Goal: Task Accomplishment & Management: Use online tool/utility

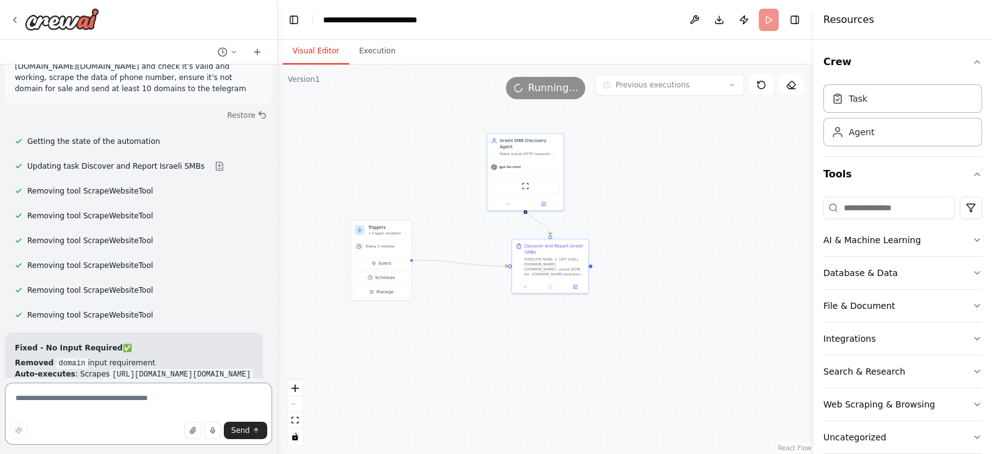
click at [107, 408] on textarea at bounding box center [138, 413] width 267 height 62
type textarea "*"
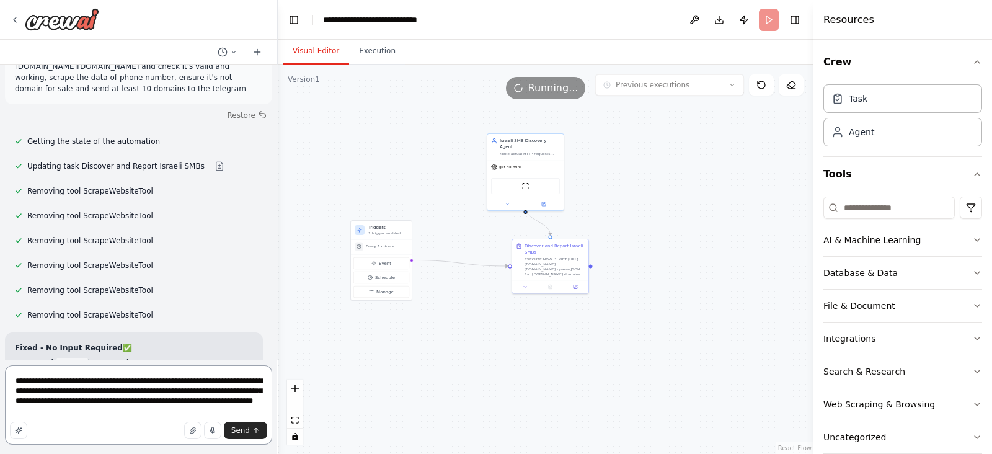
type textarea "**********"
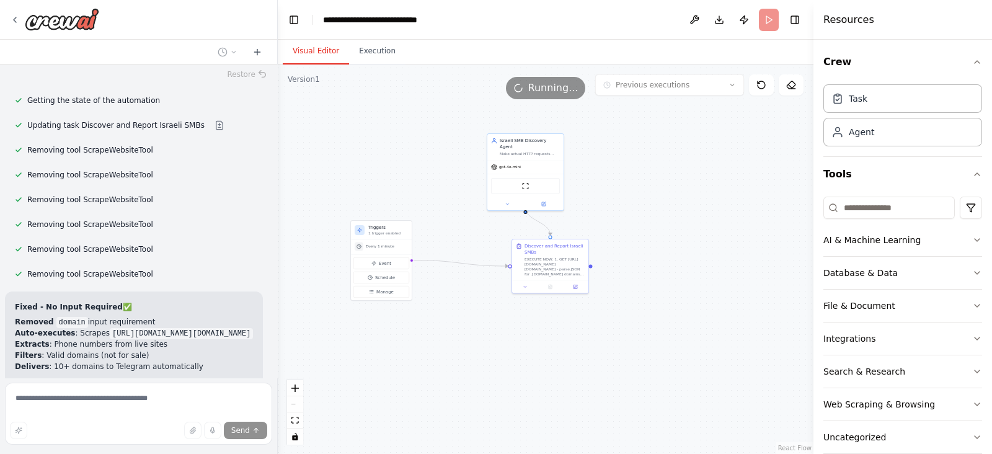
scroll to position [8921, 0]
drag, startPoint x: 439, startPoint y: 175, endPoint x: 394, endPoint y: 141, distance: 56.7
click at [389, 138] on div ".deletable-edge-delete-btn { width: 20px; height: 20px; border: 0px solid #ffff…" at bounding box center [546, 258] width 536 height 389
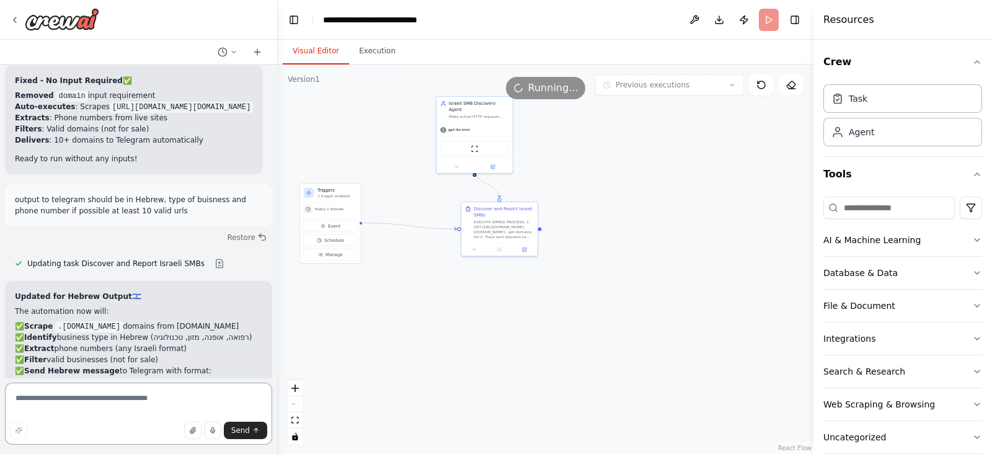
scroll to position [9169, 0]
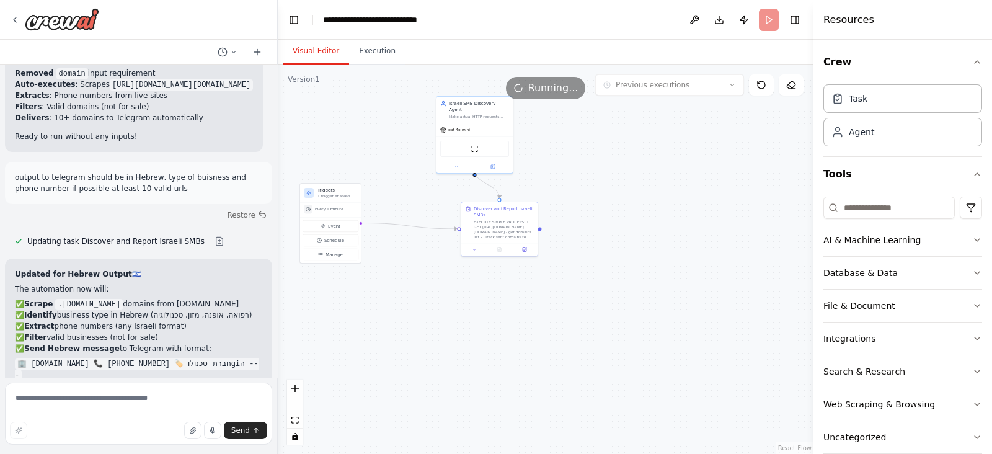
copy div "✅ Clean delivery - 10 lines maximum"
click at [88, 384] on textarea at bounding box center [138, 413] width 267 height 62
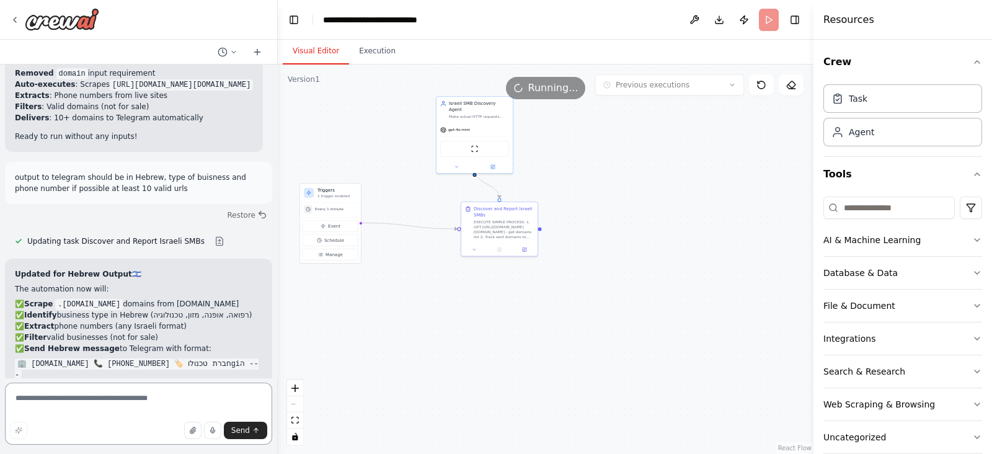
paste textarea "**********"
type textarea "**********"
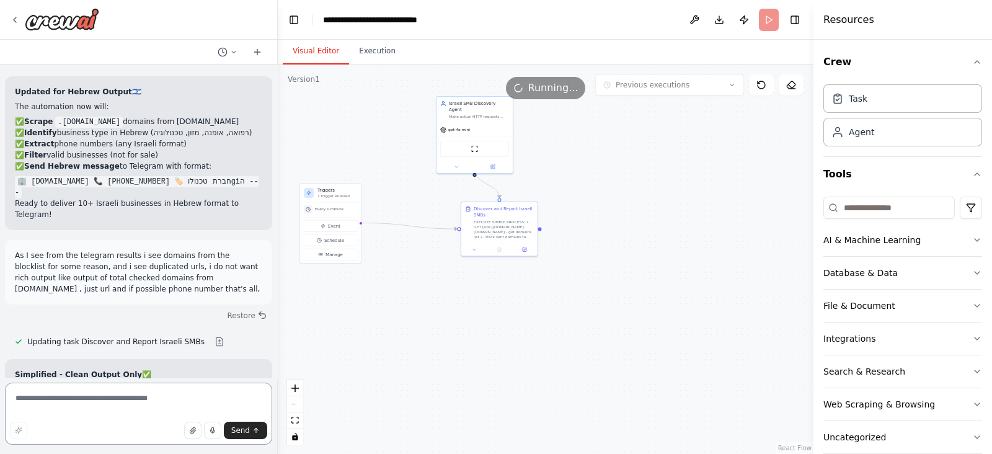
scroll to position [9363, 0]
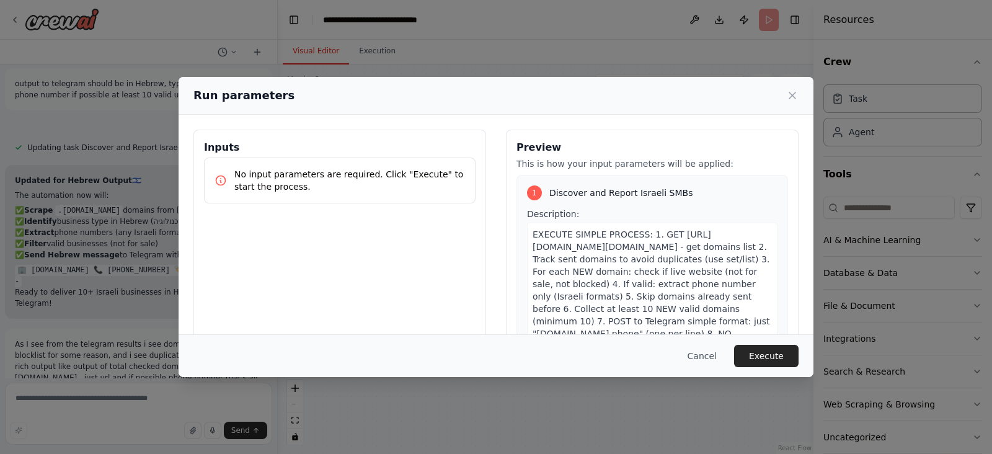
click at [753, 368] on div "Cancel Execute" at bounding box center [496, 355] width 635 height 43
click at [756, 335] on div "Cancel Execute" at bounding box center [496, 355] width 635 height 43
click at [756, 356] on button "Execute" at bounding box center [766, 356] width 64 height 22
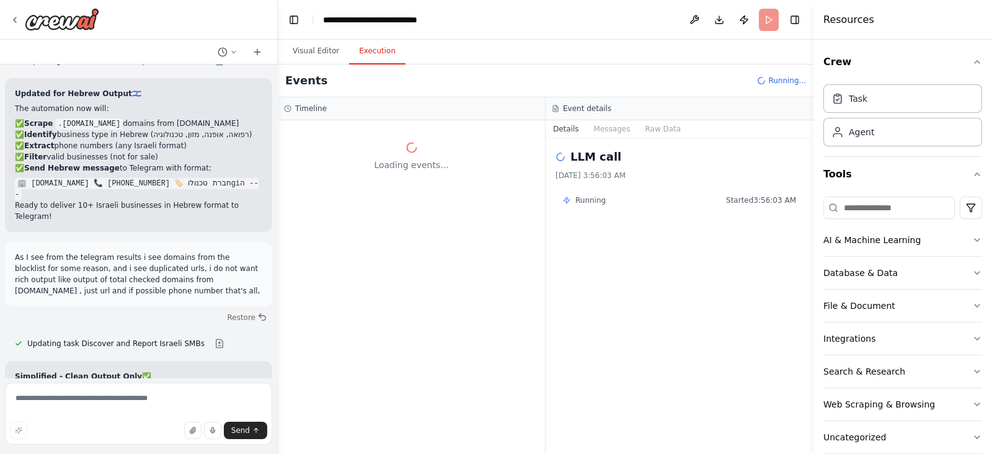
scroll to position [9363, 0]
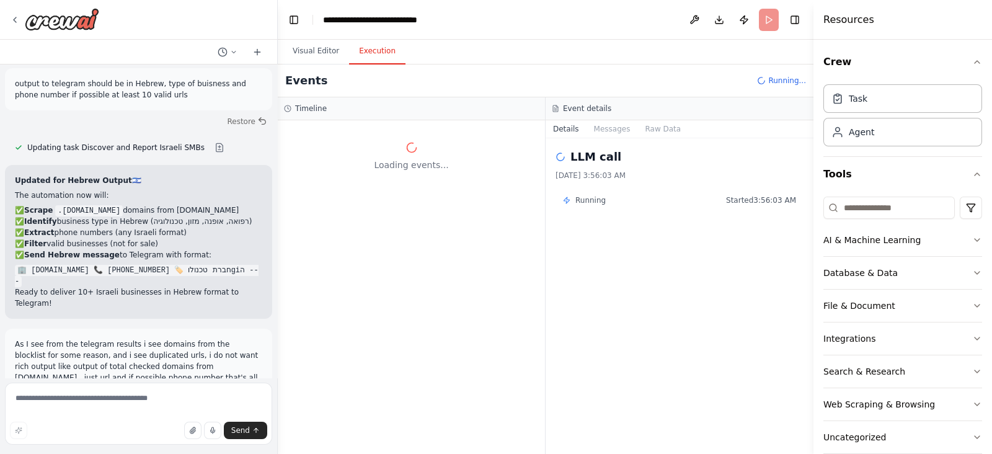
scroll to position [9310, 0]
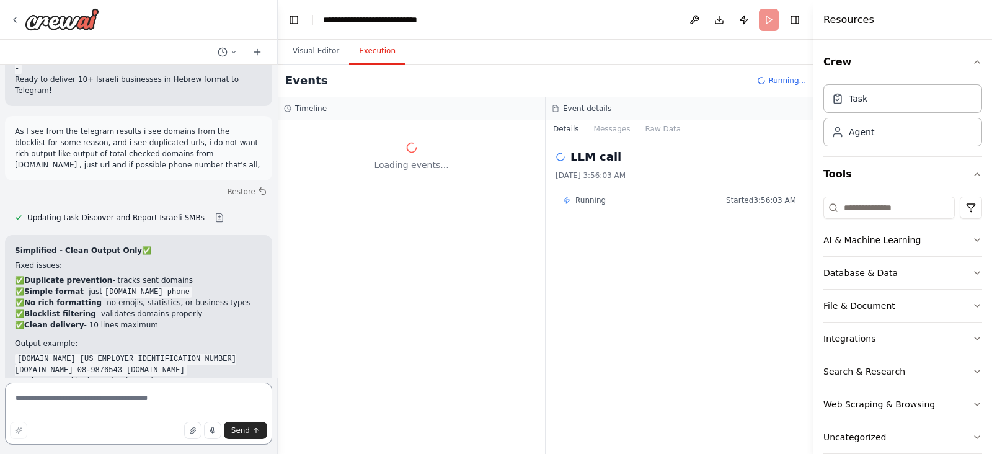
click at [77, 395] on textarea at bounding box center [138, 413] width 267 height 62
paste textarea "*"
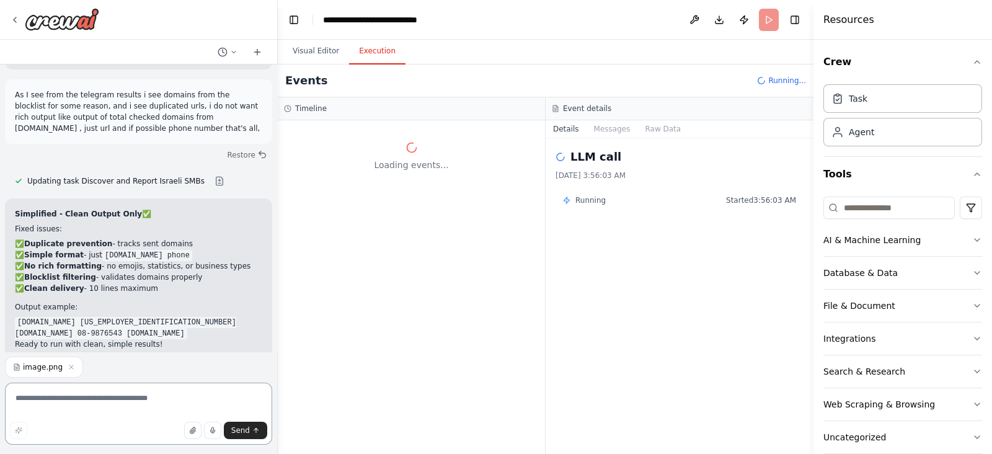
type textarea "*"
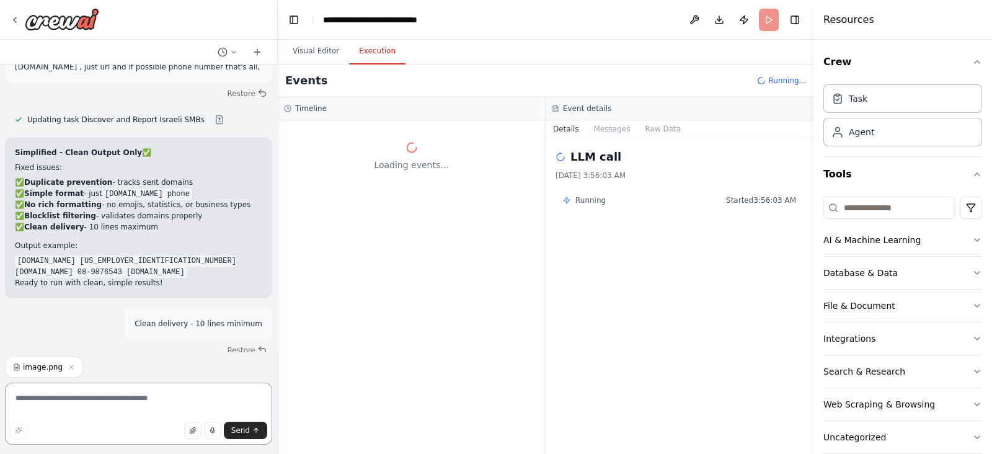
type textarea "*"
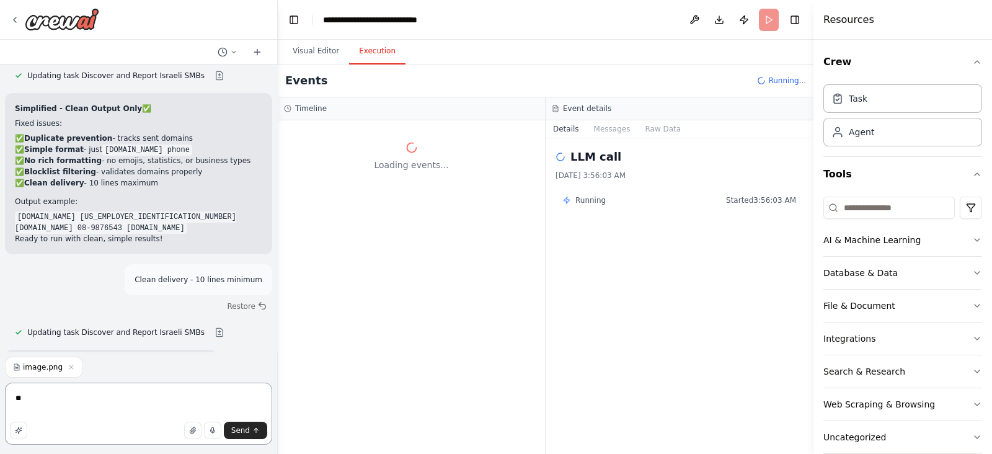
type textarea "*"
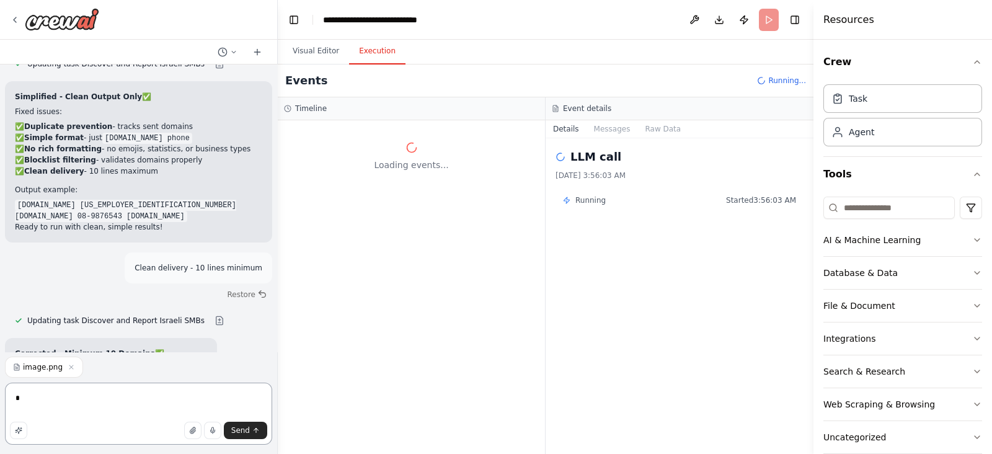
scroll to position [9639, 0]
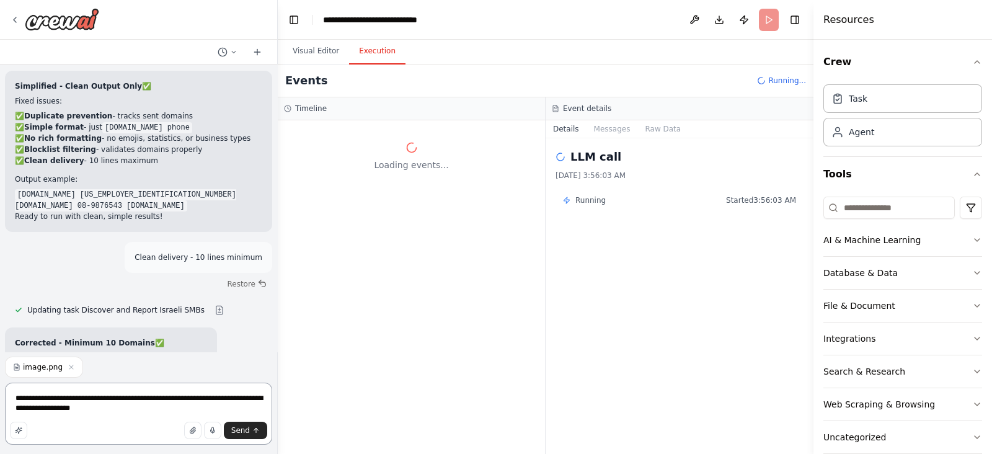
type textarea "**********"
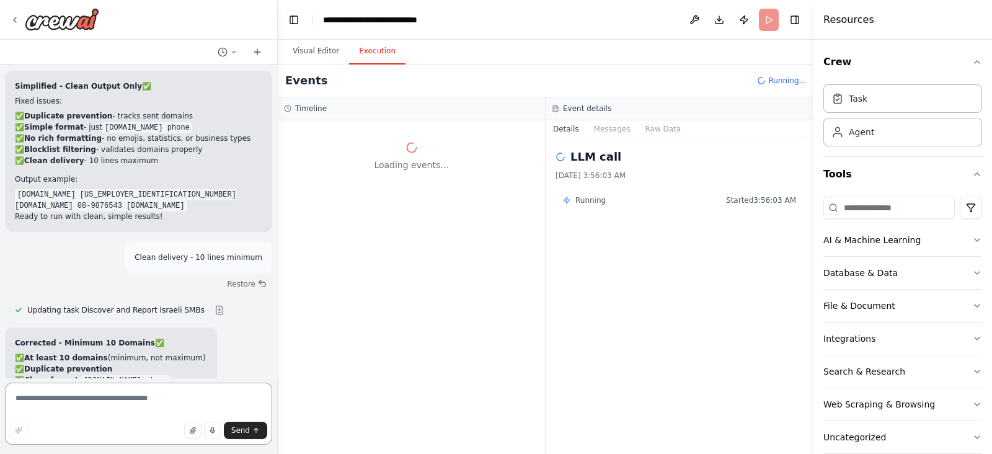
scroll to position [9566, 0]
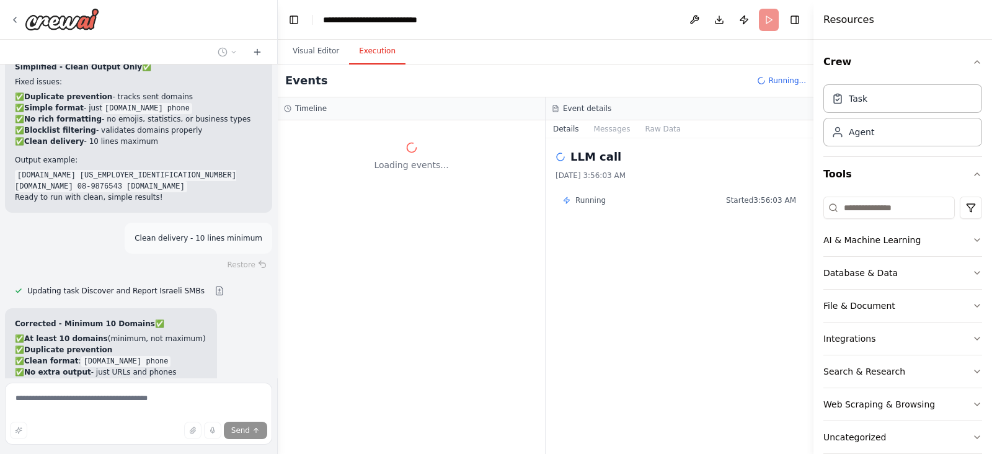
scroll to position [9683, 0]
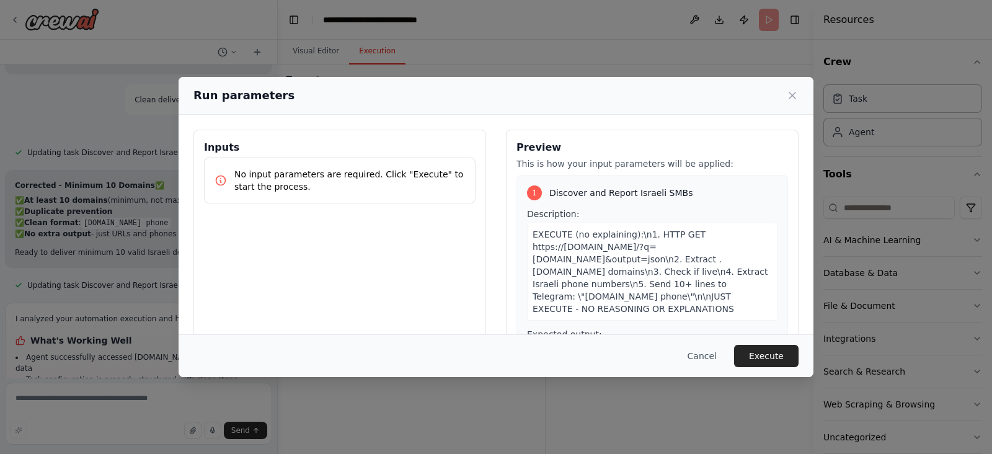
click at [793, 367] on div "Cancel Execute" at bounding box center [496, 355] width 635 height 43
click at [787, 359] on button "Execute" at bounding box center [766, 356] width 64 height 22
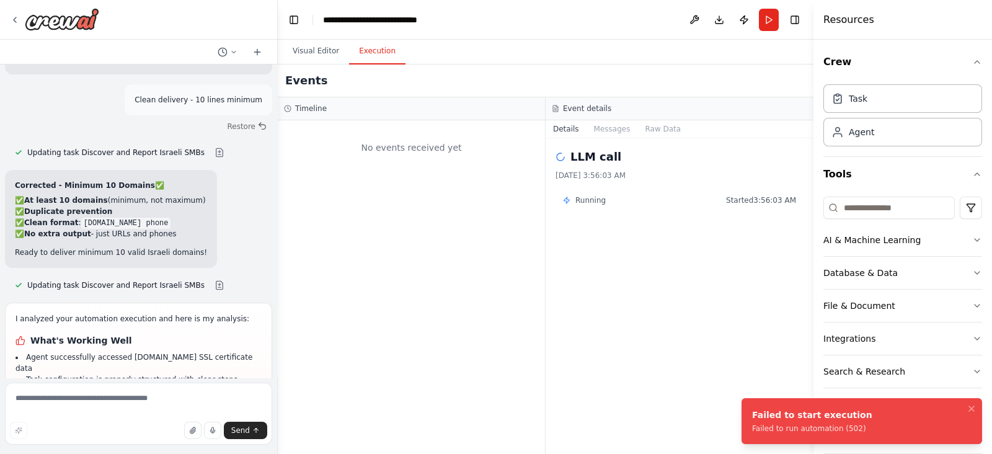
drag, startPoint x: 124, startPoint y: 375, endPoint x: 120, endPoint y: 384, distance: 10.0
click at [124, 378] on div "Build a coordinated multi-agent system that continuously discovers, verifies, a…" at bounding box center [139, 227] width 278 height 454
click at [107, 397] on textarea at bounding box center [138, 413] width 267 height 62
type textarea "*"
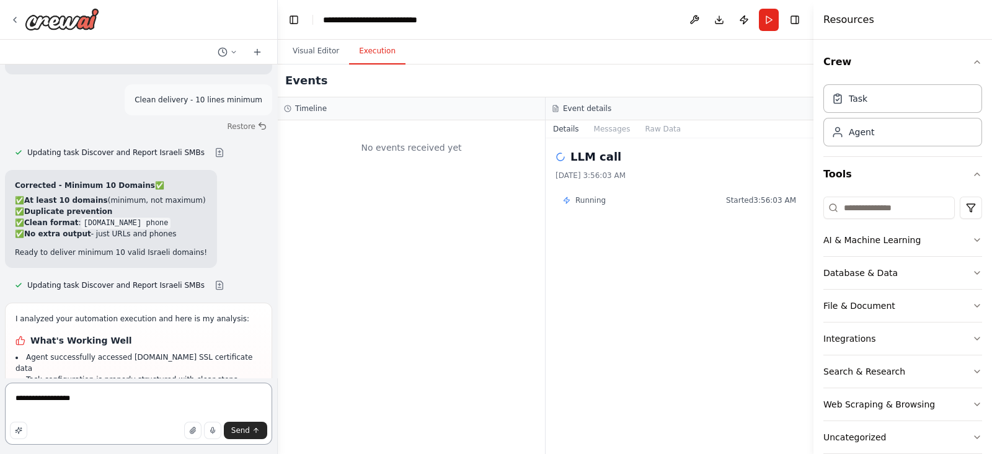
paste textarea "**********"
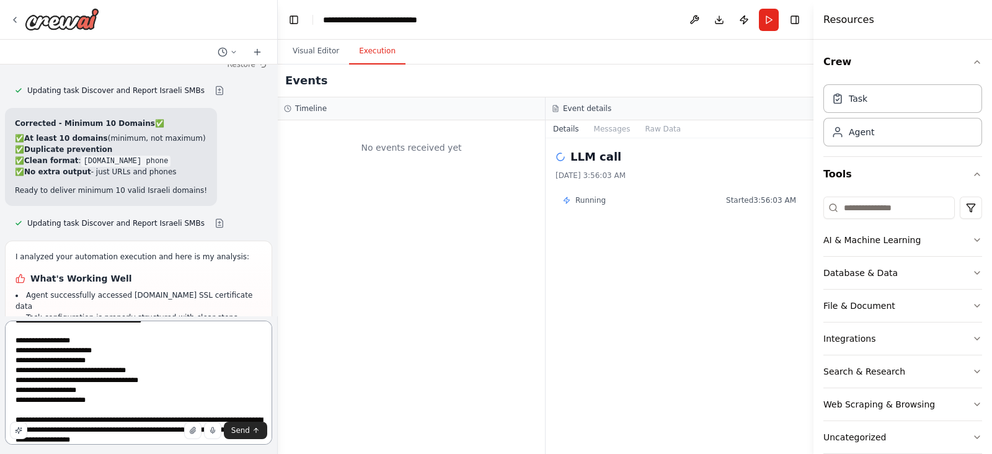
scroll to position [45, 0]
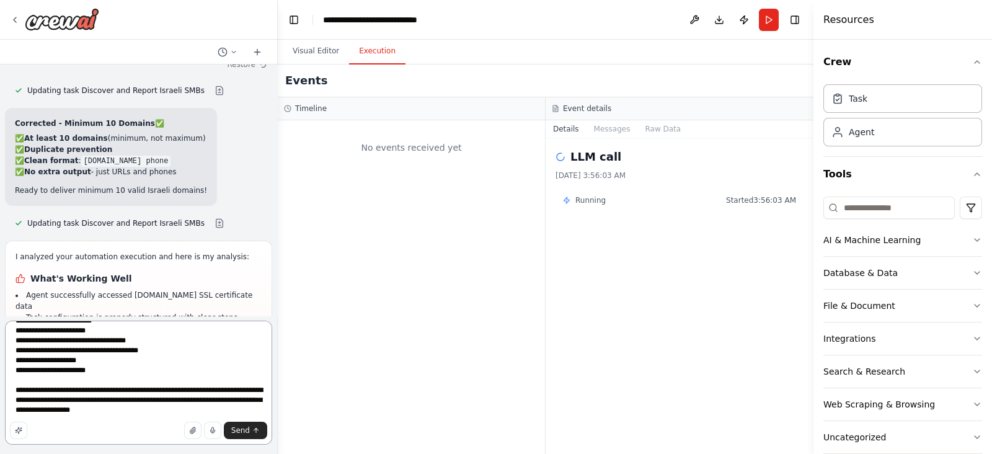
drag, startPoint x: 118, startPoint y: 417, endPoint x: 22, endPoint y: 391, distance: 98.8
click at [12, 392] on textarea "**********" at bounding box center [138, 382] width 267 height 124
click at [190, 408] on textarea "**********" at bounding box center [138, 382] width 267 height 124
paste textarea "**********"
click at [192, 408] on textarea "**********" at bounding box center [138, 382] width 267 height 124
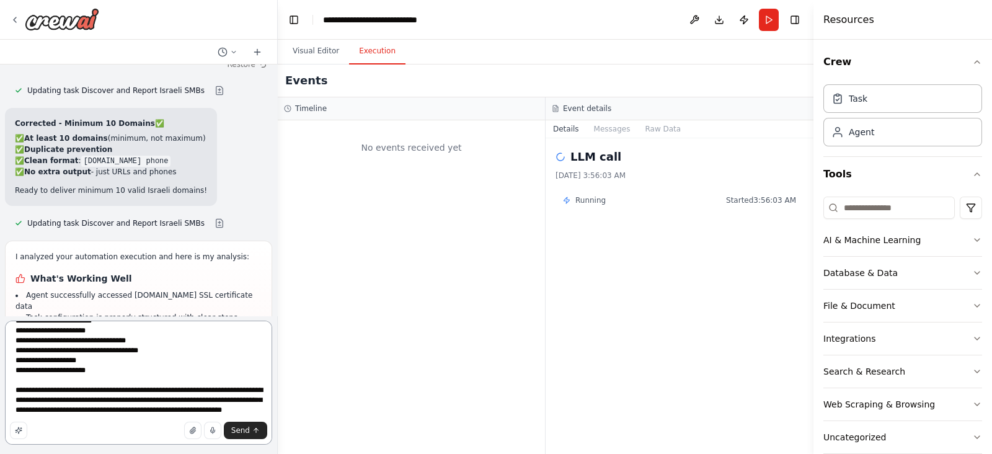
click at [196, 407] on textarea "**********" at bounding box center [138, 382] width 267 height 124
click at [199, 411] on textarea "**********" at bounding box center [138, 382] width 267 height 124
click at [199, 412] on textarea "**********" at bounding box center [138, 382] width 267 height 124
type textarea "**********"
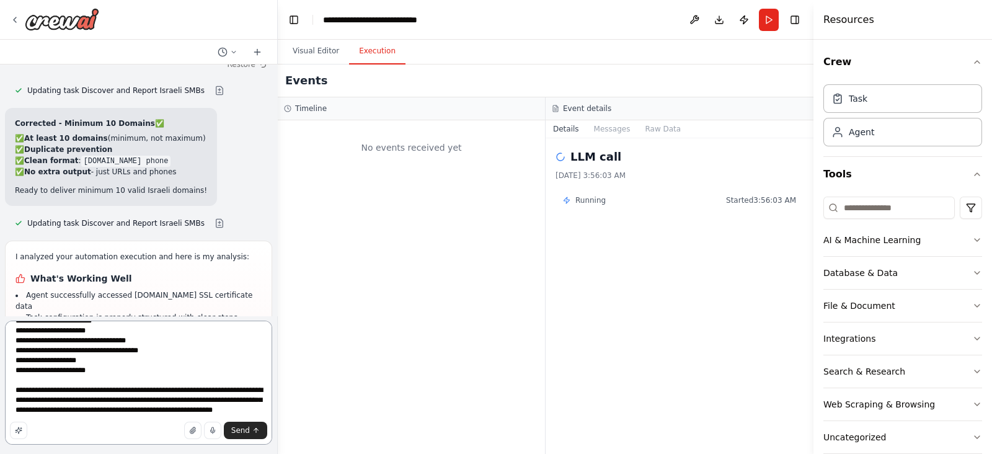
click at [66, 384] on textarea "**********" at bounding box center [138, 382] width 267 height 124
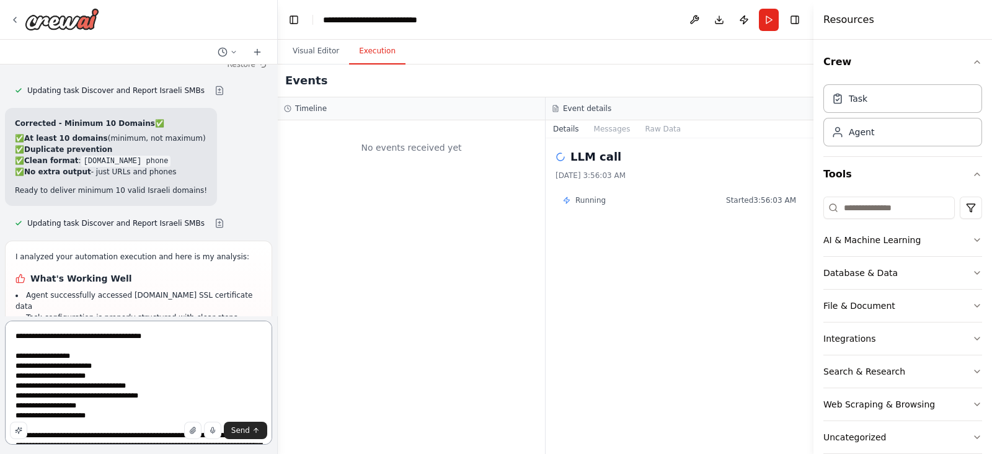
scroll to position [55, 0]
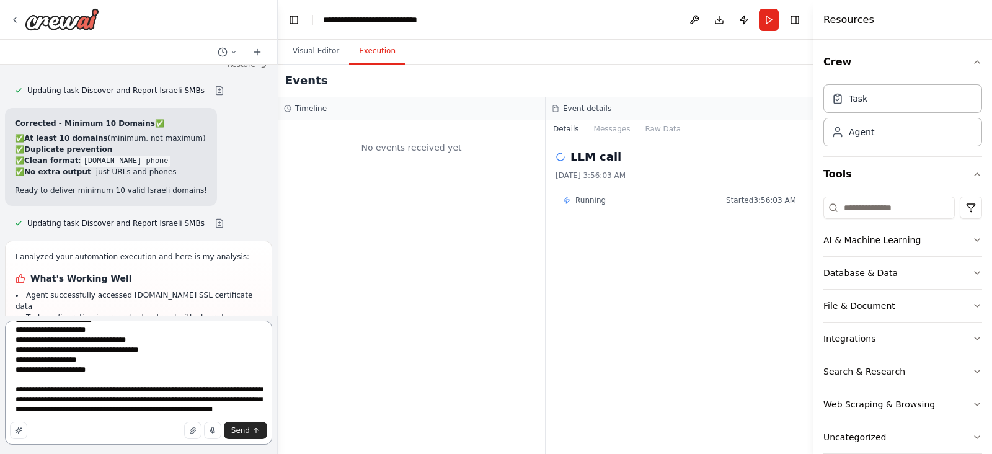
click at [93, 379] on textarea "**********" at bounding box center [138, 382] width 267 height 124
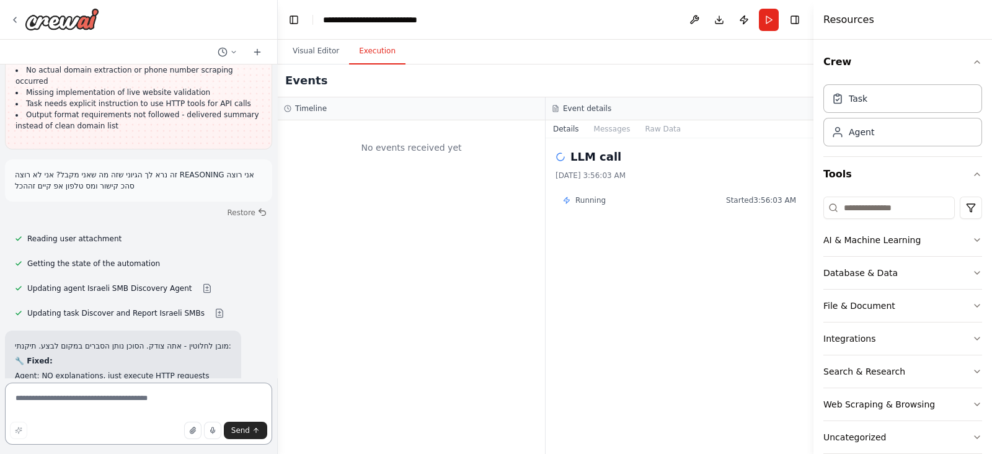
scroll to position [10200, 0]
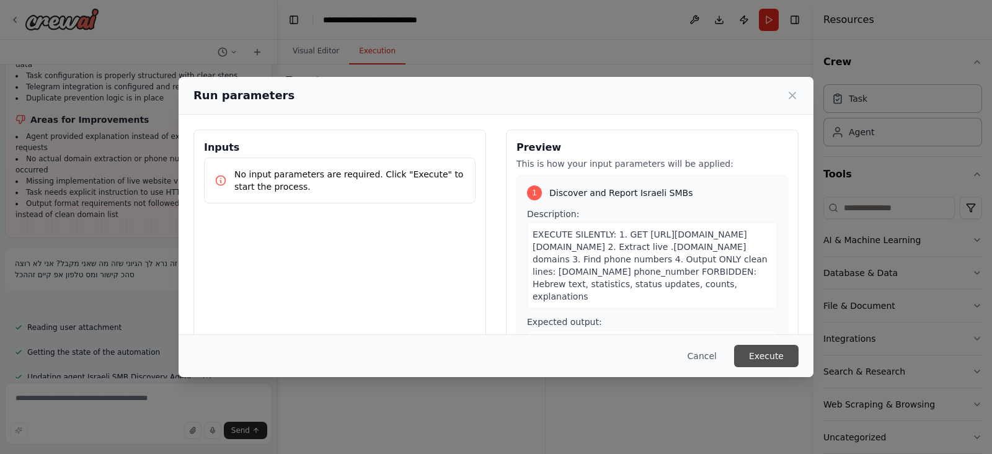
click at [781, 346] on button "Execute" at bounding box center [766, 356] width 64 height 22
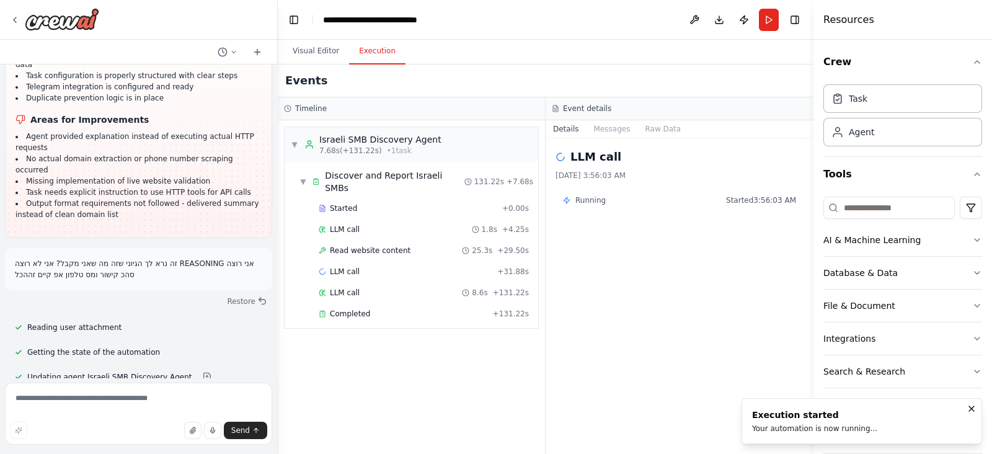
scroll to position [10200, 0]
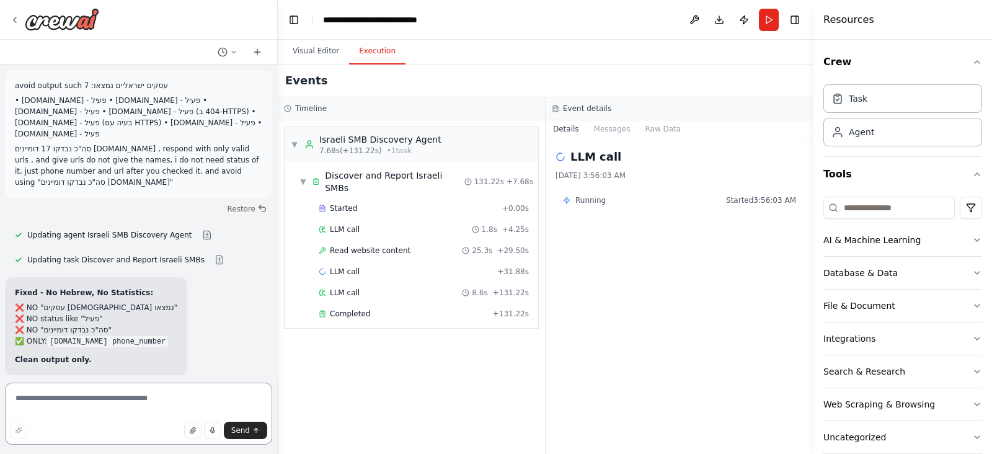
scroll to position [10572, 0]
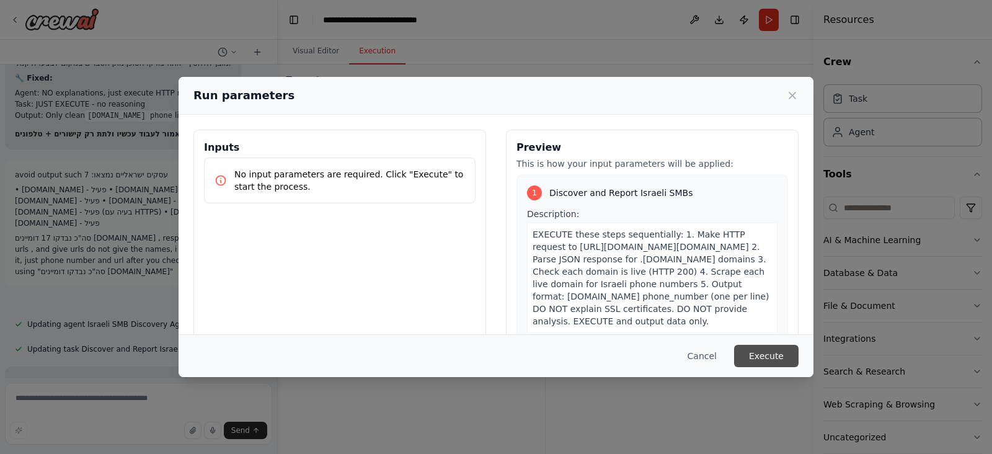
click at [768, 347] on button "Execute" at bounding box center [766, 356] width 64 height 22
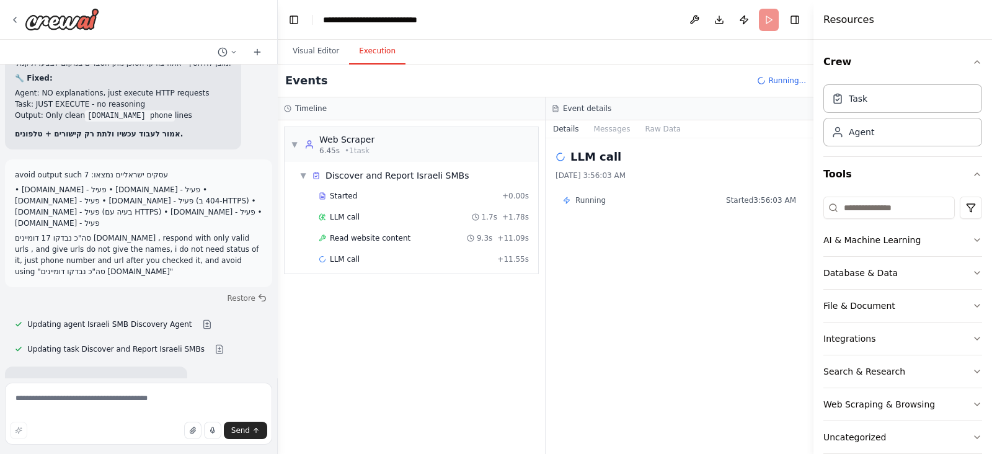
click at [50, 443] on textarea at bounding box center [138, 413] width 267 height 62
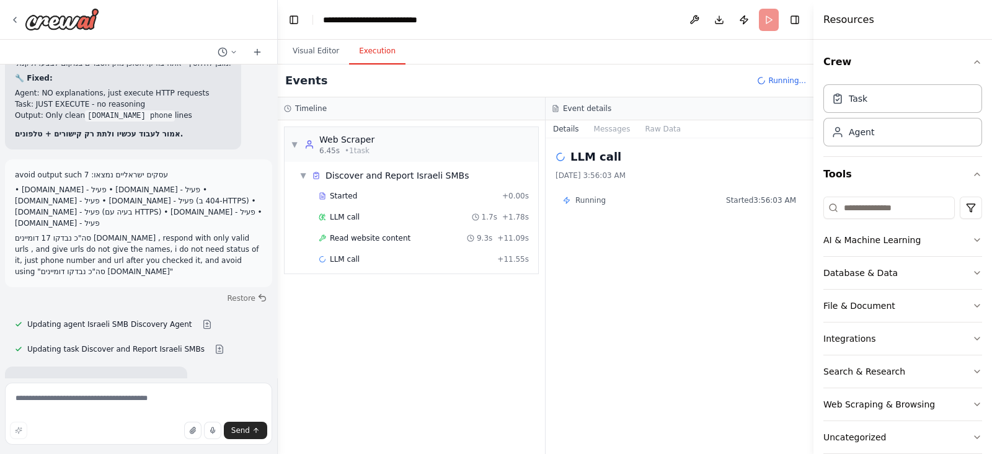
click at [102, 398] on textarea at bounding box center [138, 413] width 267 height 62
paste textarea "**********"
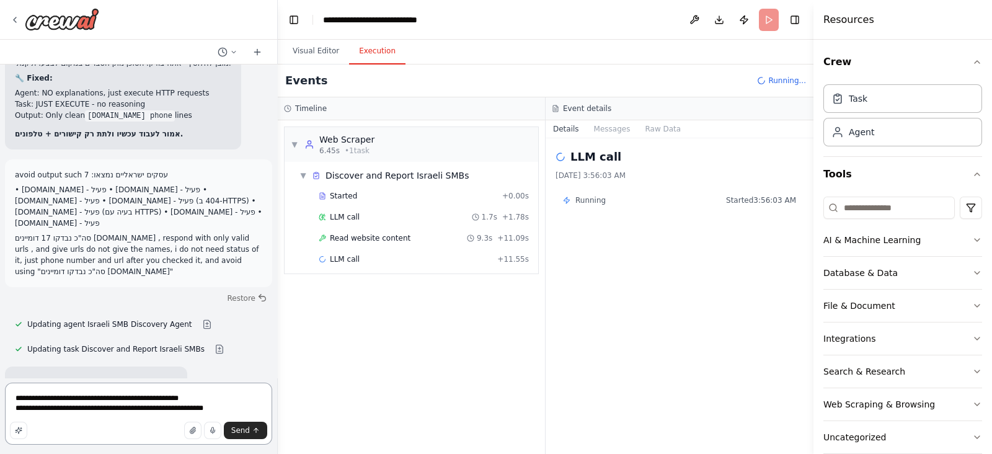
type textarea "**********"
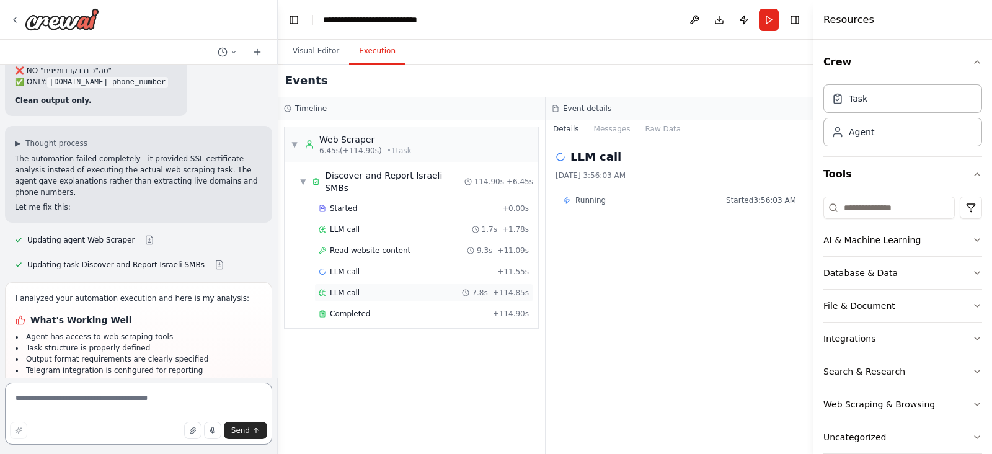
scroll to position [10831, 0]
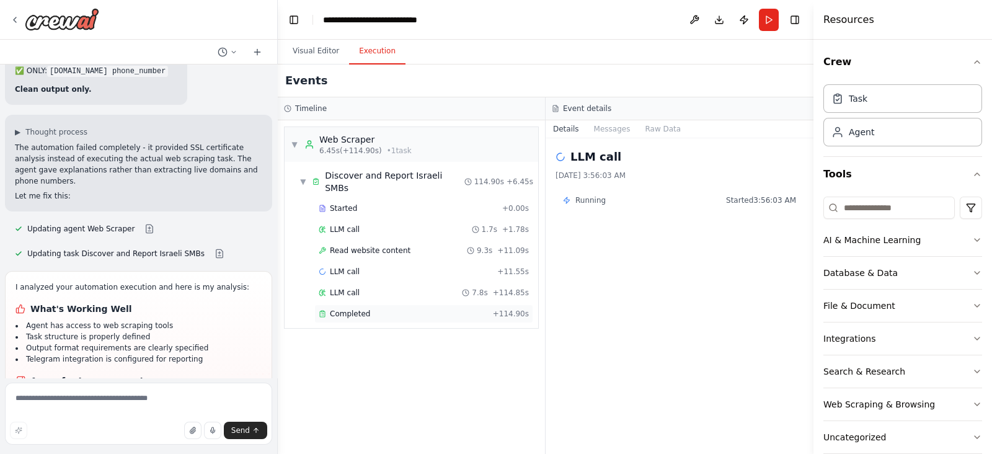
click at [327, 309] on div "Completed" at bounding box center [403, 314] width 169 height 10
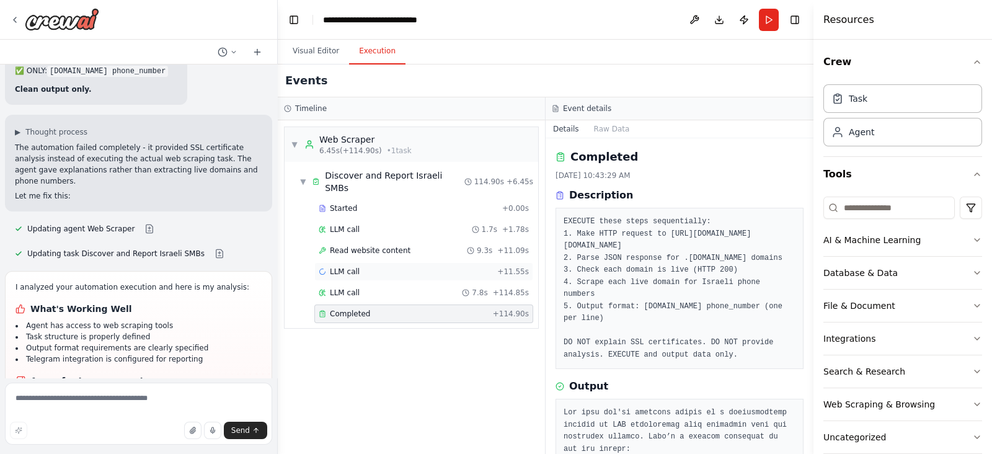
click at [413, 267] on div "LLM call + 11.55s" at bounding box center [424, 272] width 210 height 10
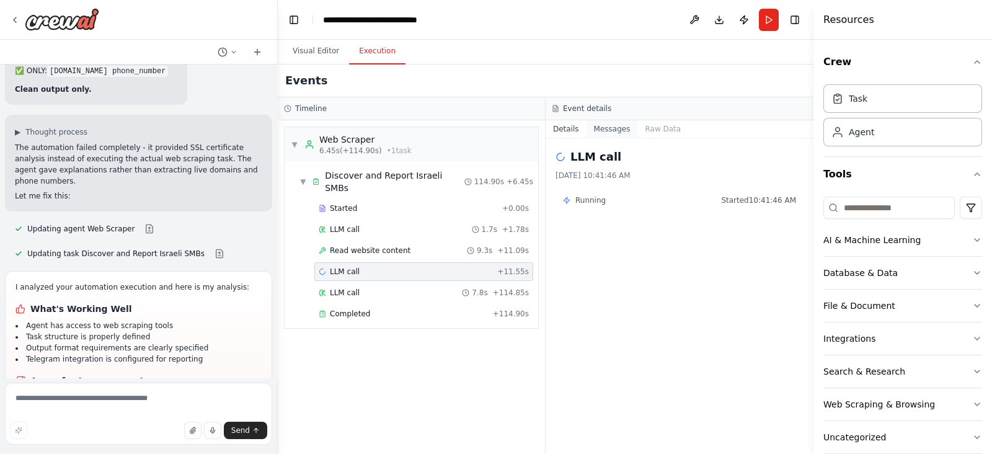
click at [604, 128] on button "Messages" at bounding box center [611, 128] width 51 height 17
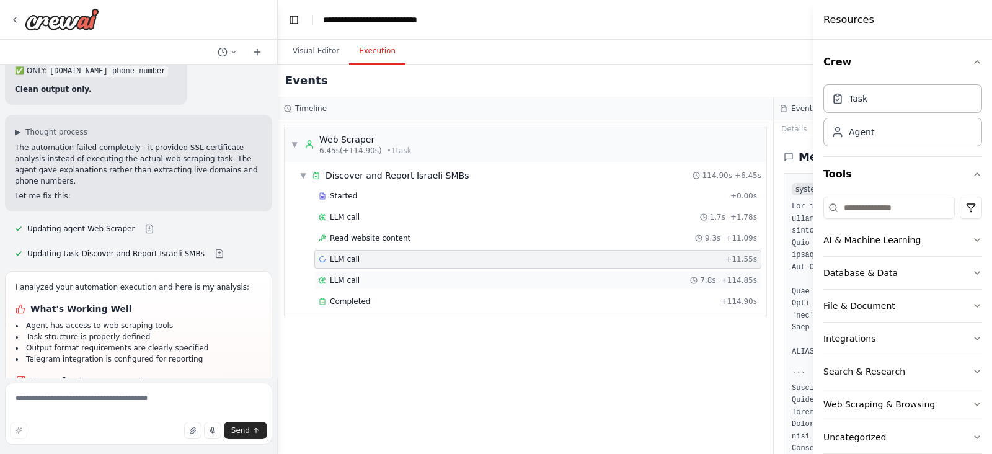
click at [593, 283] on div "LLM call 7.8s + 114.85s" at bounding box center [538, 280] width 438 height 10
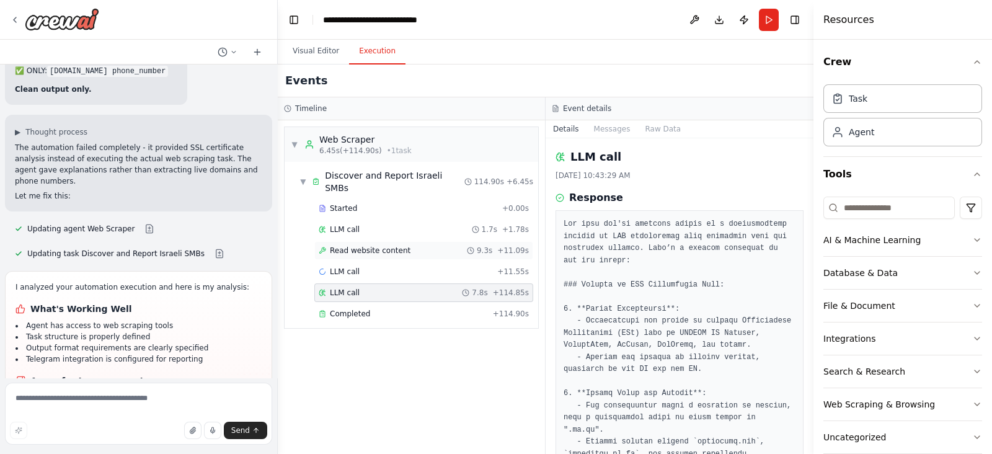
click at [392, 246] on div "Read website content 9.3s + 11.09s" at bounding box center [423, 250] width 219 height 19
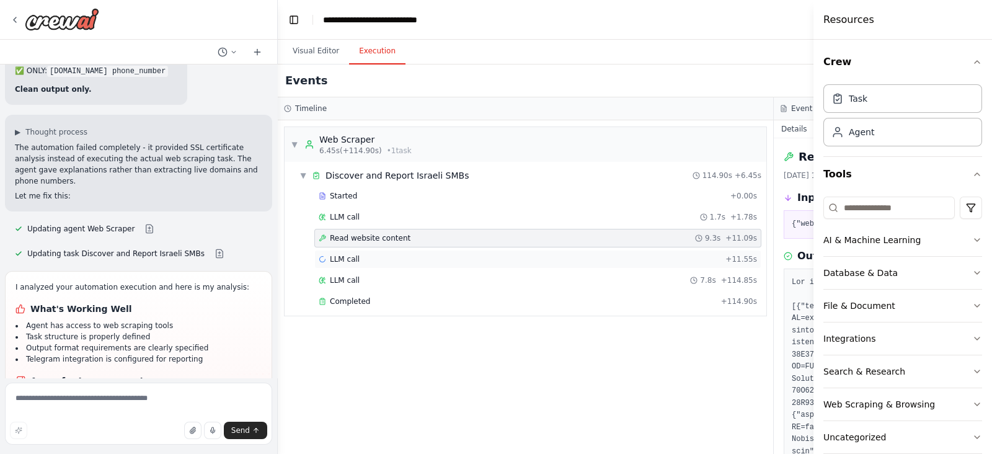
click at [420, 255] on div "LLM call + 11.55s" at bounding box center [538, 259] width 438 height 10
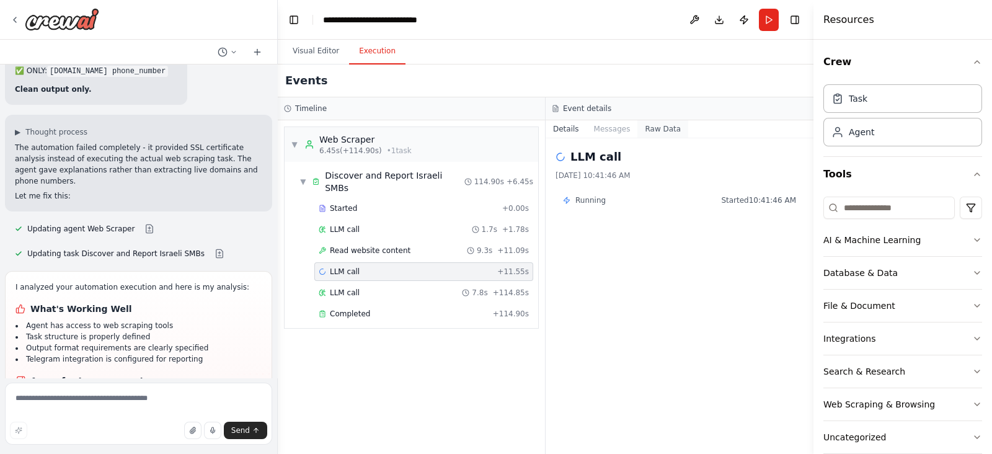
click at [666, 126] on button "Raw Data" at bounding box center [662, 128] width 51 height 17
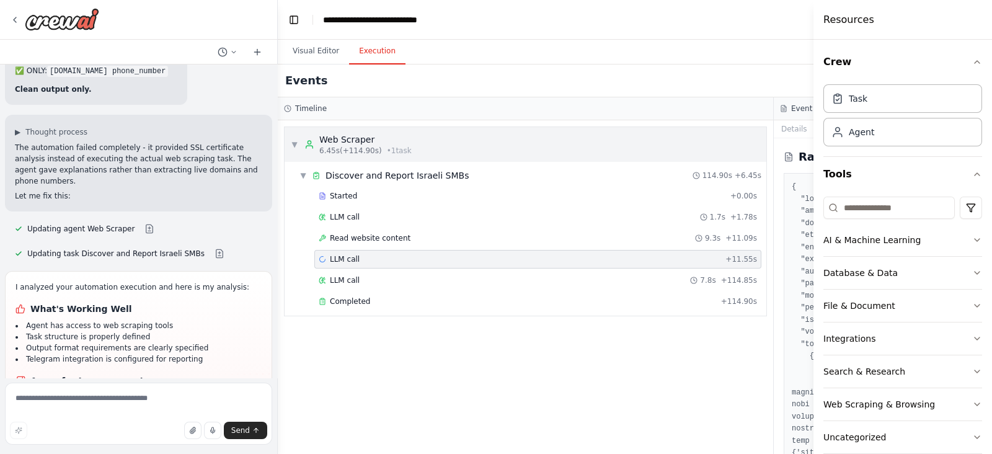
click at [638, 138] on div "▼ Web Scraper 6.45s (+114.90s) • 1 task" at bounding box center [526, 144] width 482 height 35
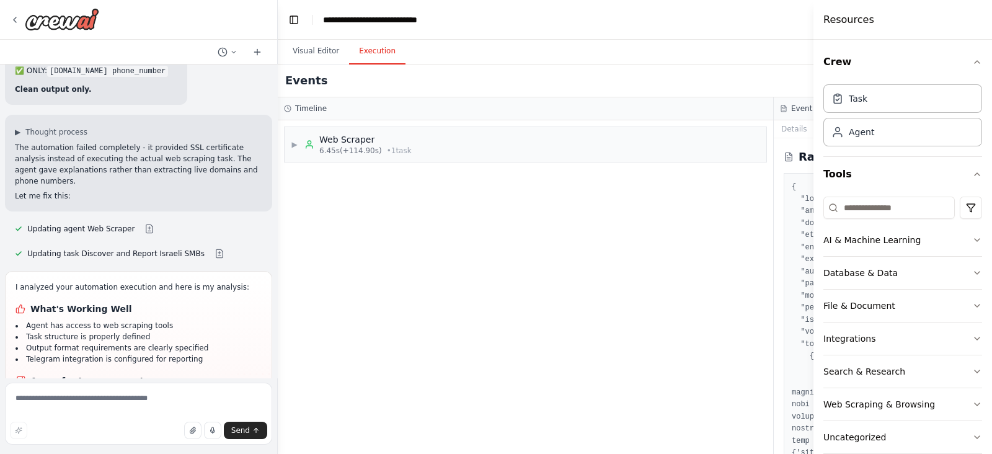
click at [880, 15] on div "Resources" at bounding box center [902, 20] width 179 height 40
click at [335, 152] on span "6.45s (+114.90s)" at bounding box center [350, 151] width 63 height 10
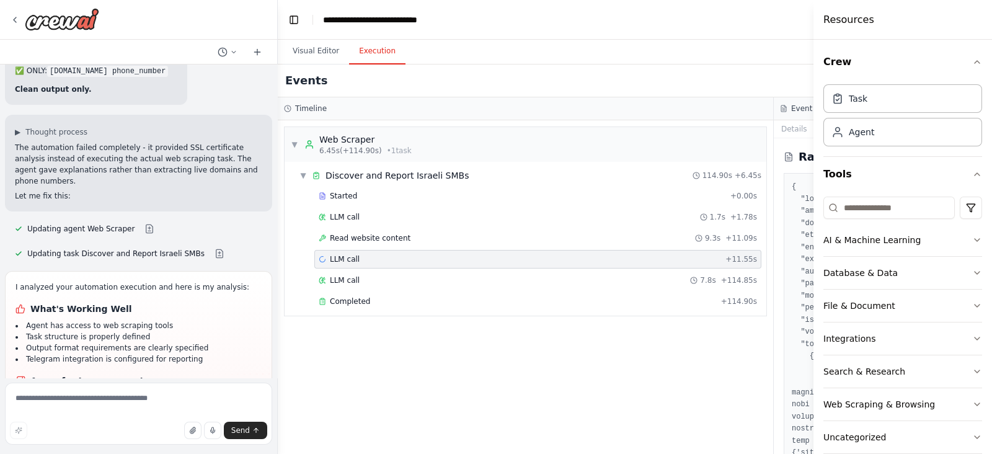
click at [381, 53] on button "Execution" at bounding box center [377, 51] width 56 height 26
click at [339, 53] on button "Visual Editor" at bounding box center [316, 51] width 66 height 26
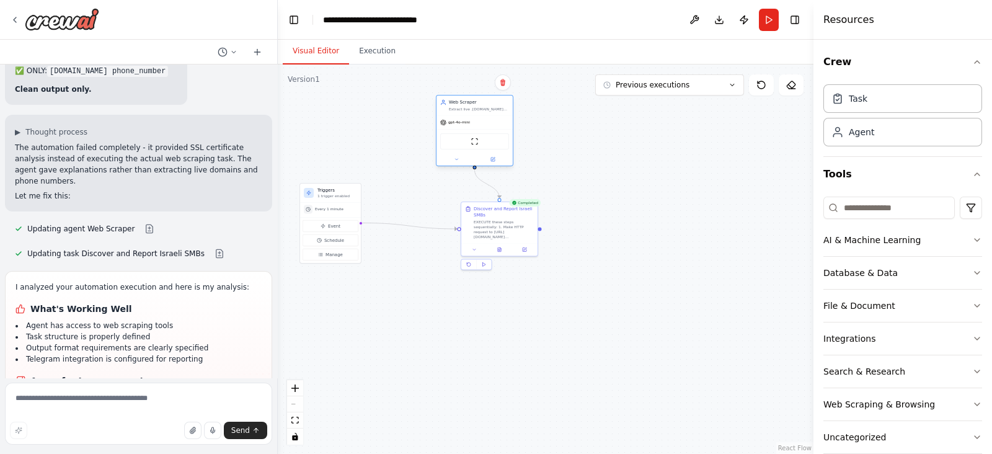
drag, startPoint x: 451, startPoint y: 128, endPoint x: 524, endPoint y: 92, distance: 82.1
click at [513, 115] on div "gpt-4o-mini ScrapeWebsiteTool" at bounding box center [474, 140] width 76 height 50
drag, startPoint x: 326, startPoint y: 356, endPoint x: 275, endPoint y: 362, distance: 51.2
click at [275, 362] on div "Build a coordinated multi-agent system that continuously discovers, verifies, a…" at bounding box center [496, 227] width 992 height 454
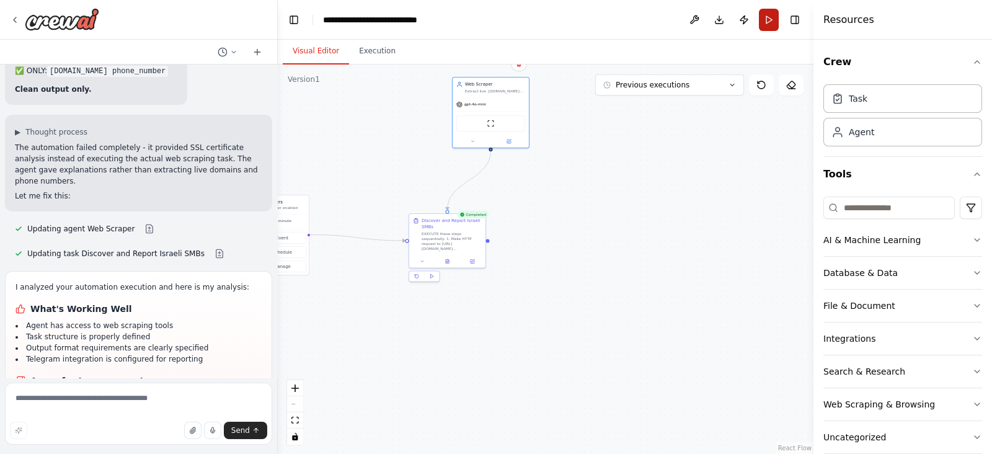
click at [761, 22] on button "Run" at bounding box center [769, 20] width 20 height 22
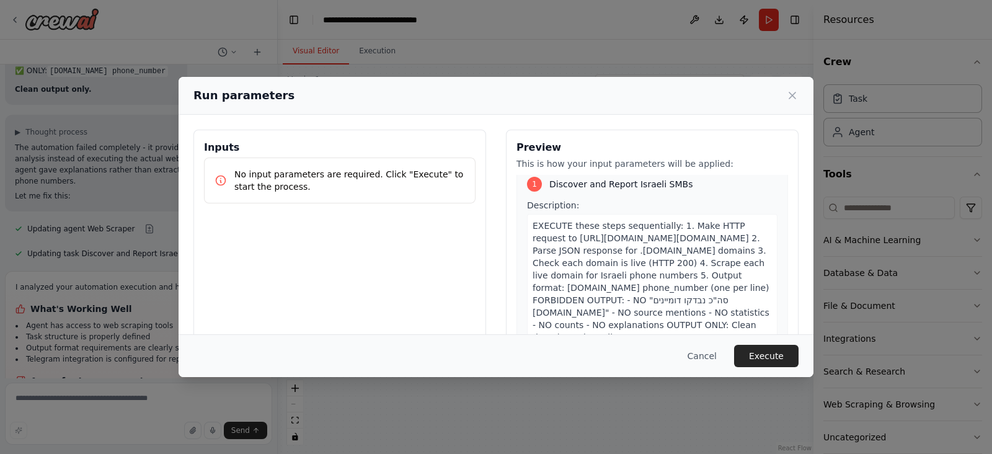
scroll to position [12, 0]
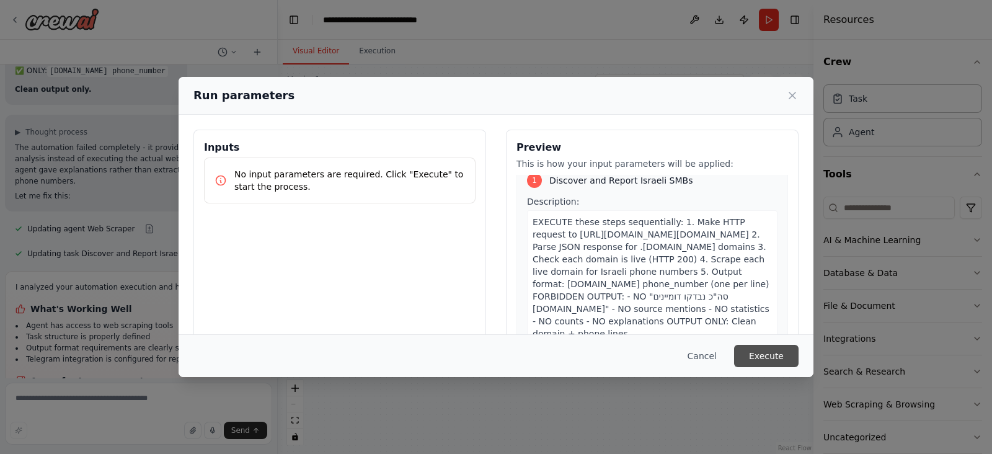
click at [756, 350] on button "Execute" at bounding box center [766, 356] width 64 height 22
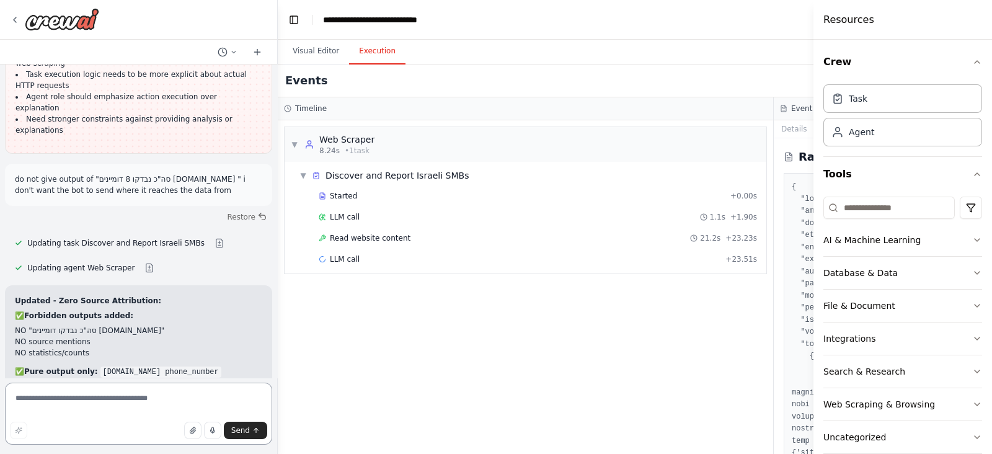
scroll to position [11187, 0]
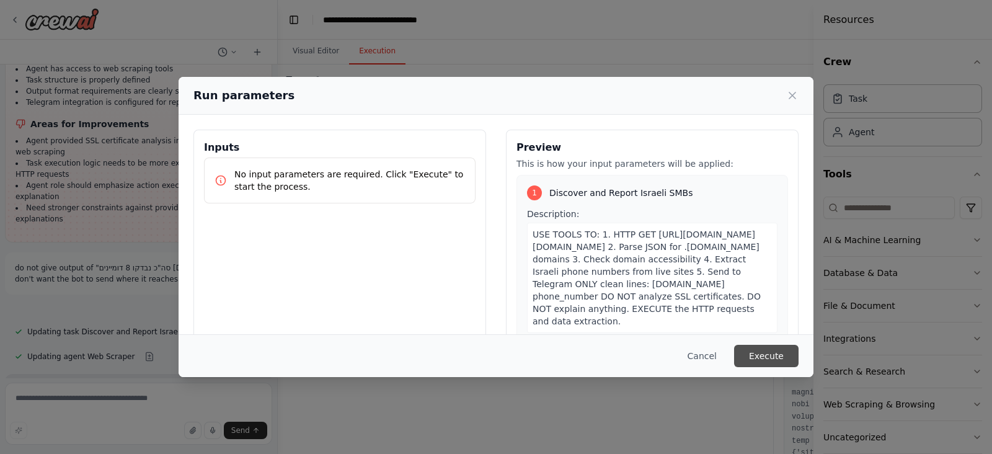
click at [772, 345] on button "Execute" at bounding box center [766, 356] width 64 height 22
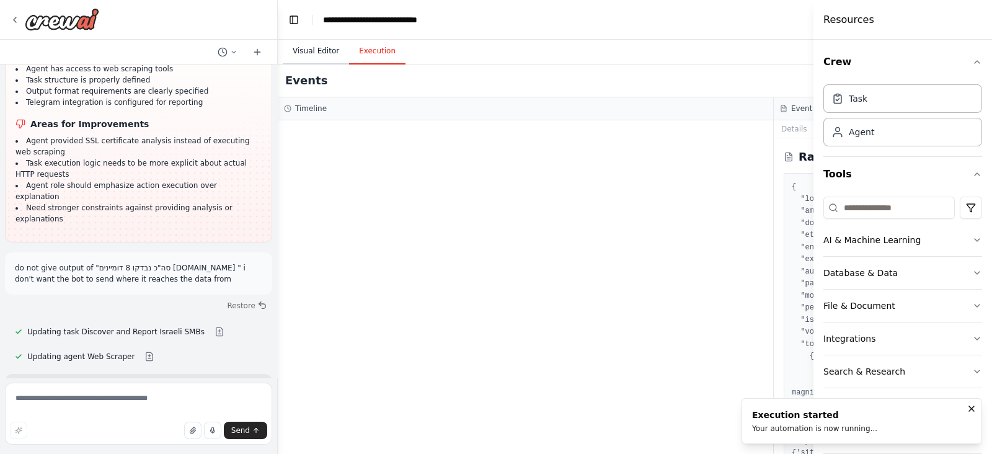
click at [325, 51] on button "Visual Editor" at bounding box center [316, 51] width 66 height 26
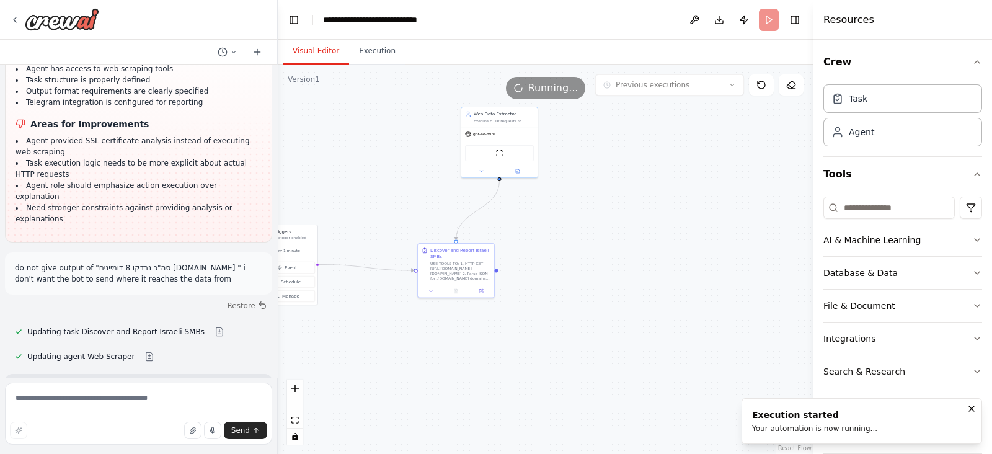
drag, startPoint x: 394, startPoint y: 151, endPoint x: 438, endPoint y: 180, distance: 51.9
click at [435, 189] on div ".deletable-edge-delete-btn { width: 20px; height: 20px; border: 0px solid #ffff…" at bounding box center [546, 258] width 536 height 389
click at [382, 60] on button "Execution" at bounding box center [377, 51] width 56 height 26
click at [382, 51] on button "Execution" at bounding box center [377, 51] width 56 height 26
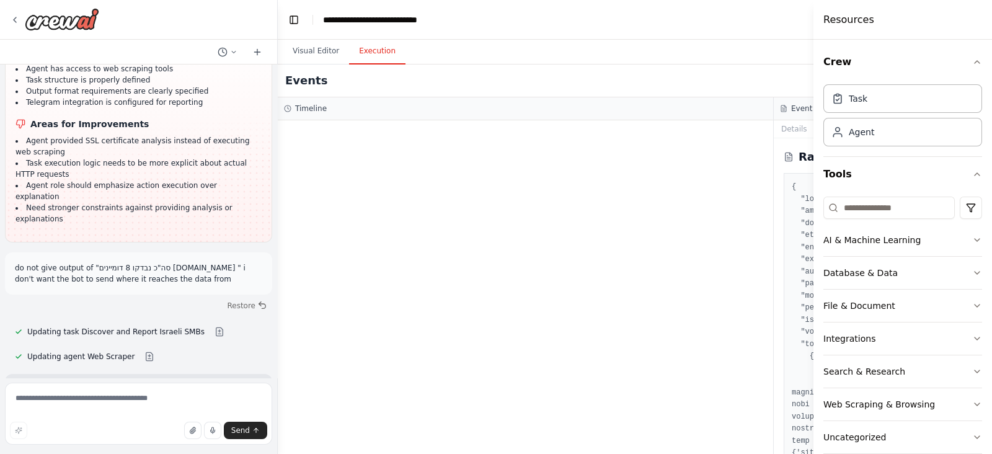
click at [353, 64] on div "Events Running..." at bounding box center [774, 80] width 992 height 33
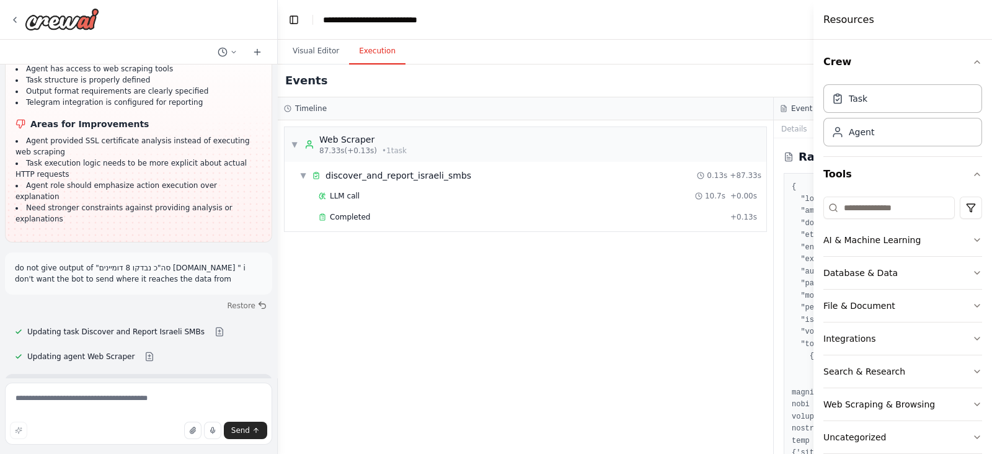
scroll to position [11187, 0]
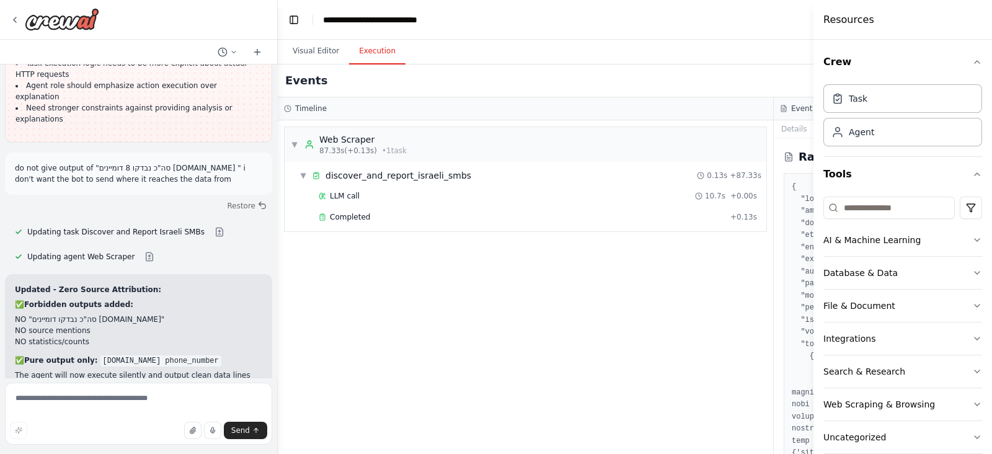
click at [391, 278] on div "▼ Web Scraper 87.33s (+0.13s) • 1 task ▼ discover_and_report_israeli_smbs 0.13s…" at bounding box center [525, 286] width 495 height 333
click at [307, 167] on div "▼ discover_and_report_israeli_smbs 0.13s + 87.33s" at bounding box center [530, 175] width 472 height 22
click at [307, 167] on div "▶ discover_and_report_israeli_smbs 0.13s + 87.33s" at bounding box center [530, 175] width 472 height 22
click at [296, 141] on span "▼" at bounding box center [294, 144] width 7 height 10
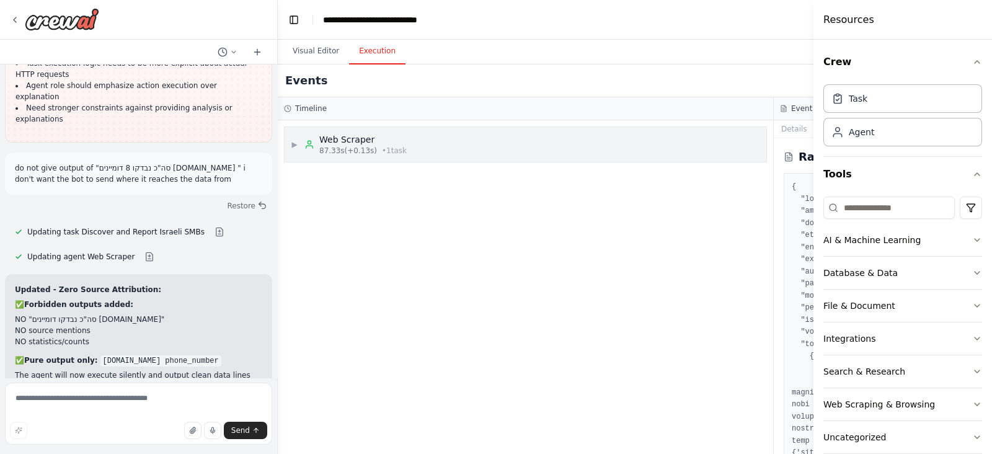
click at [296, 141] on span "▶" at bounding box center [294, 144] width 7 height 10
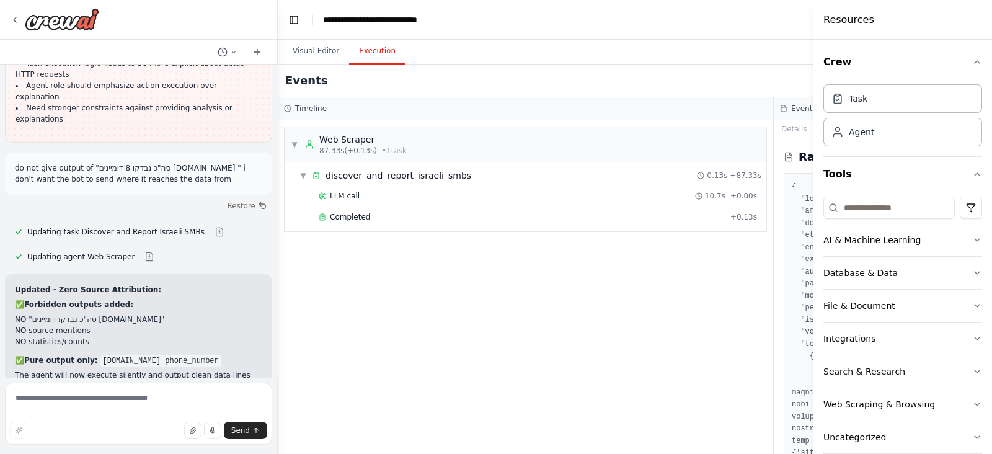
click at [373, 314] on div "▼ Web Scraper 87.33s (+0.13s) • 1 task ▼ discover_and_report_israeli_smbs 0.13s…" at bounding box center [525, 286] width 495 height 333
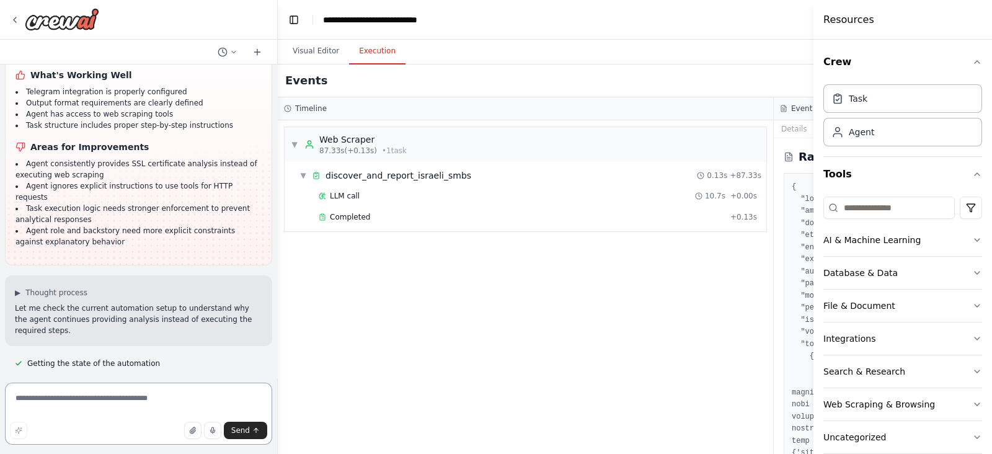
scroll to position [11703, 0]
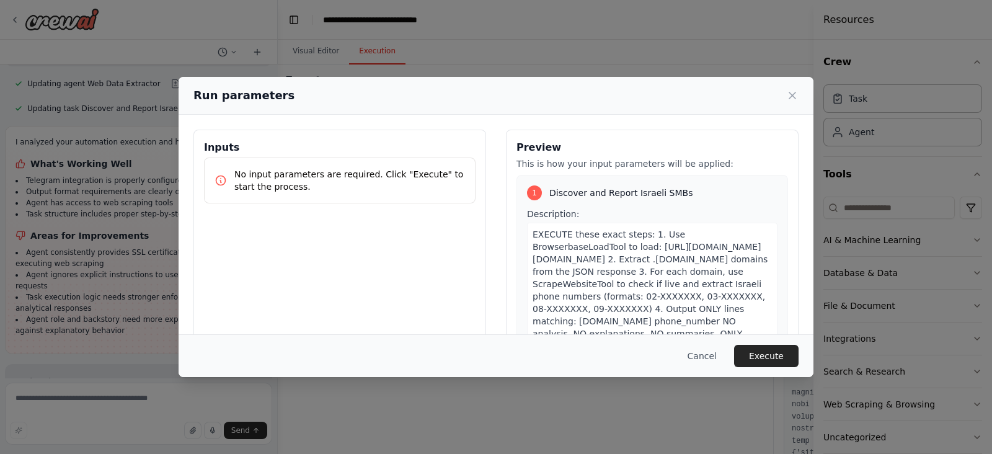
drag, startPoint x: 766, startPoint y: 372, endPoint x: 779, endPoint y: 350, distance: 25.8
click at [768, 370] on div "Cancel Execute" at bounding box center [496, 355] width 635 height 43
click at [780, 337] on div "Cancel Execute" at bounding box center [496, 355] width 635 height 43
click at [772, 351] on button "Execute" at bounding box center [766, 356] width 64 height 22
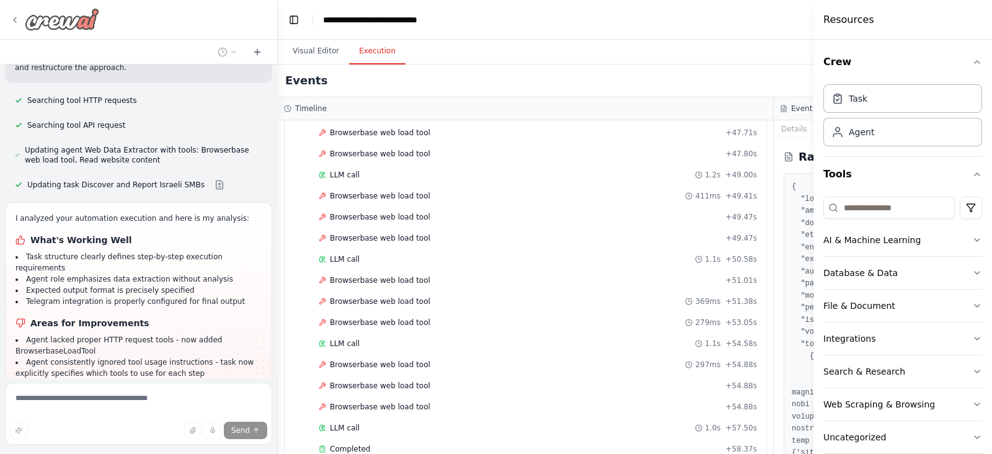
scroll to position [12057, 0]
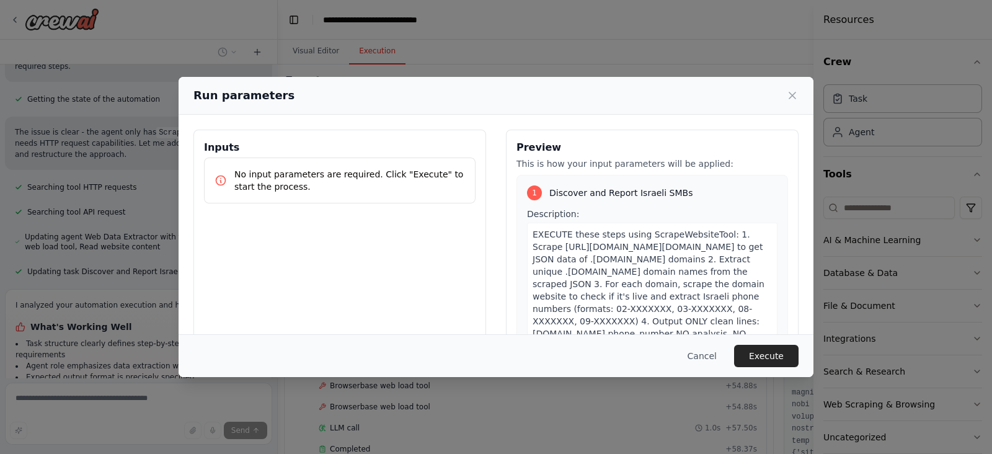
click at [762, 342] on div "Cancel Execute" at bounding box center [496, 355] width 635 height 43
click at [753, 345] on button "Execute" at bounding box center [766, 356] width 64 height 22
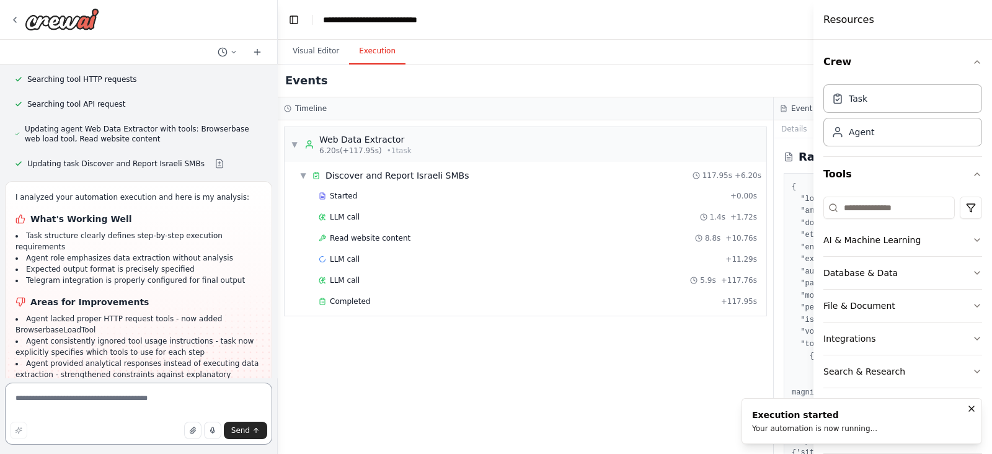
scroll to position [12075, 0]
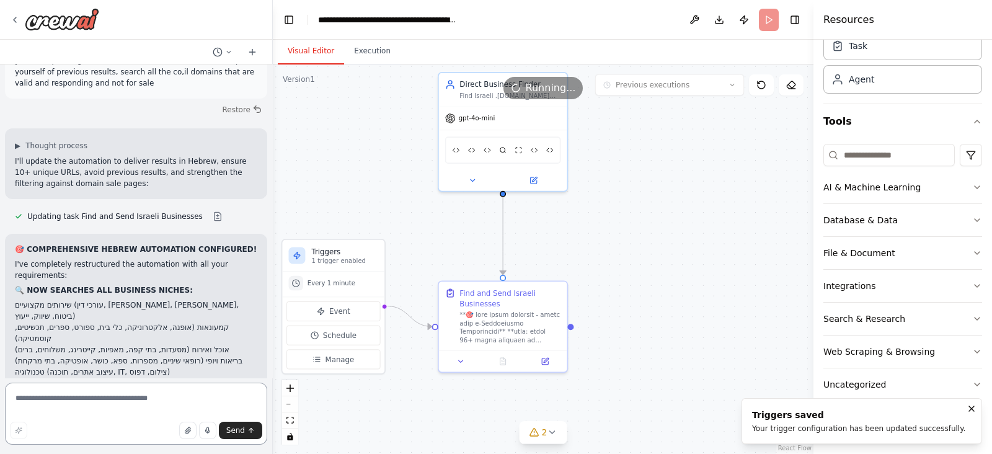
click at [117, 420] on textarea at bounding box center [136, 413] width 262 height 62
paste textarea "**********"
type textarea "**********"
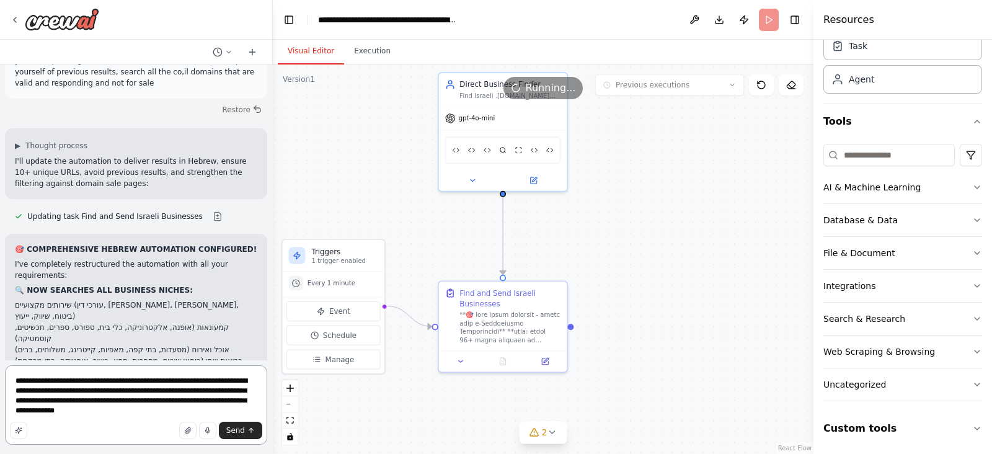
click at [118, 420] on textarea "**********" at bounding box center [136, 404] width 262 height 79
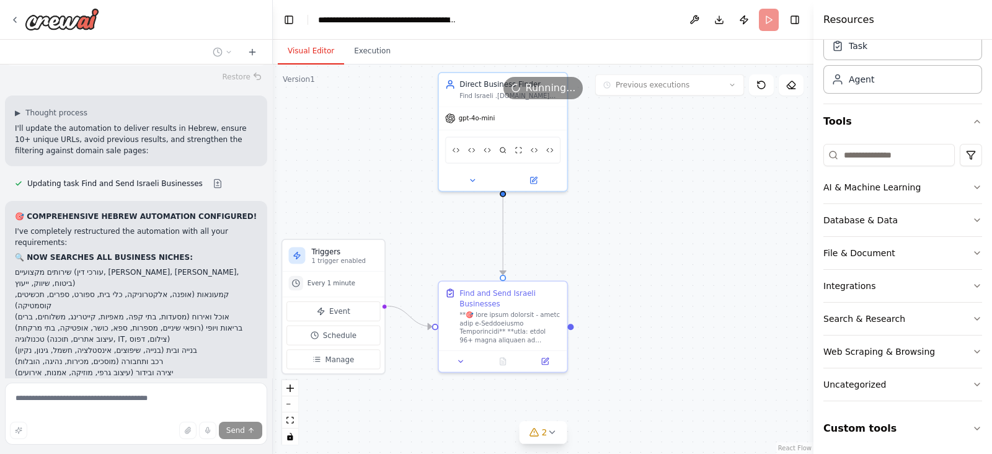
scroll to position [30427, 0]
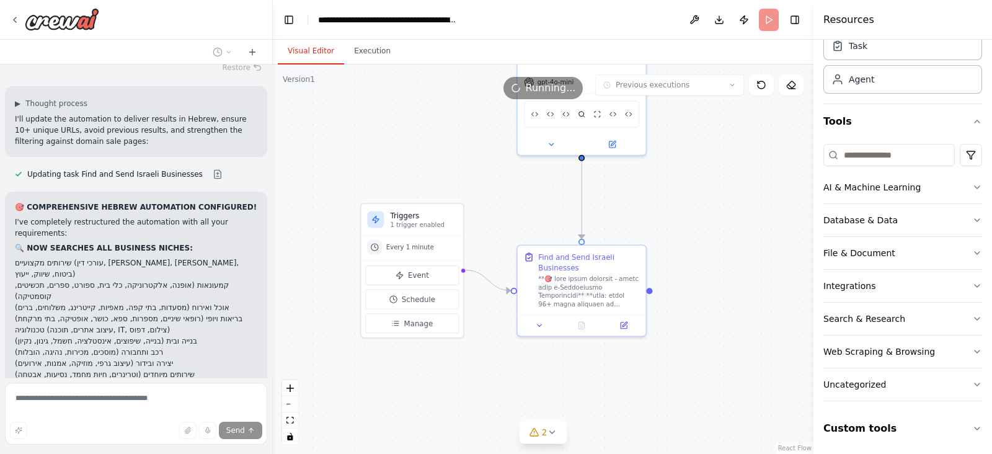
drag, startPoint x: 603, startPoint y: 264, endPoint x: 685, endPoint y: 221, distance: 92.6
click at [685, 221] on div ".deletable-edge-delete-btn { width: 20px; height: 20px; border: 0px solid #ffff…" at bounding box center [543, 258] width 541 height 389
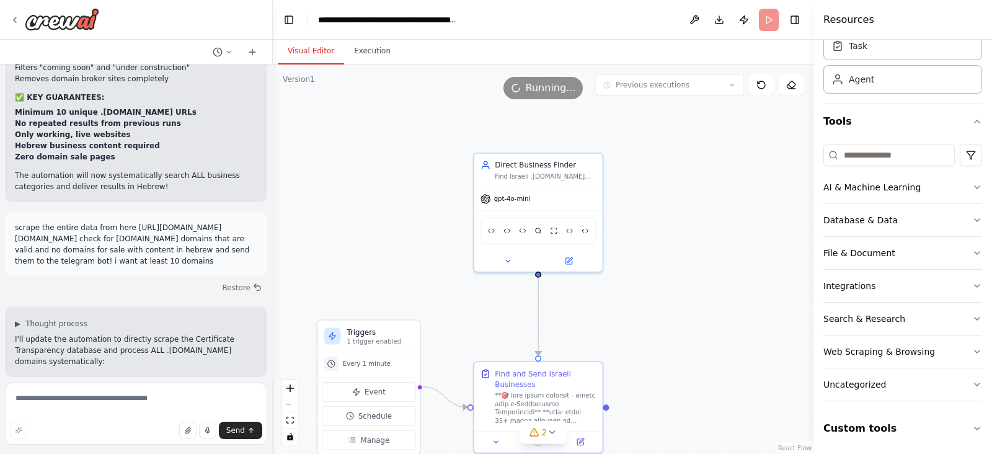
drag, startPoint x: 651, startPoint y: 159, endPoint x: 640, endPoint y: 253, distance: 94.2
click at [640, 253] on div ".deletable-edge-delete-btn { width: 20px; height: 20px; border: 0px solid #ffff…" at bounding box center [543, 258] width 541 height 389
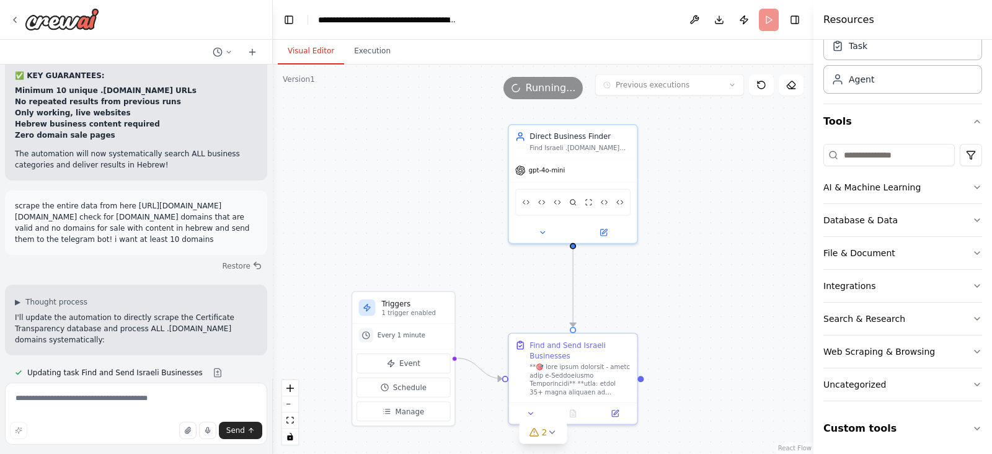
scroll to position [30893, 0]
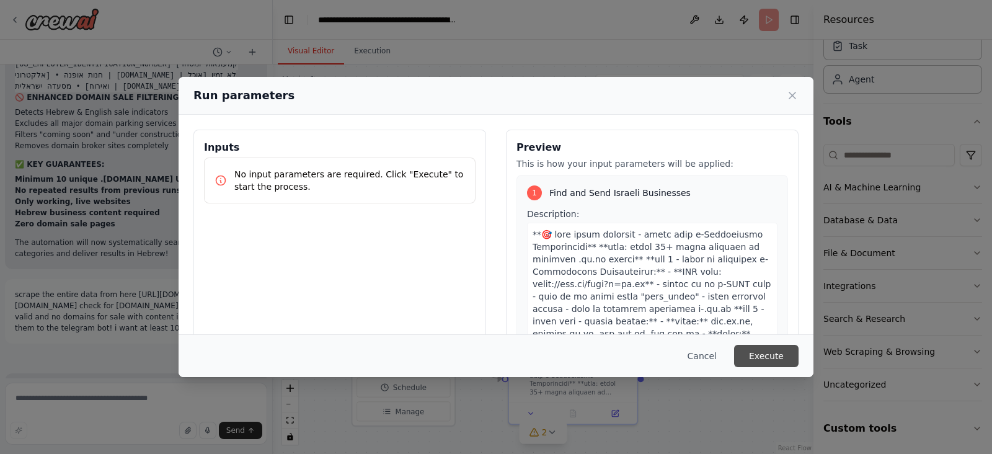
click at [775, 360] on button "Execute" at bounding box center [766, 356] width 64 height 22
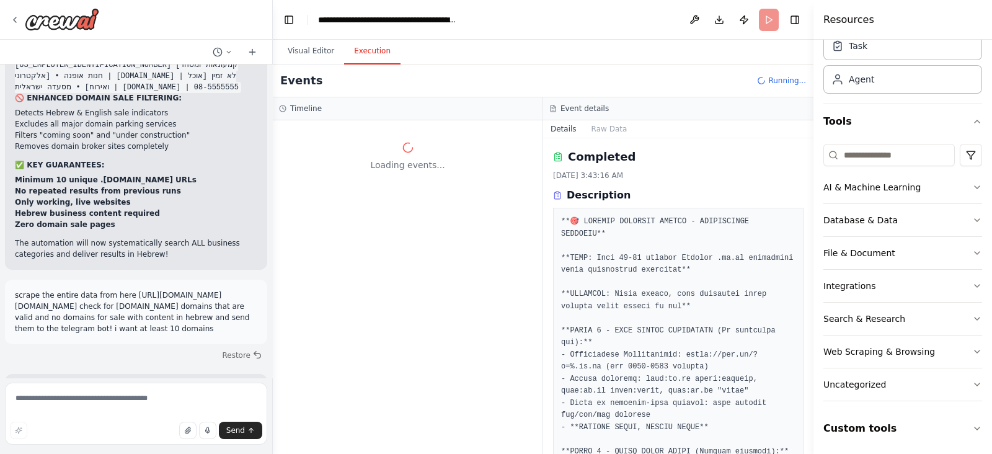
scroll to position [30893, 0]
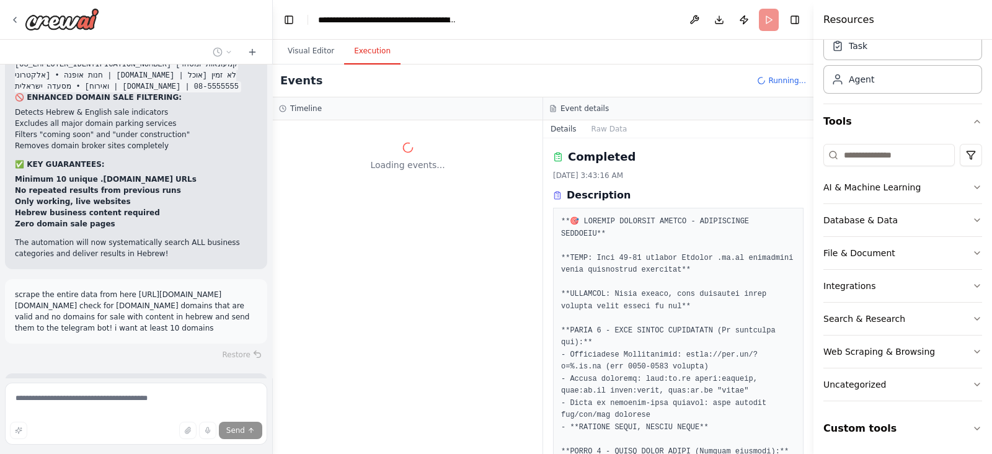
scroll to position [30841, 0]
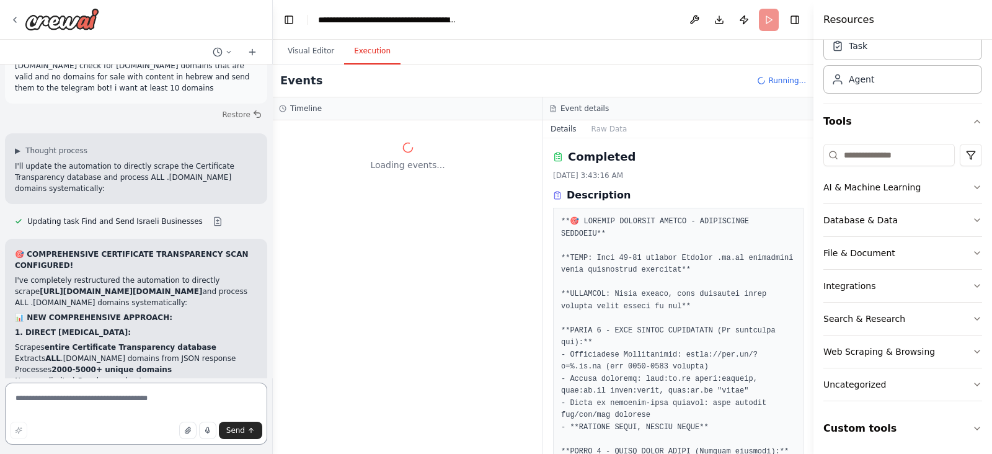
drag, startPoint x: 74, startPoint y: 411, endPoint x: 84, endPoint y: 400, distance: 14.5
click at [77, 405] on textarea at bounding box center [136, 413] width 262 height 62
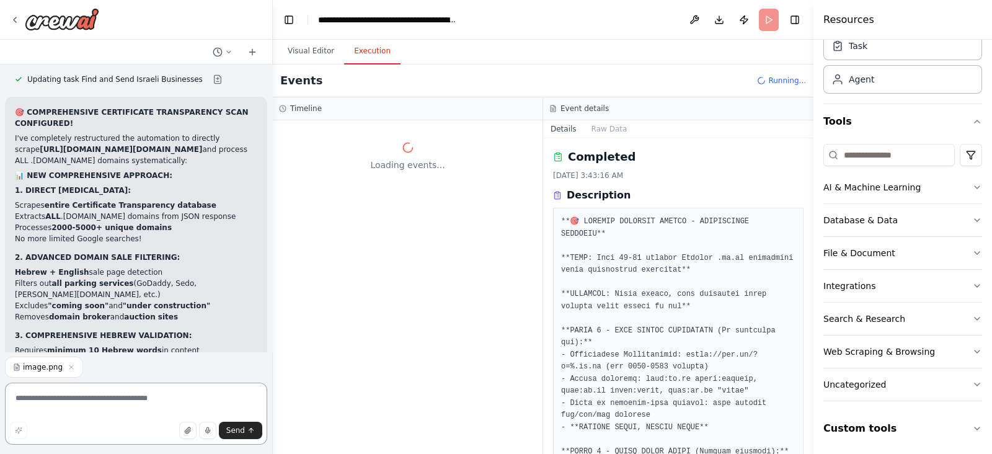
scroll to position [31182, 0]
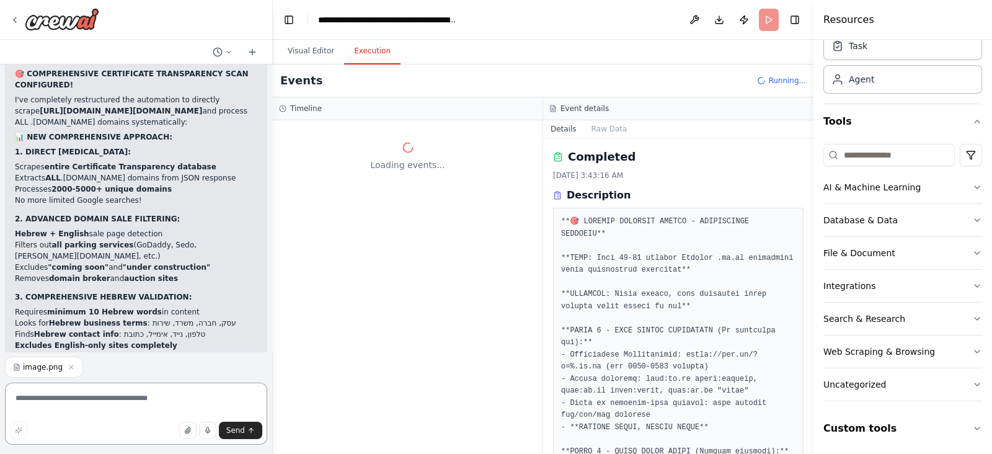
paste textarea "**********"
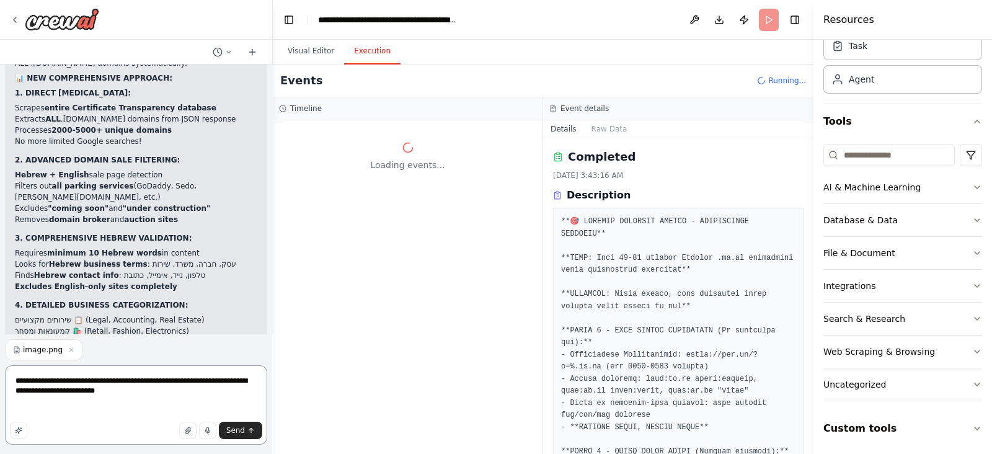
type textarea "**********"
click at [636, 81] on div "Events Running..." at bounding box center [543, 80] width 541 height 33
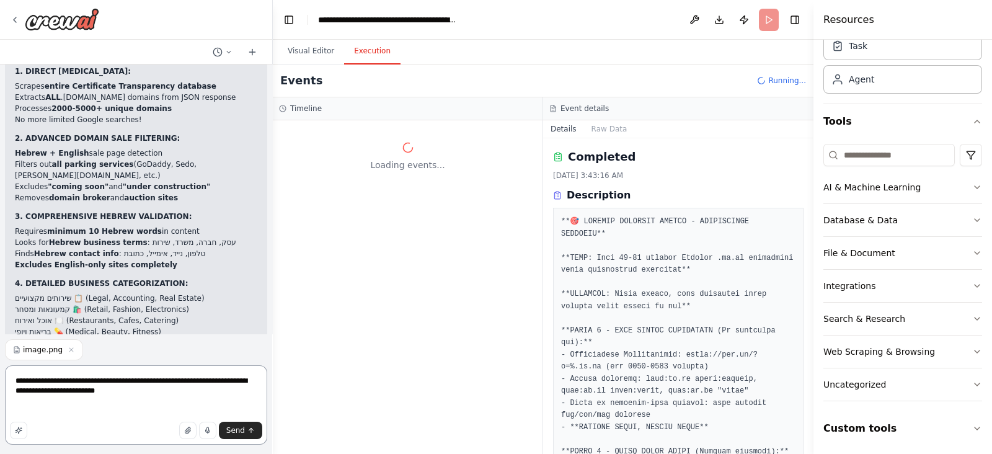
click at [197, 407] on textarea "**********" at bounding box center [136, 404] width 262 height 79
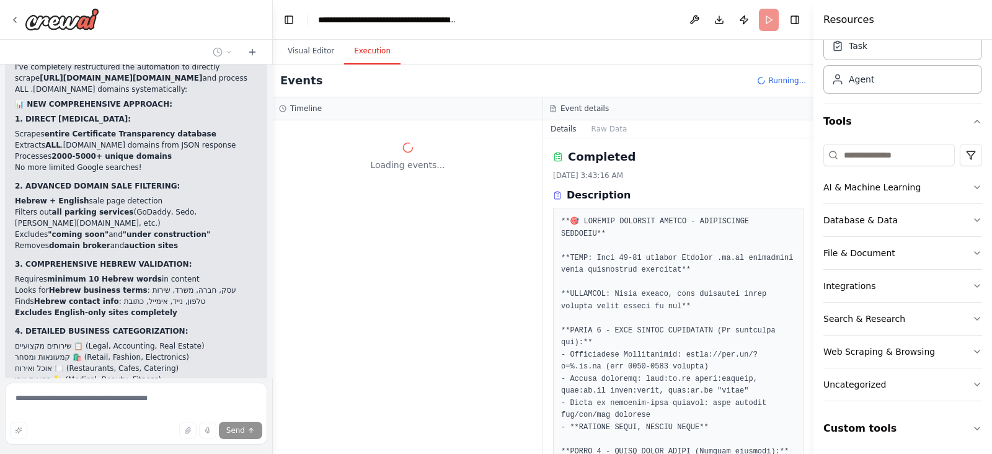
scroll to position [31293, 0]
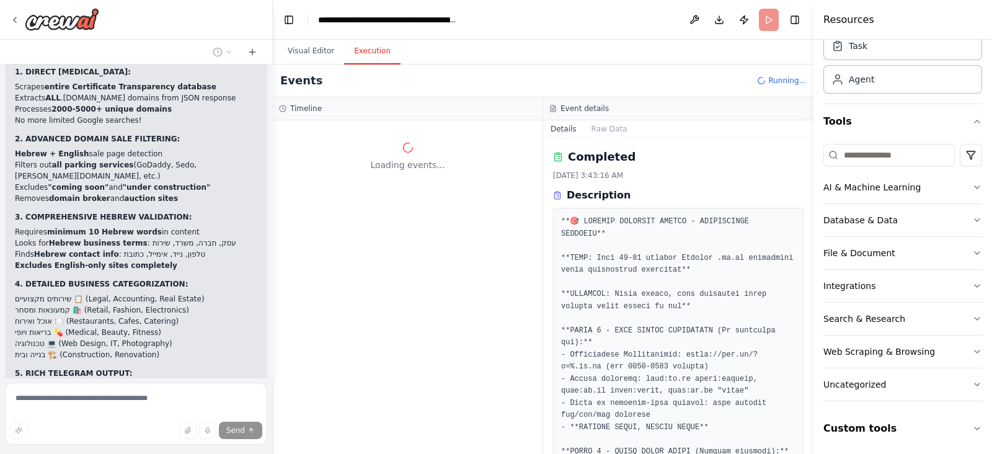
click at [100, 384] on form "Send" at bounding box center [136, 416] width 272 height 76
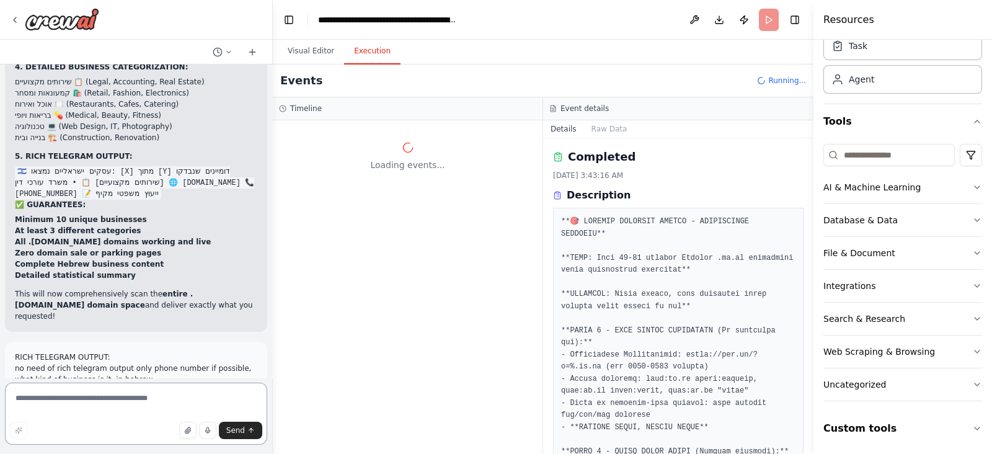
scroll to position [31525, 0]
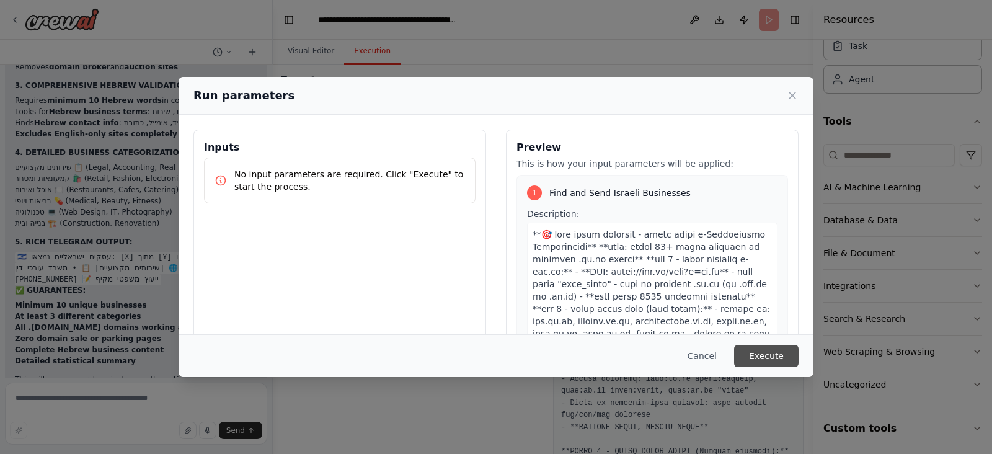
click at [797, 351] on button "Execute" at bounding box center [766, 356] width 64 height 22
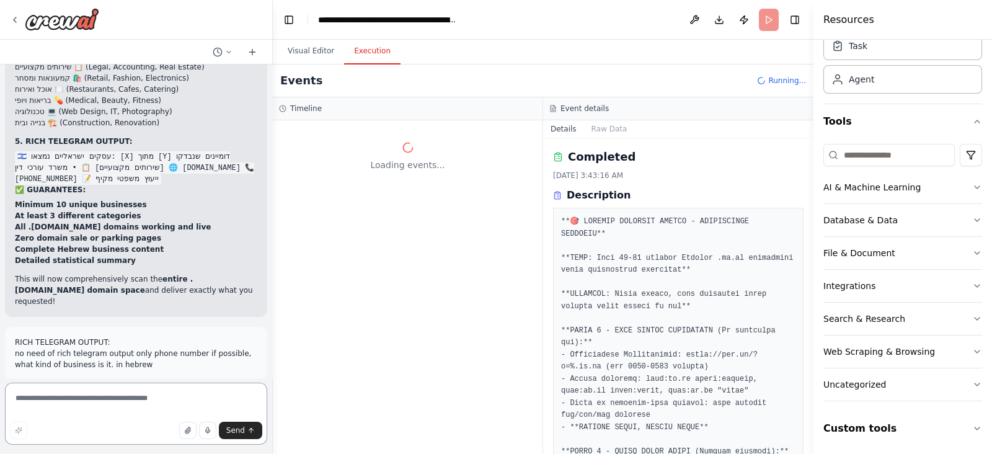
click at [177, 401] on textarea at bounding box center [136, 413] width 262 height 62
paste textarea "**********"
type textarea "**********"
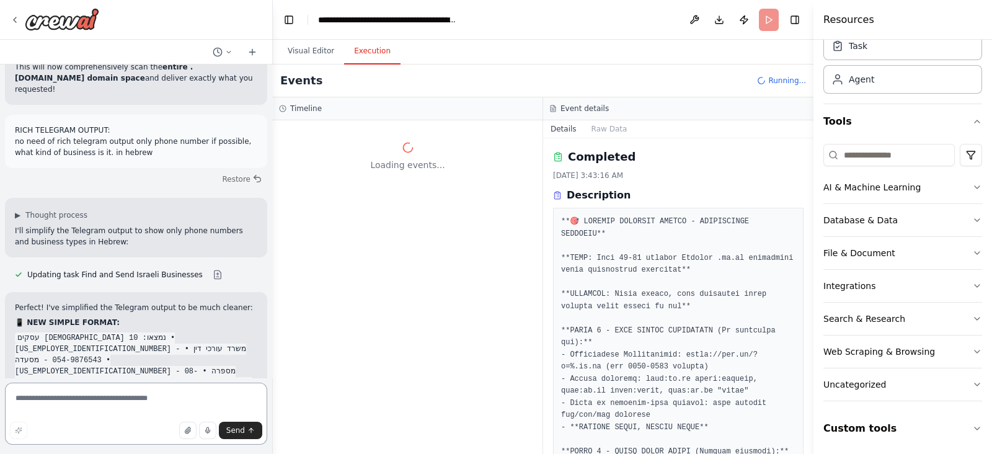
scroll to position [31748, 0]
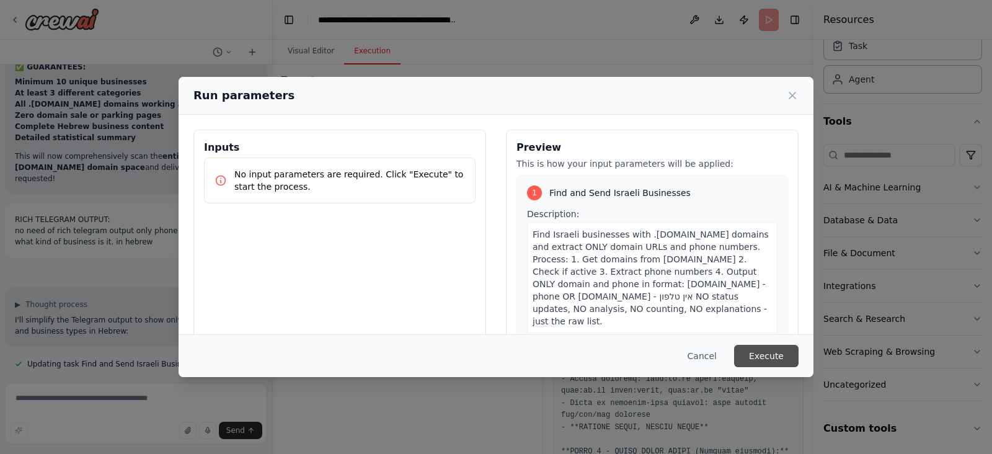
click at [769, 351] on button "Execute" at bounding box center [766, 356] width 64 height 22
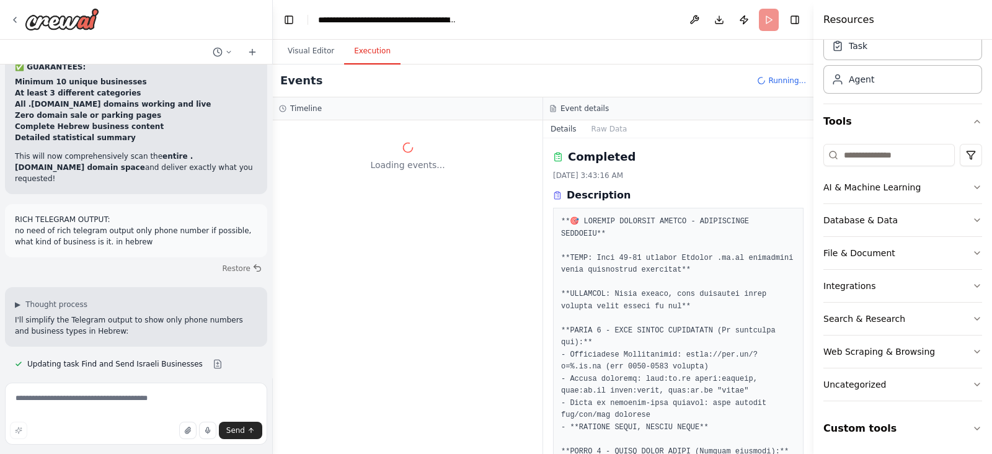
click at [971, 249] on div "Crew Task Agent Tools AI & Machine Learning Database & Data File & Document Int…" at bounding box center [902, 247] width 179 height 414
click at [972, 249] on icon "button" at bounding box center [977, 253] width 10 height 10
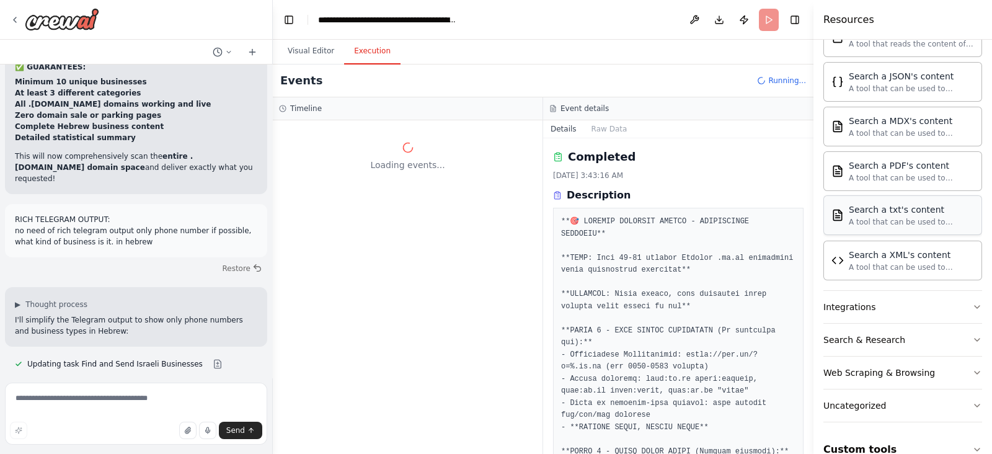
scroll to position [418, 0]
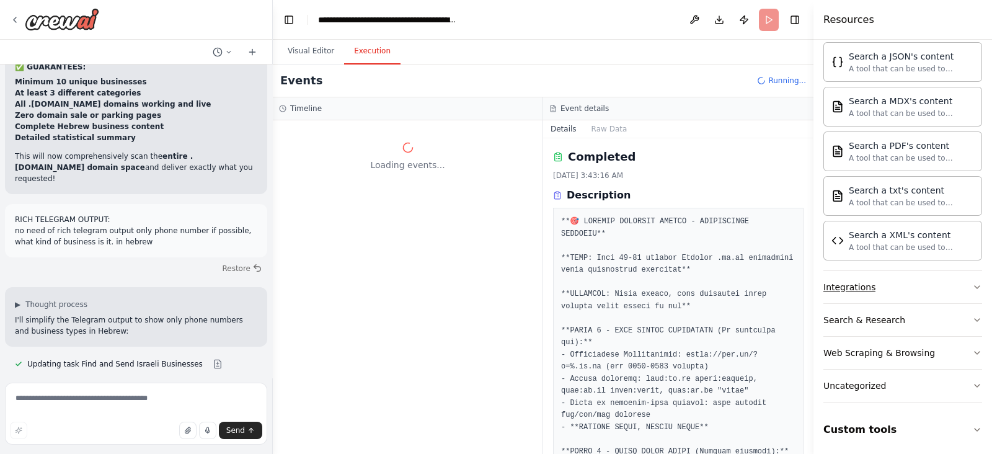
click at [863, 271] on button "Integrations" at bounding box center [902, 287] width 159 height 32
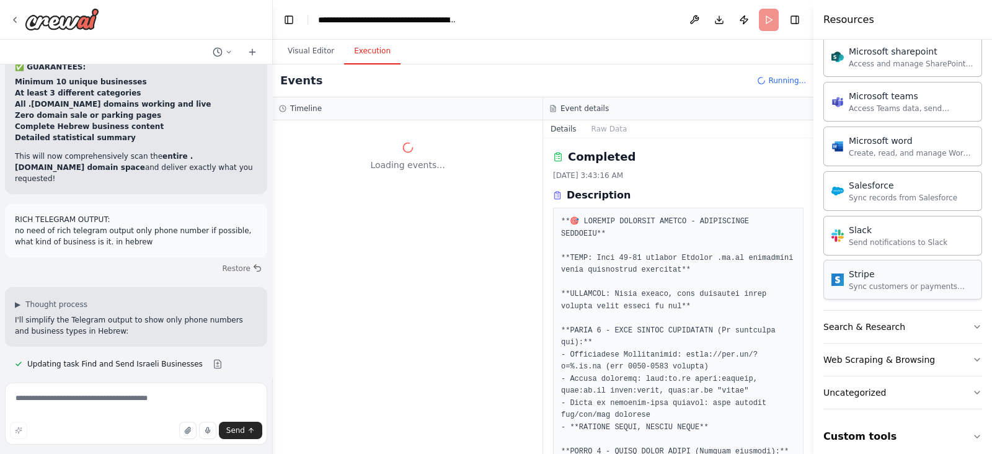
scroll to position [1183, 0]
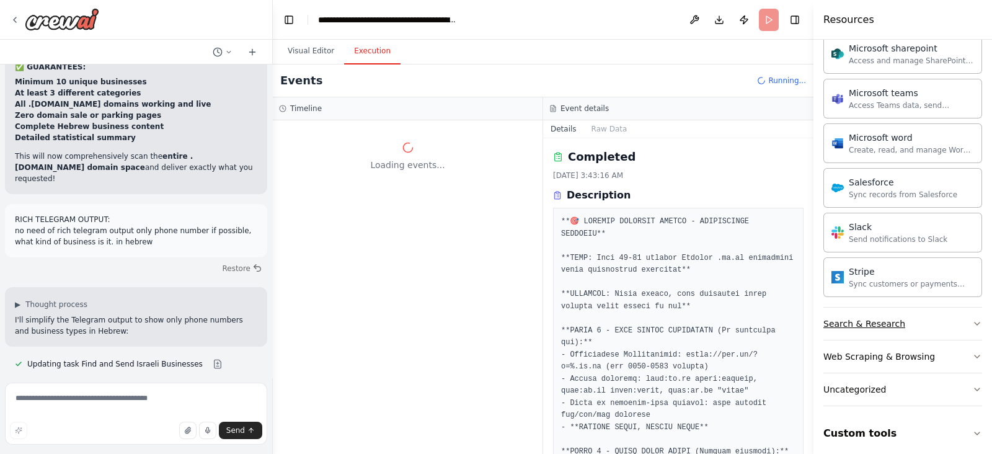
click at [972, 320] on icon "button" at bounding box center [977, 324] width 10 height 10
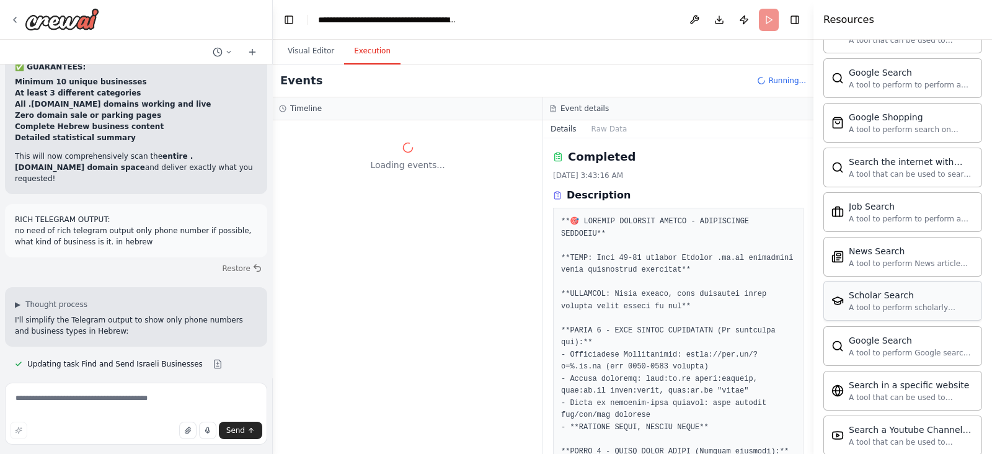
scroll to position [1815, 0]
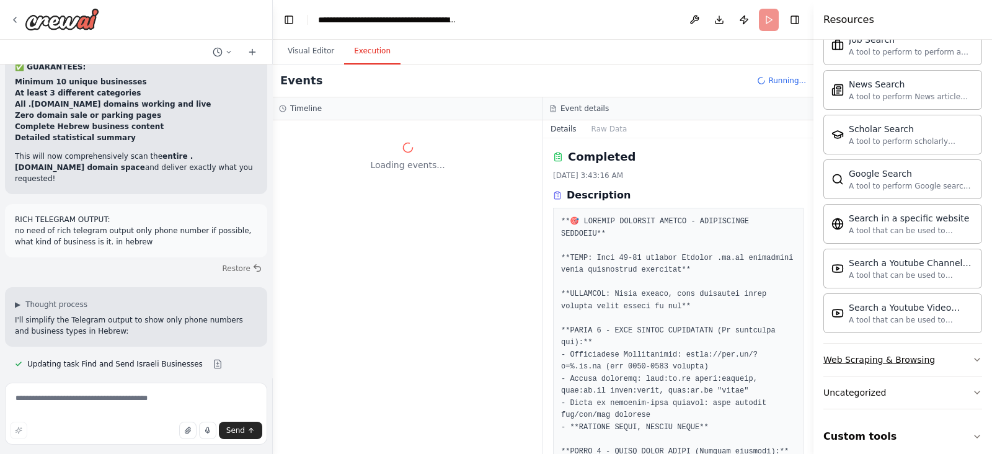
click at [972, 355] on icon "button" at bounding box center [977, 360] width 10 height 10
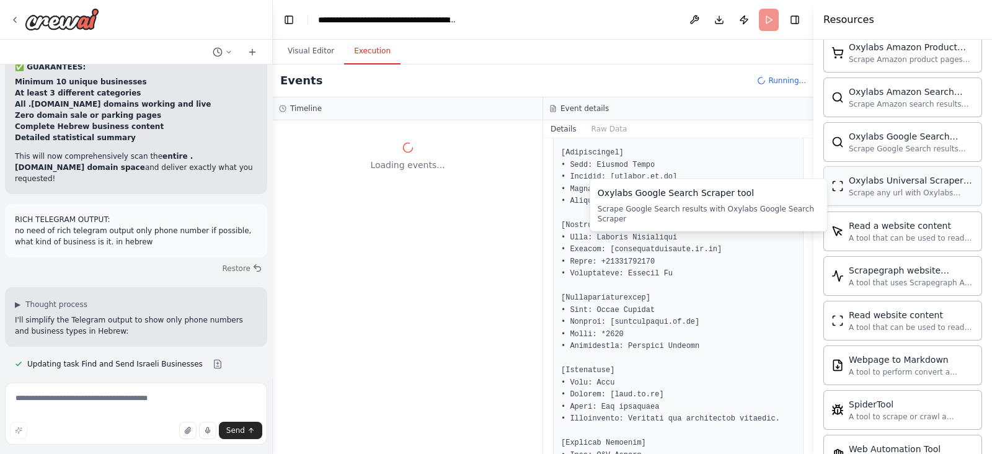
scroll to position [2491, 0]
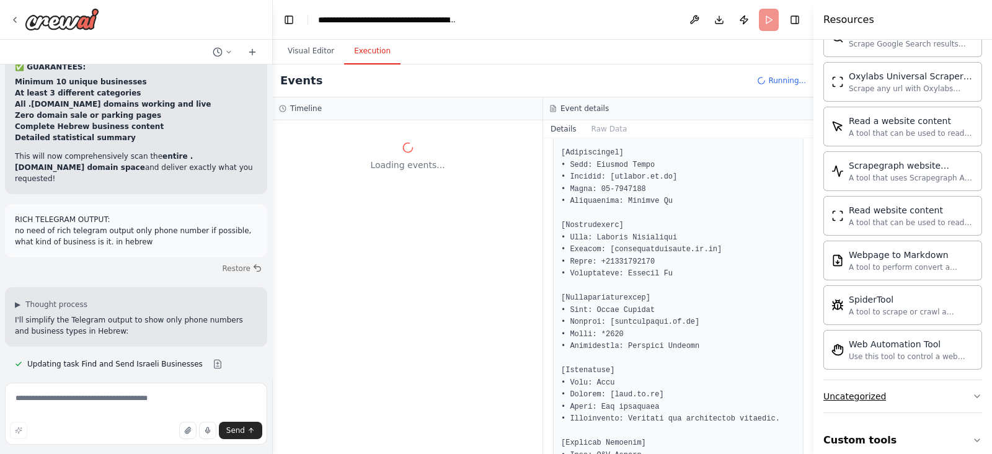
click at [972, 391] on icon "button" at bounding box center [977, 396] width 10 height 10
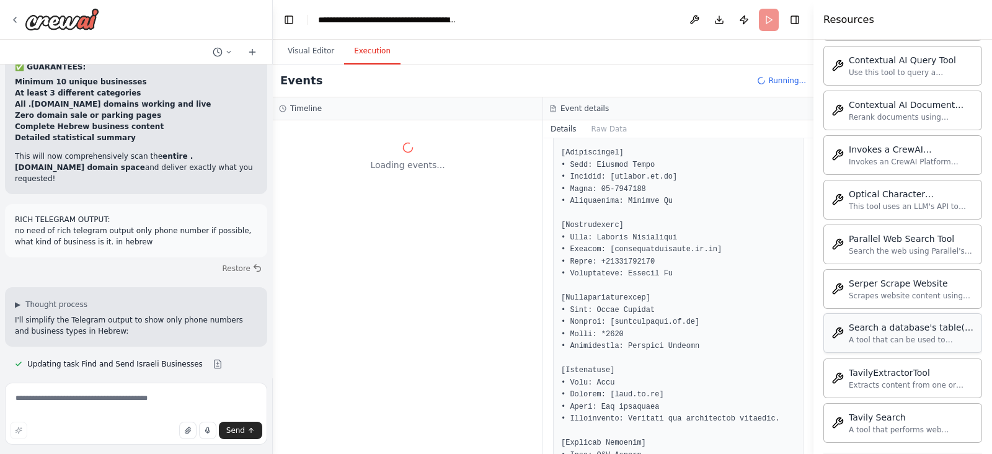
scroll to position [3167, 0]
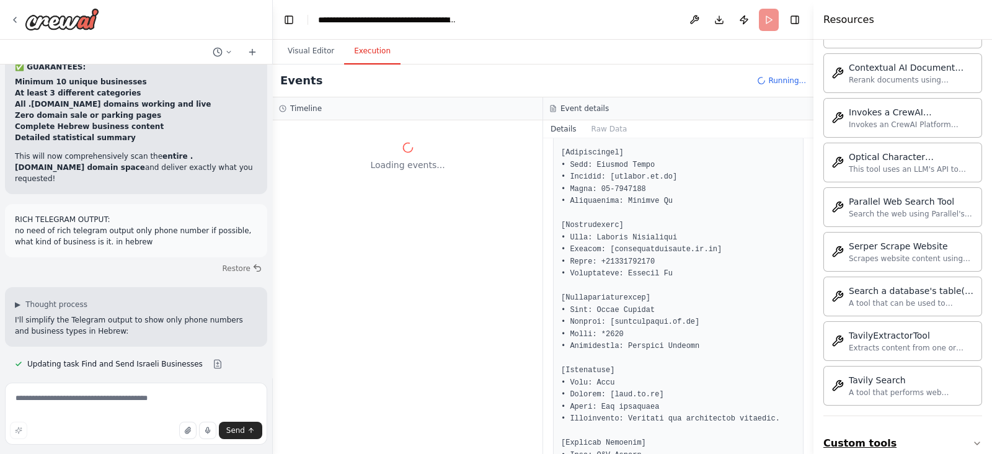
click at [972, 438] on icon "button" at bounding box center [977, 443] width 10 height 10
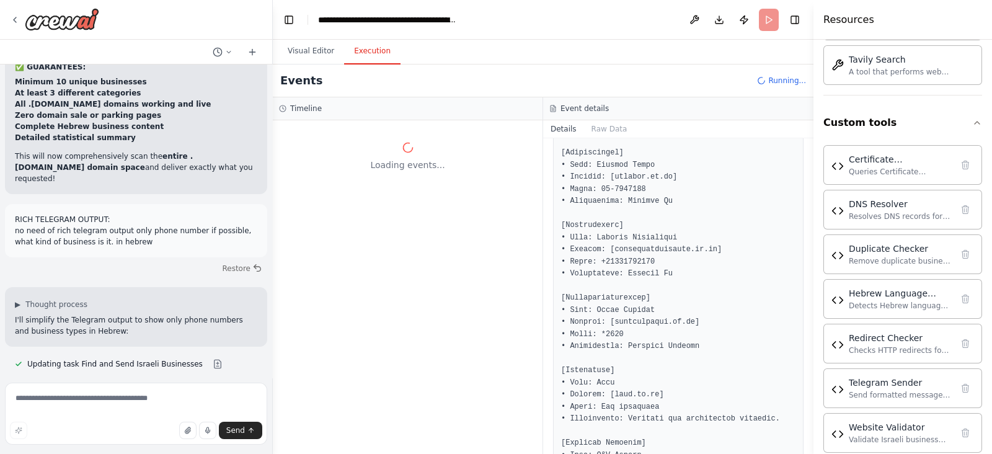
scroll to position [31748, 0]
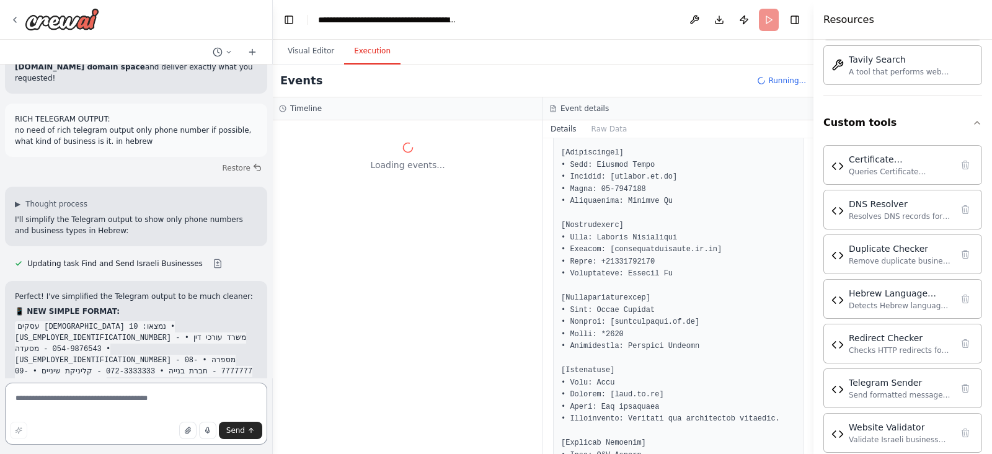
click at [124, 402] on textarea at bounding box center [136, 413] width 262 height 62
type textarea "*"
paste textarea "**********"
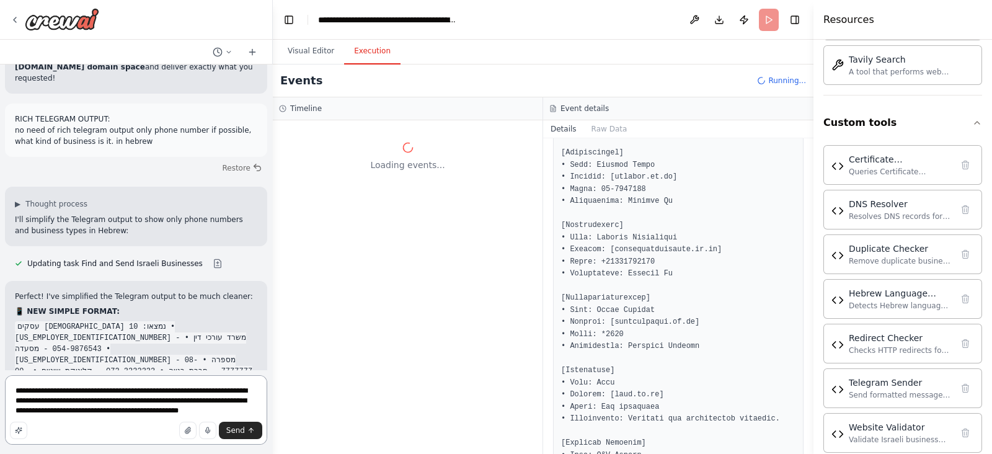
type textarea "**********"
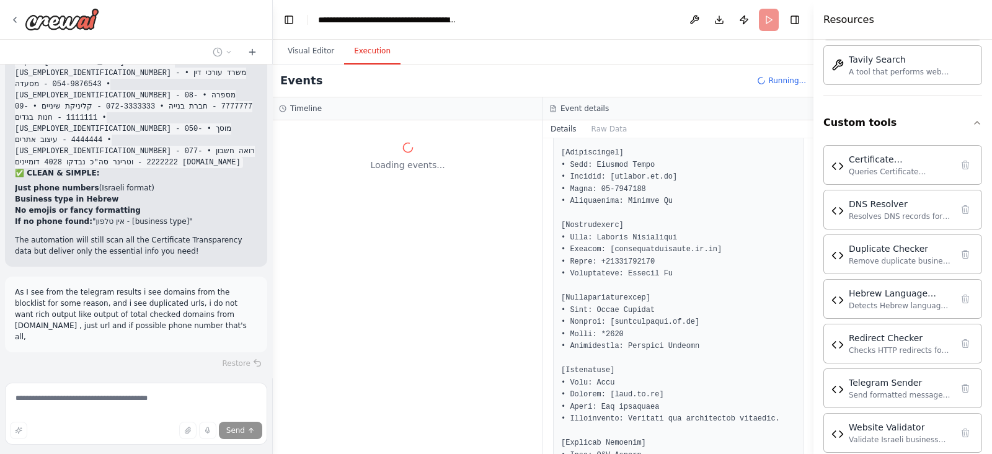
scroll to position [32022, 0]
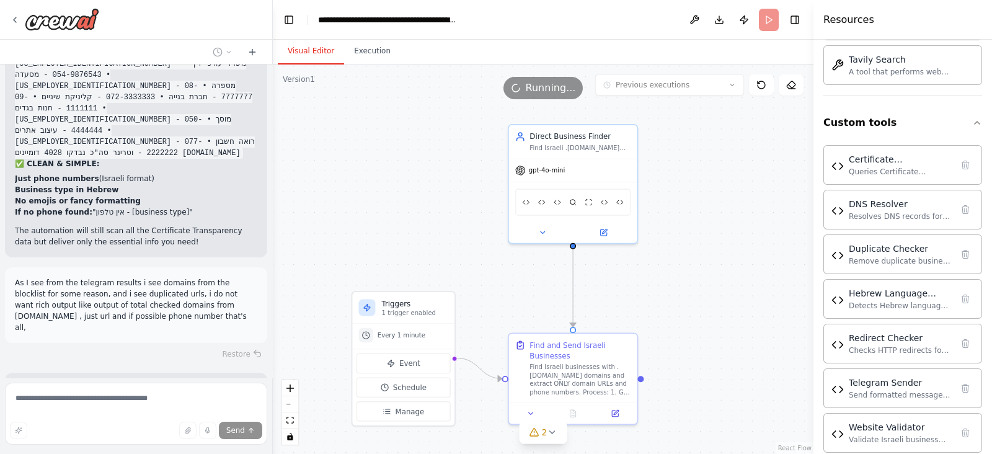
click at [324, 41] on button "Visual Editor" at bounding box center [311, 51] width 66 height 26
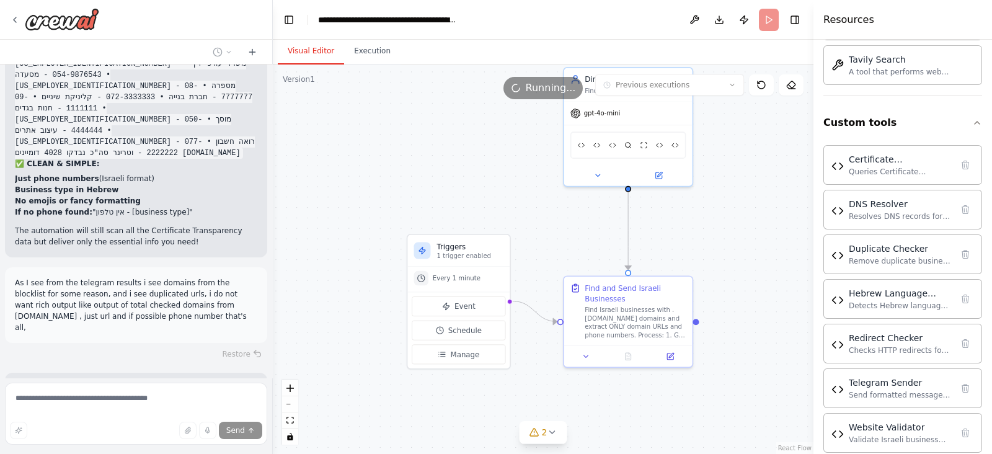
drag, startPoint x: 437, startPoint y: 213, endPoint x: 492, endPoint y: 156, distance: 78.9
click at [492, 156] on div ".deletable-edge-delete-btn { width: 20px; height: 20px; border: 0px solid #ffff…" at bounding box center [543, 258] width 541 height 389
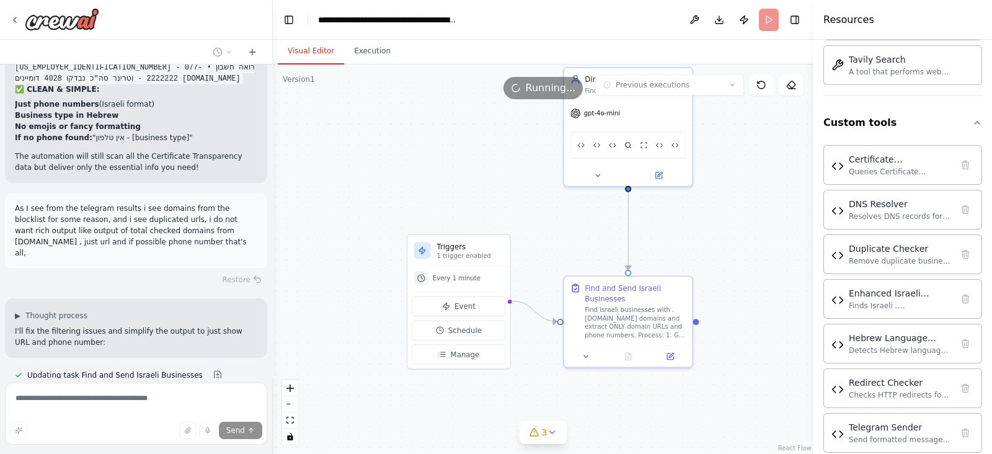
scroll to position [32121, 0]
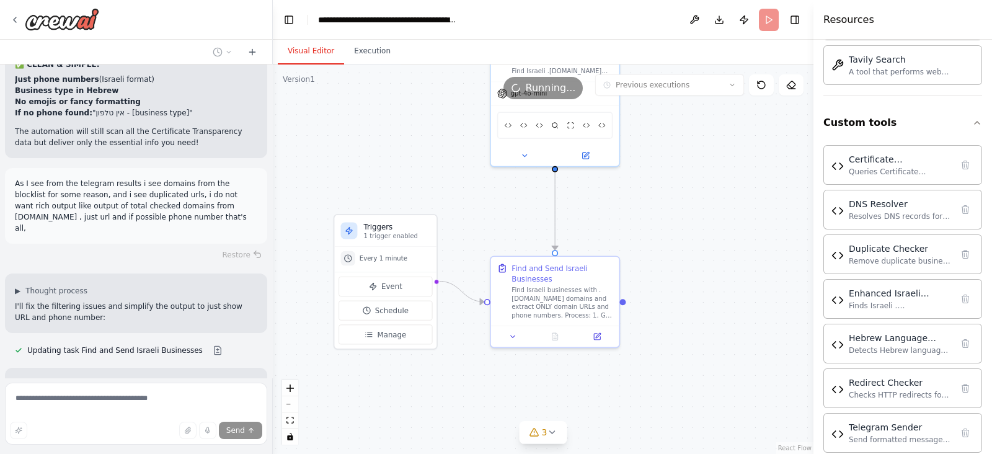
drag, startPoint x: 396, startPoint y: 199, endPoint x: 326, endPoint y: 174, distance: 74.3
click at [326, 174] on div ".deletable-edge-delete-btn { width: 20px; height: 20px; border: 0px solid #ffff…" at bounding box center [543, 258] width 541 height 389
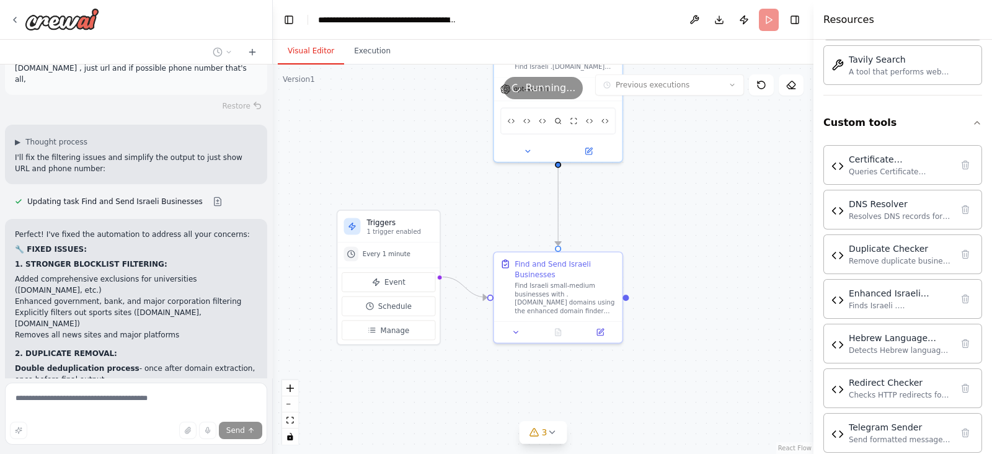
scroll to position [32271, 0]
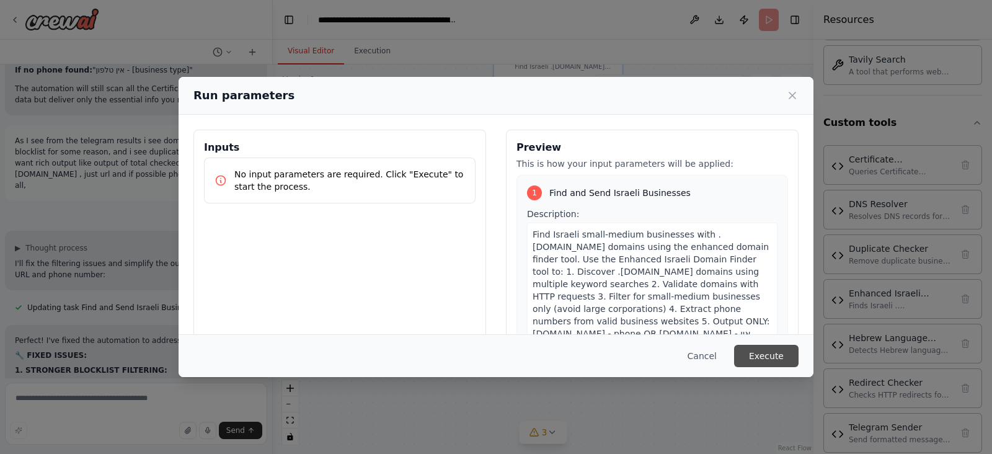
click at [747, 358] on button "Execute" at bounding box center [766, 356] width 64 height 22
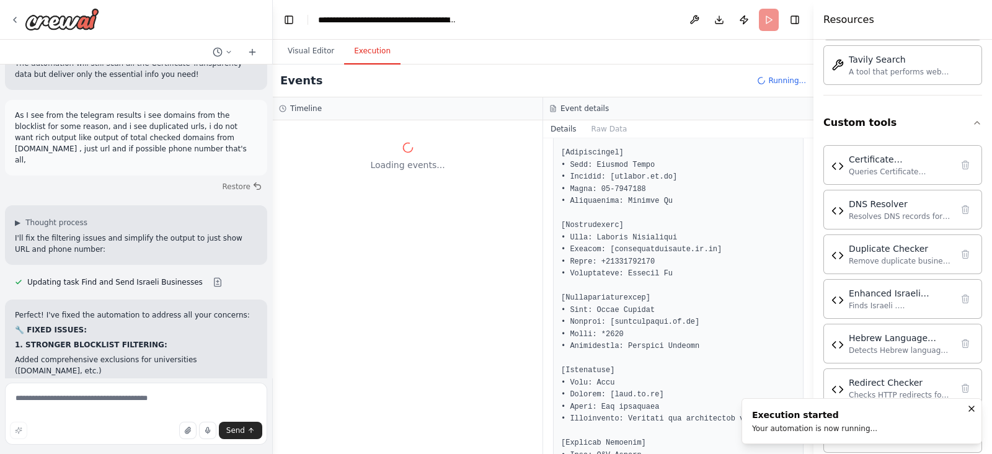
scroll to position [32201, 0]
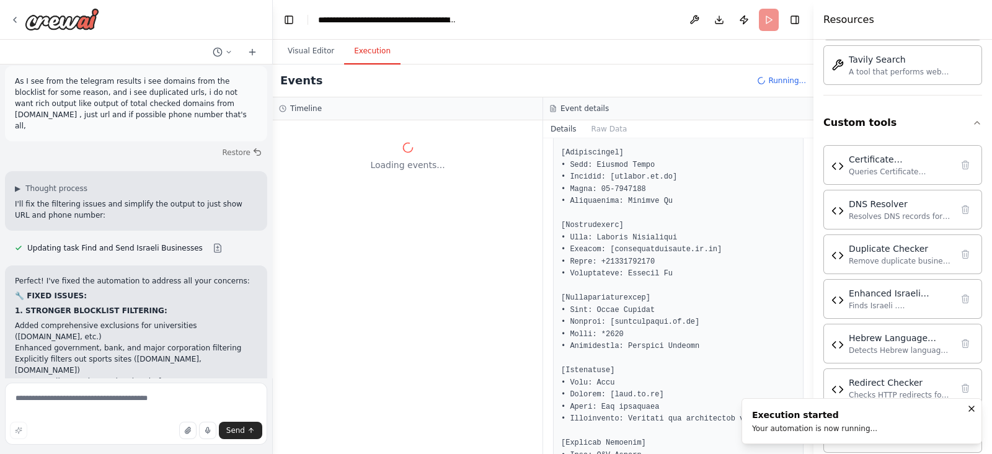
click at [51, 428] on div "Send" at bounding box center [136, 430] width 252 height 17
drag, startPoint x: 86, startPoint y: 404, endPoint x: 104, endPoint y: 391, distance: 23.1
click at [91, 399] on textarea at bounding box center [136, 413] width 262 height 62
paste textarea "**********"
type textarea "**********"
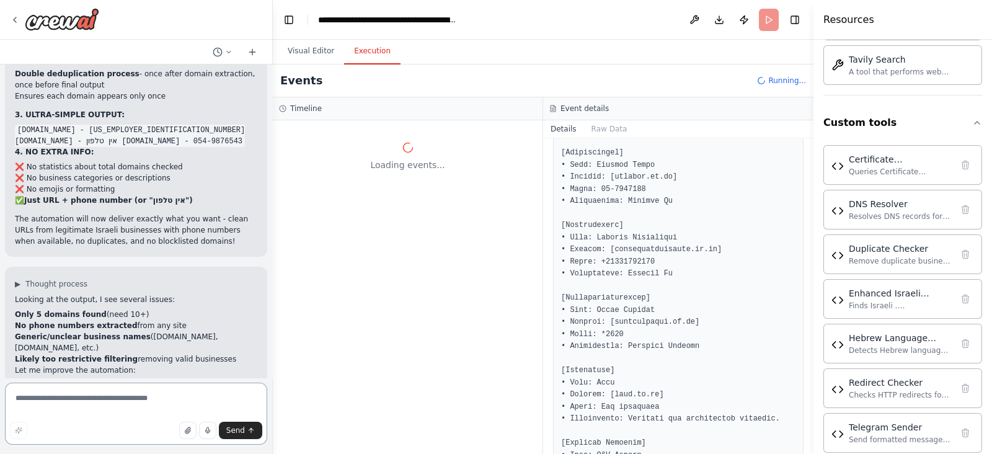
scroll to position [32576, 0]
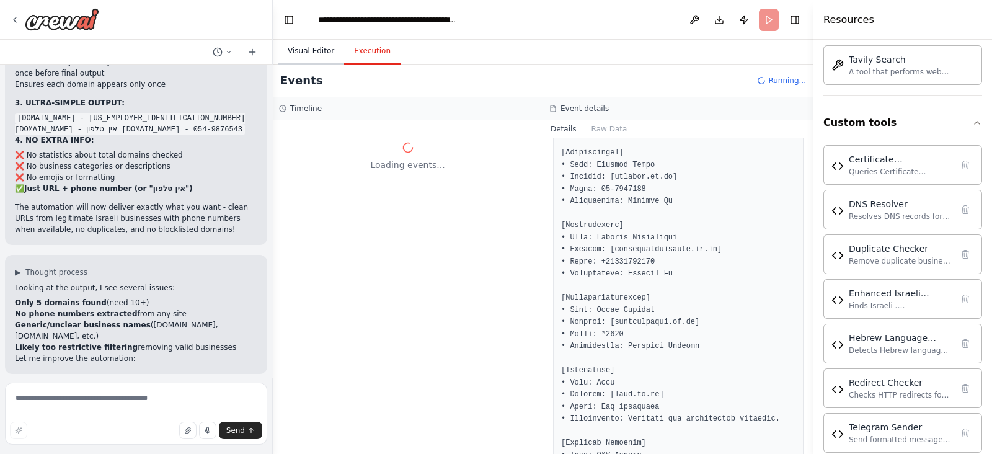
click at [325, 62] on button "Visual Editor" at bounding box center [311, 51] width 66 height 26
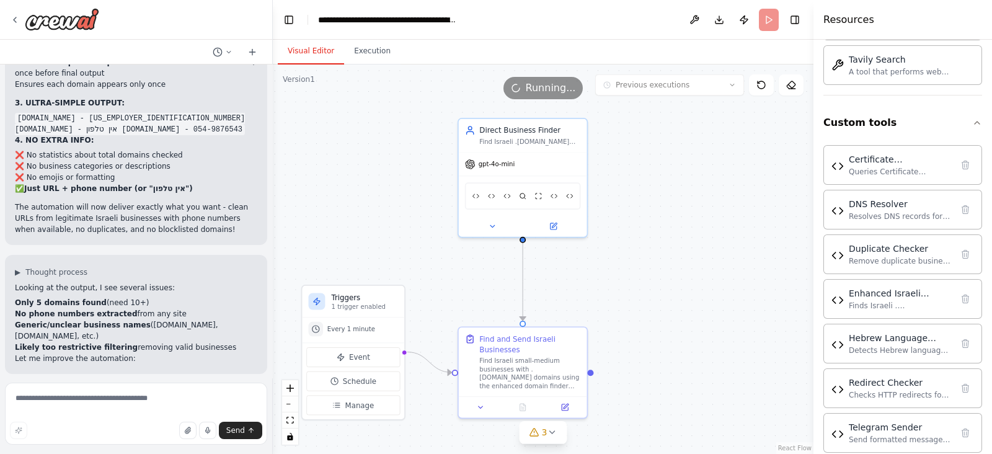
drag, startPoint x: 453, startPoint y: 169, endPoint x: 424, endPoint y: 235, distance: 72.2
click at [424, 235] on div ".deletable-edge-delete-btn { width: 20px; height: 20px; border: 0px solid #ffff…" at bounding box center [543, 258] width 541 height 389
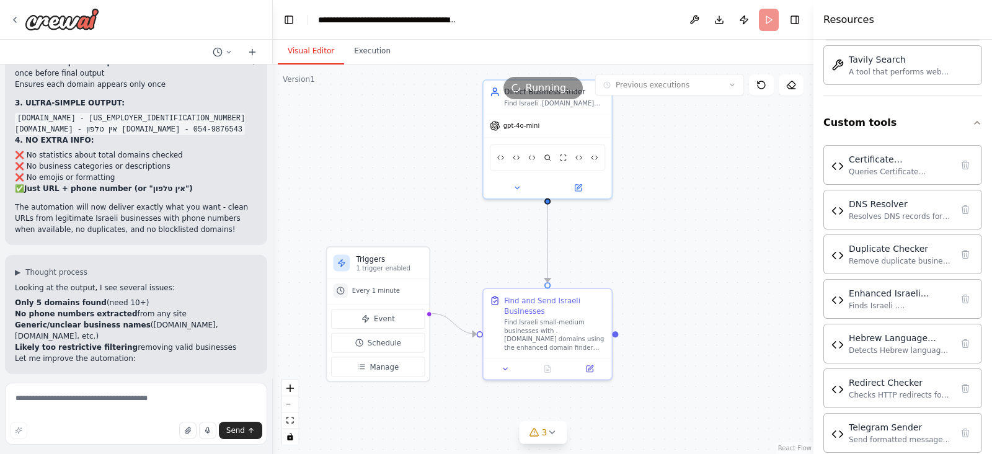
drag, startPoint x: 433, startPoint y: 268, endPoint x: 456, endPoint y: 234, distance: 41.1
click at [456, 234] on div ".deletable-edge-delete-btn { width: 20px; height: 20px; border: 0px solid #ffff…" at bounding box center [543, 258] width 541 height 389
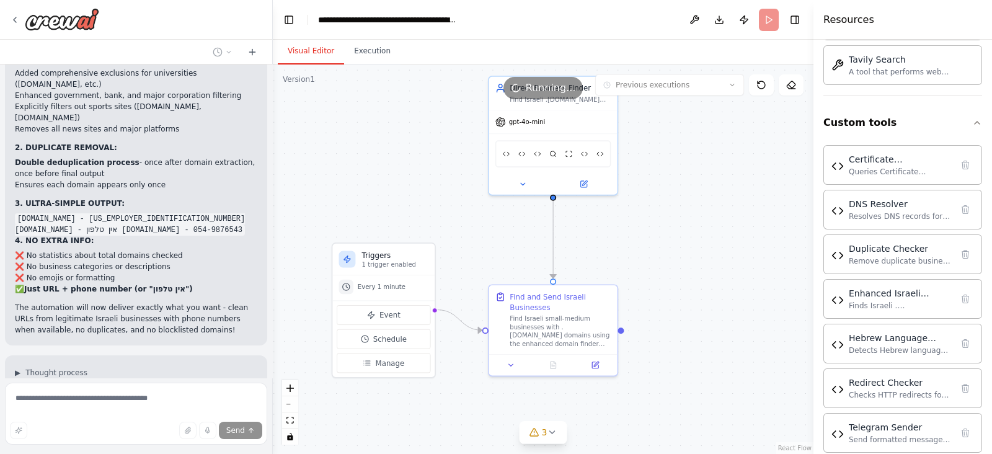
scroll to position [32524, 0]
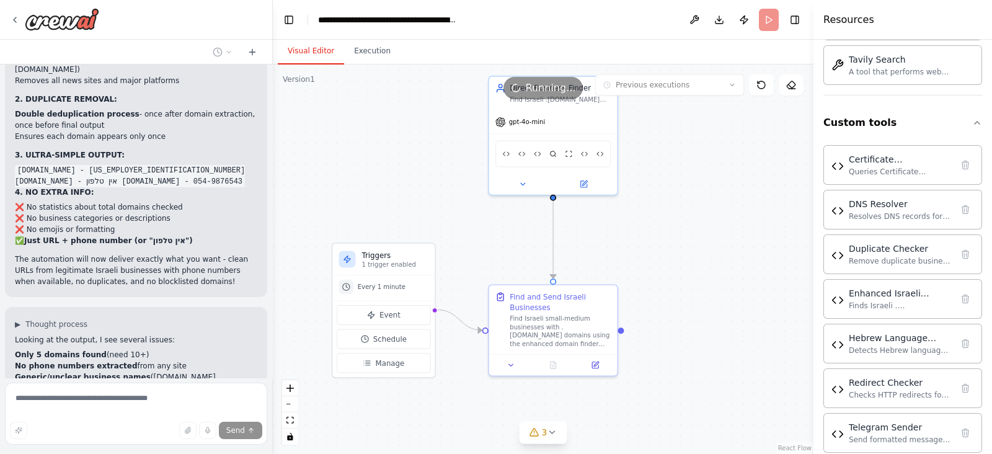
drag, startPoint x: 148, startPoint y: 266, endPoint x: 170, endPoint y: 274, distance: 23.7
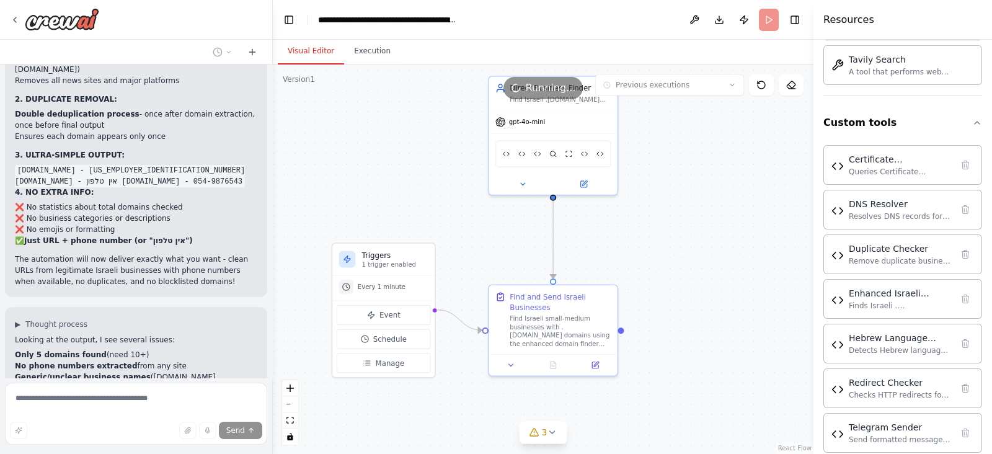
click at [183, 324] on div "I want to build a website scraper that will scrape all domains that end with .c…" at bounding box center [136, 220] width 272 height 313
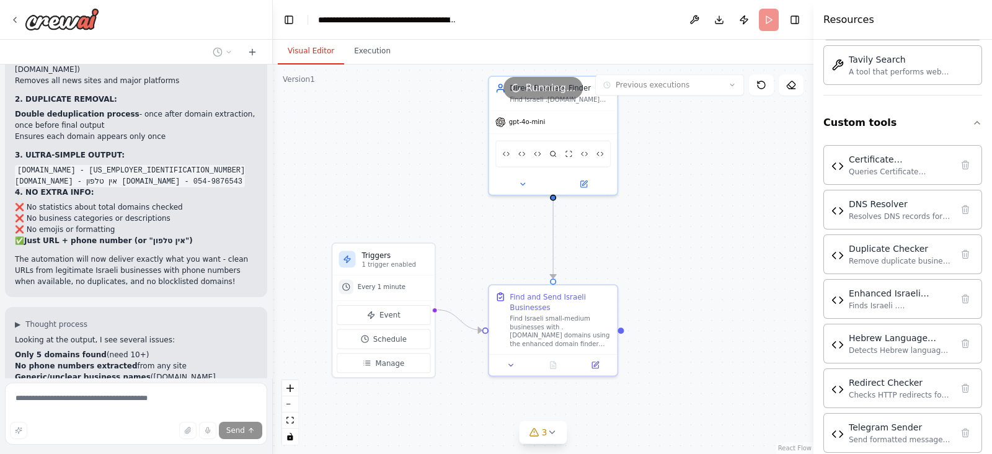
click at [81, 374] on div "I want to build a website scraper that will scrape all domains that end with .c…" at bounding box center [136, 220] width 272 height 313
drag, startPoint x: 811, startPoint y: 322, endPoint x: 653, endPoint y: 278, distance: 164.1
click at [653, 278] on div "I want to build a website scraper that will scrape all domains that end with .c…" at bounding box center [496, 227] width 992 height 454
click at [537, 431] on icon at bounding box center [534, 432] width 10 height 10
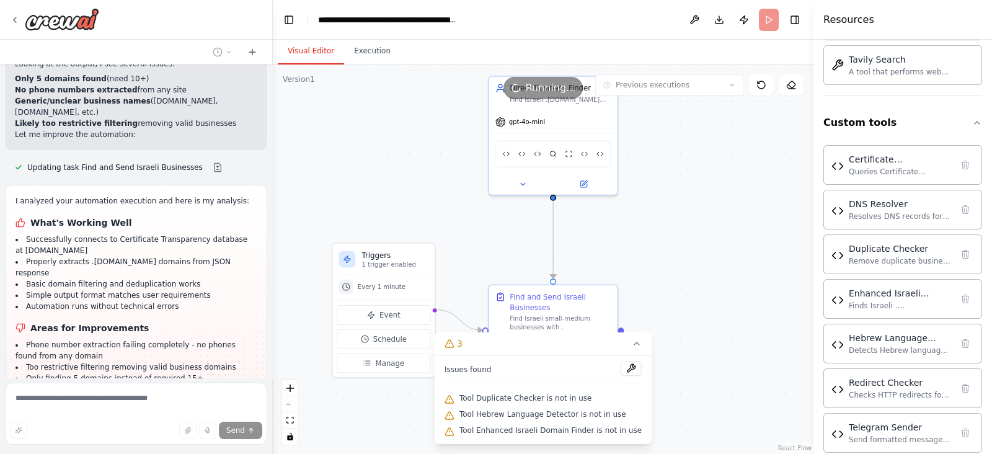
click at [511, 395] on span "Tool Duplicate Checker is not in use" at bounding box center [525, 398] width 133 height 10
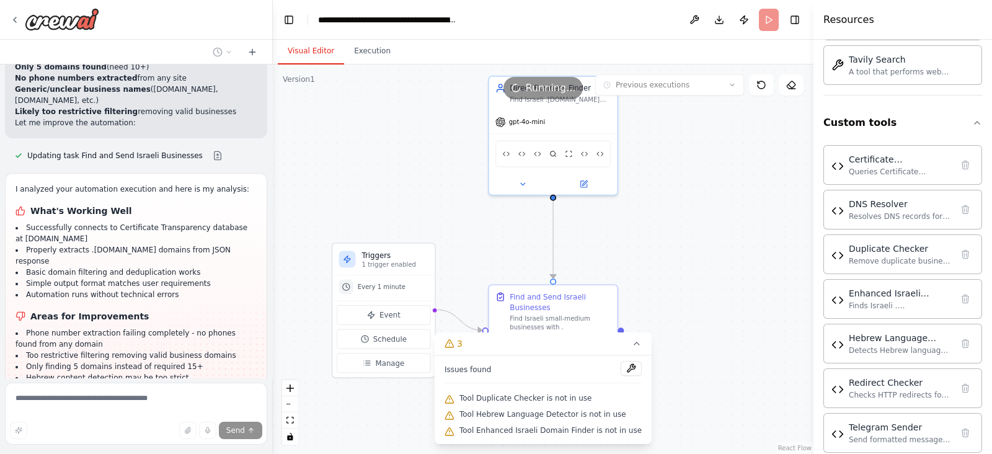
click at [509, 429] on span "Tool Enhanced Israeli Domain Finder is not in use" at bounding box center [550, 430] width 182 height 10
click at [514, 422] on div "Tool Hebrew Language Detector is not in use" at bounding box center [542, 415] width 197 height 16
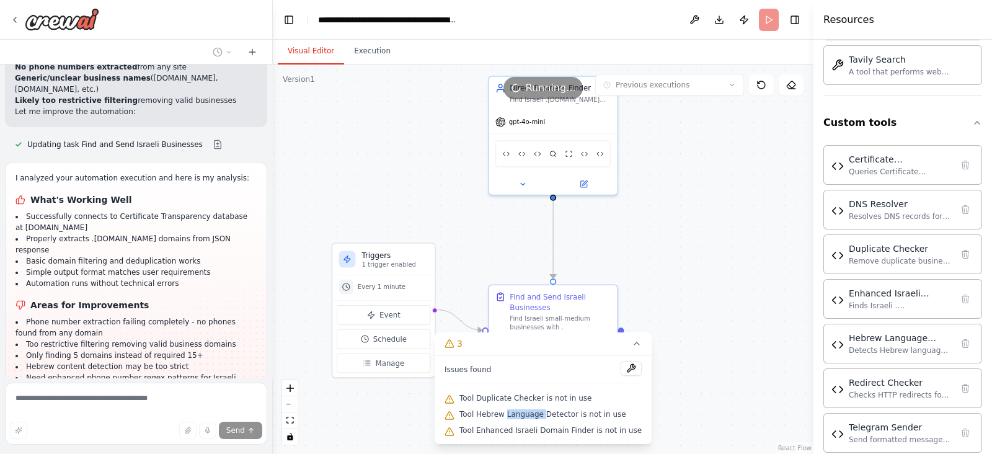
click at [514, 422] on div "Tool Hebrew Language Detector is not in use" at bounding box center [542, 415] width 197 height 16
click at [487, 403] on div "Tool Duplicate Checker is not in use" at bounding box center [542, 399] width 197 height 16
click at [485, 430] on span "Tool Enhanced Israeli Domain Finder is not in use" at bounding box center [550, 430] width 182 height 10
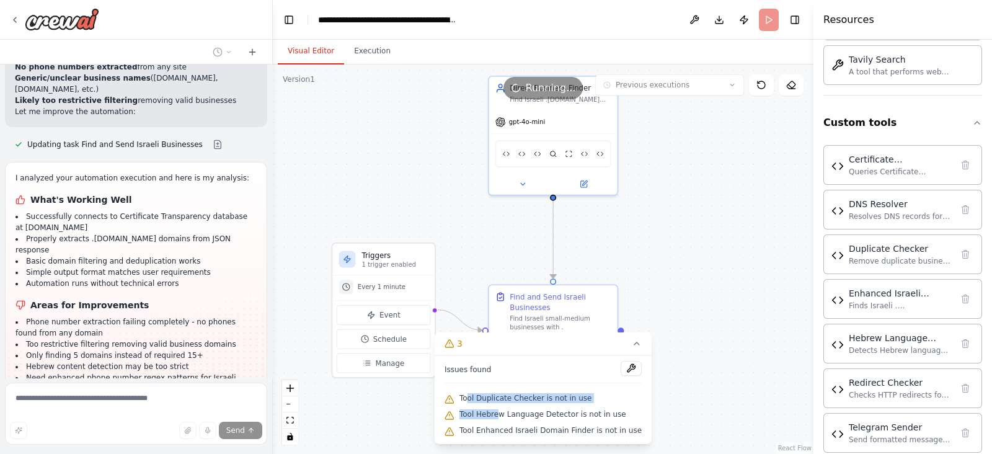
scroll to position [32848, 0]
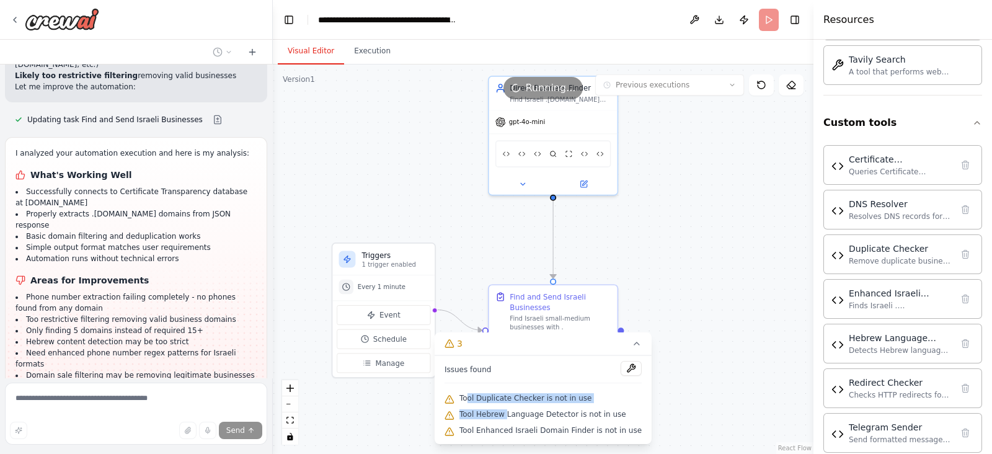
drag, startPoint x: 476, startPoint y: 392, endPoint x: 523, endPoint y: 417, distance: 53.2
click at [518, 417] on div "Issues found Tool Duplicate Checker is not in use Tool Hebrew Language Detector…" at bounding box center [543, 399] width 217 height 89
click at [523, 417] on span "Tool Hebrew Language Detector is not in use" at bounding box center [542, 414] width 167 height 10
drag, startPoint x: 474, startPoint y: 400, endPoint x: 635, endPoint y: 428, distance: 163.6
click at [635, 428] on div "Issues found Tool Duplicate Checker is not in use Tool Hebrew Language Detector…" at bounding box center [543, 399] width 217 height 89
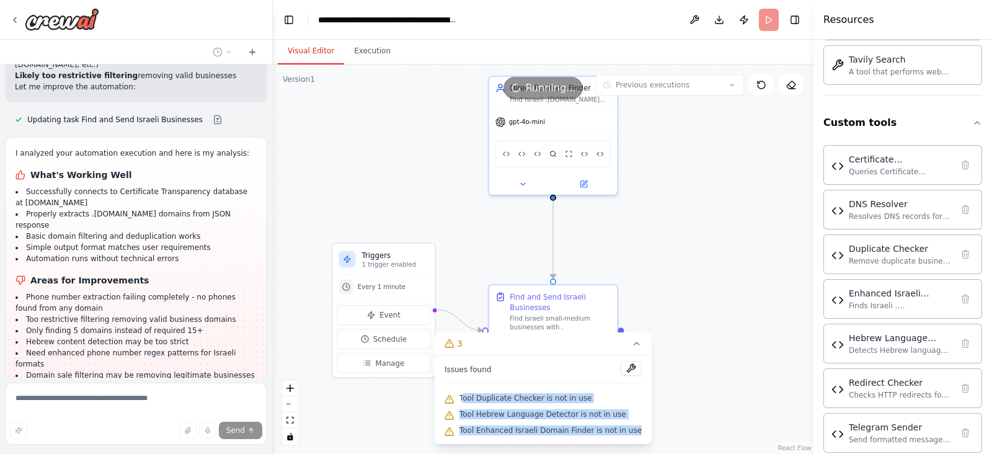
copy div "ool Duplicate Checker is not in use Tool Hebrew Language Detector is not in use…"
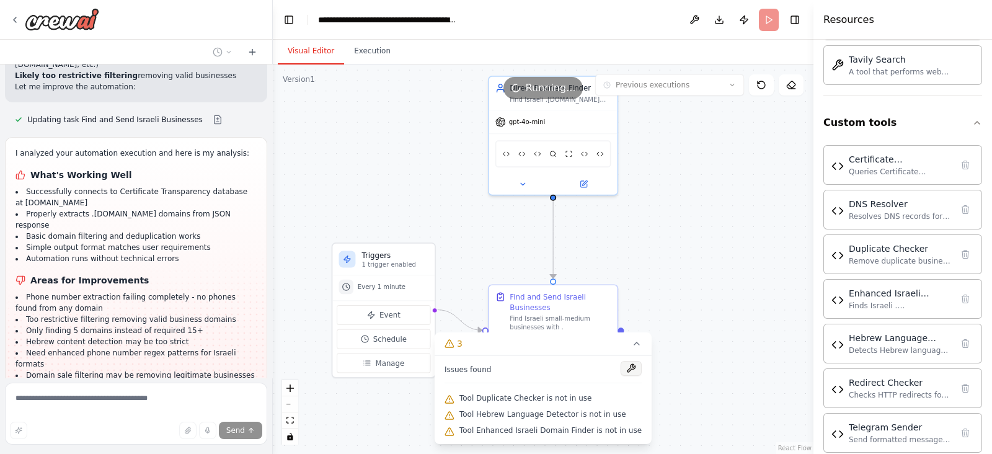
click at [620, 367] on button at bounding box center [630, 368] width 21 height 15
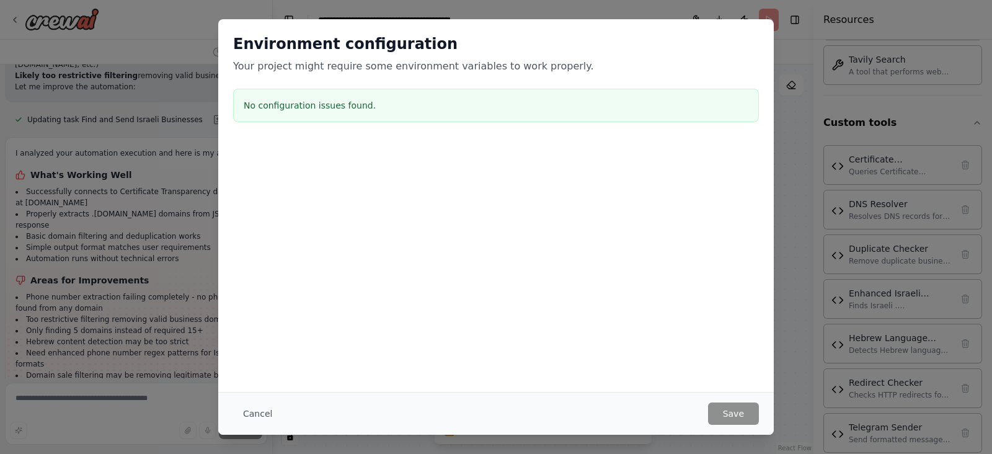
click at [784, 76] on div "Environment configuration Your project might require some environment variables…" at bounding box center [496, 227] width 992 height 454
click at [42, 185] on div "Environment configuration Your project might require some environment variables…" at bounding box center [496, 227] width 992 height 454
click at [42, 183] on div "Environment configuration Your project might require some environment variables…" at bounding box center [496, 227] width 992 height 454
click at [262, 412] on button "Cancel" at bounding box center [257, 413] width 49 height 22
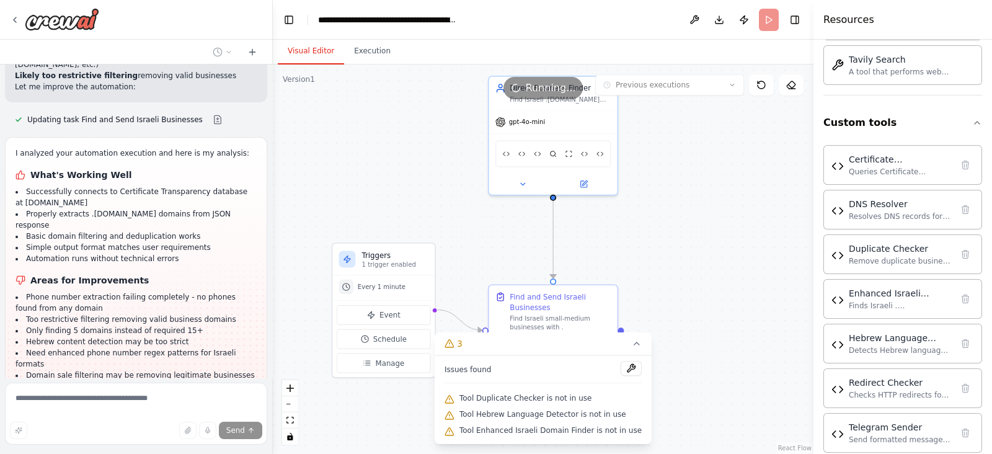
click at [720, 291] on div ".deletable-edge-delete-btn { width: 20px; height: 20px; border: 0px solid #ffff…" at bounding box center [543, 258] width 541 height 389
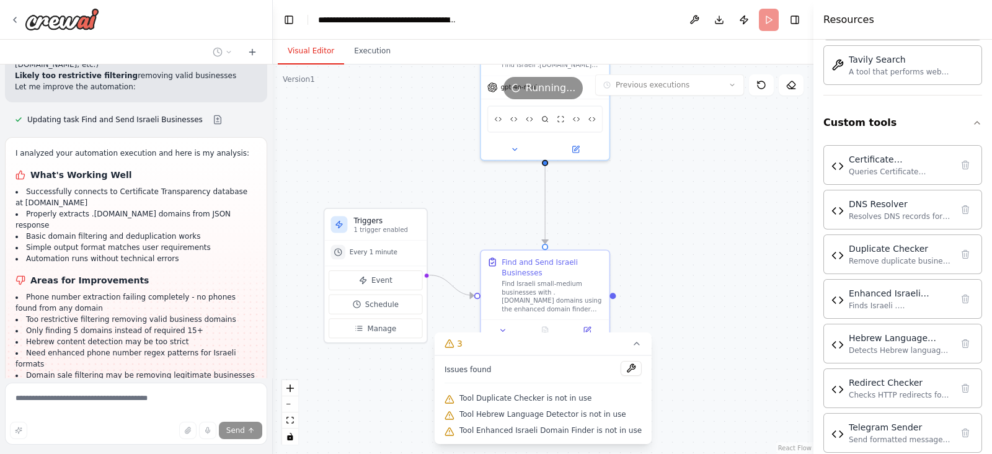
drag, startPoint x: 431, startPoint y: 205, endPoint x: 423, endPoint y: 170, distance: 35.6
click at [423, 170] on div ".deletable-edge-delete-btn { width: 20px; height: 20px; border: 0px solid #ffff…" at bounding box center [543, 258] width 541 height 389
drag, startPoint x: 99, startPoint y: 431, endPoint x: 128, endPoint y: 409, distance: 35.8
click at [99, 431] on div "Send" at bounding box center [136, 430] width 252 height 17
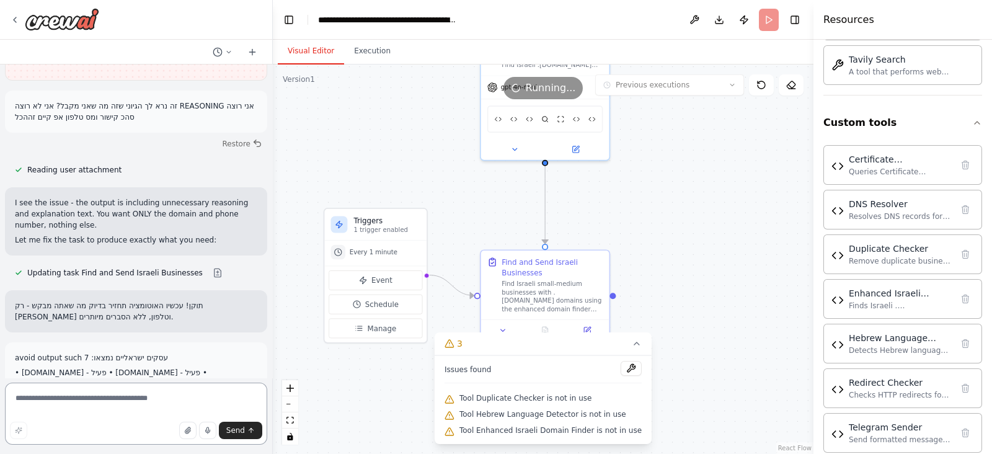
scroll to position [33178, 0]
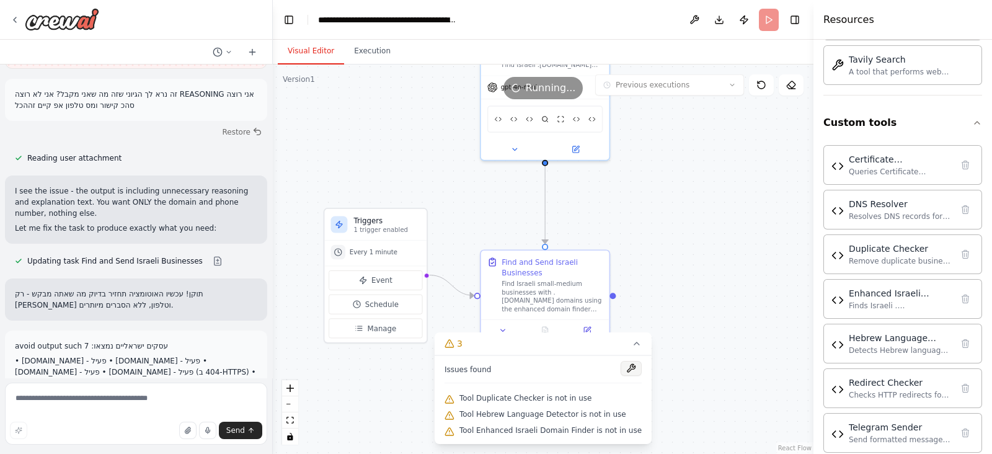
click at [624, 369] on button at bounding box center [630, 368] width 21 height 15
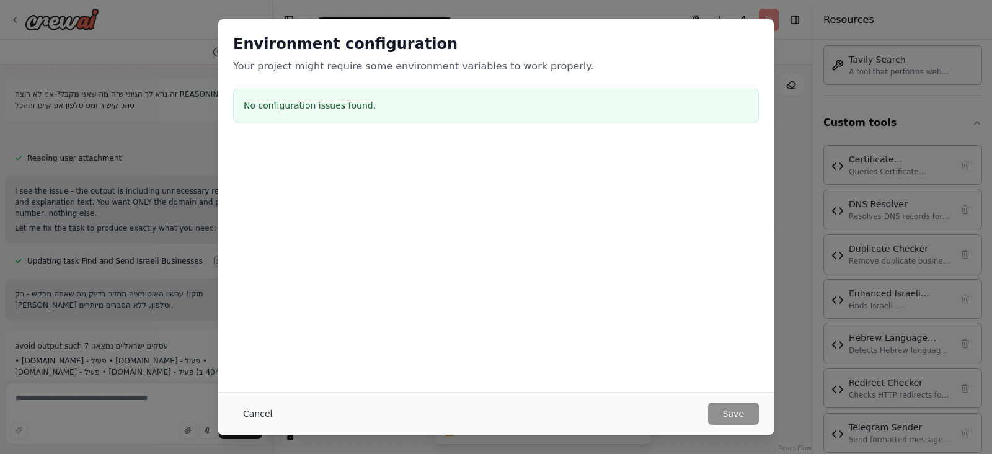
click at [260, 422] on button "Cancel" at bounding box center [257, 413] width 49 height 22
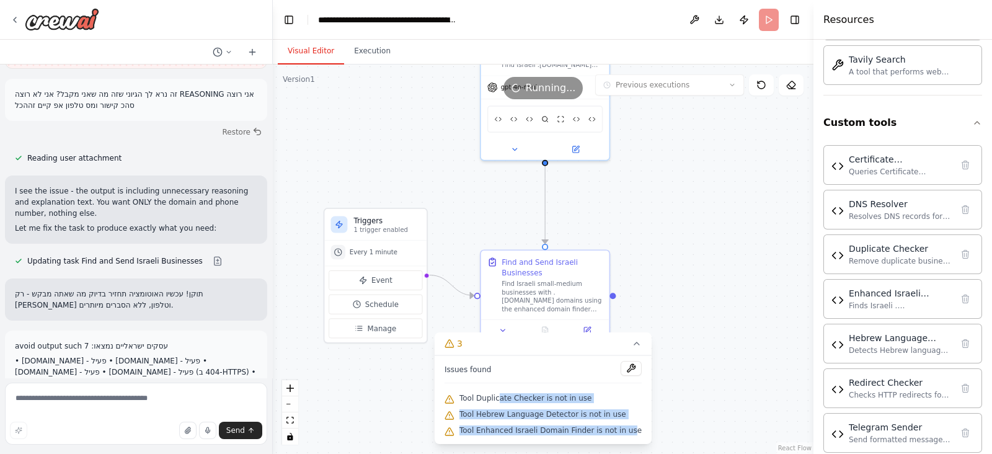
drag, startPoint x: 629, startPoint y: 428, endPoint x: 505, endPoint y: 404, distance: 125.7
click at [505, 404] on div "Issues found Tool Duplicate Checker is not in use Tool Hebrew Language Detector…" at bounding box center [543, 399] width 217 height 89
click at [606, 446] on div ".deletable-edge-delete-btn { width: 20px; height: 20px; border: 0px solid #ffff…" at bounding box center [543, 258] width 541 height 389
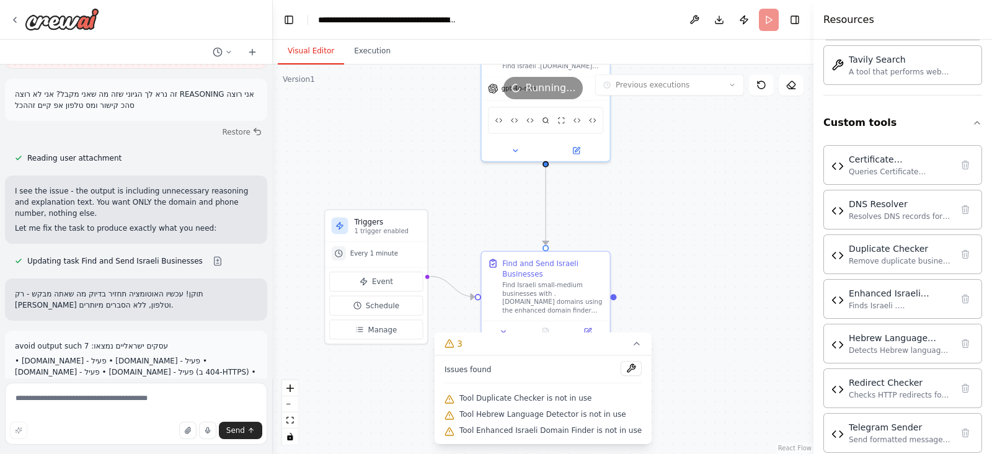
click at [630, 430] on span "Tool Enhanced Israeli Domain Finder is not in use" at bounding box center [550, 430] width 182 height 10
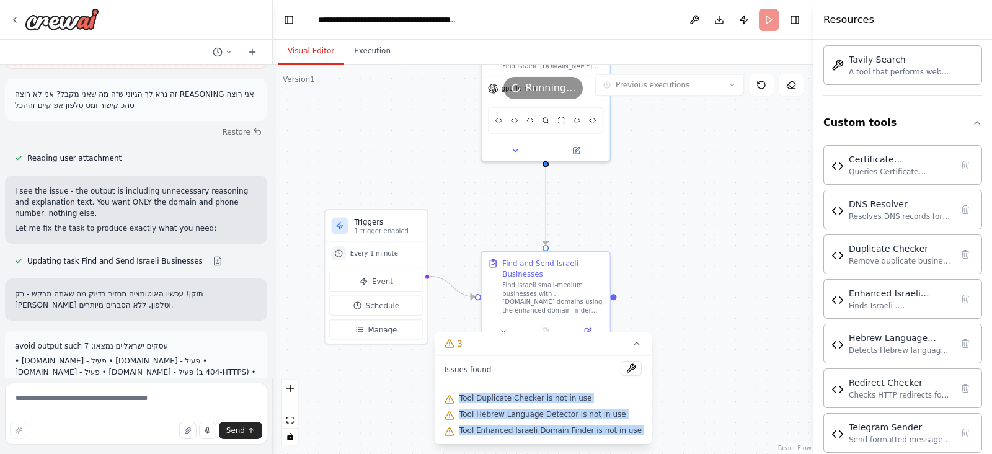
drag, startPoint x: 630, startPoint y: 430, endPoint x: 468, endPoint y: 386, distance: 168.1
click at [468, 386] on div "Issues found Tool Duplicate Checker is not in use Tool Hebrew Language Detector…" at bounding box center [543, 399] width 217 height 89
copy div "Tool Duplicate Checker is not in use Tool Hebrew Language Detector is not in us…"
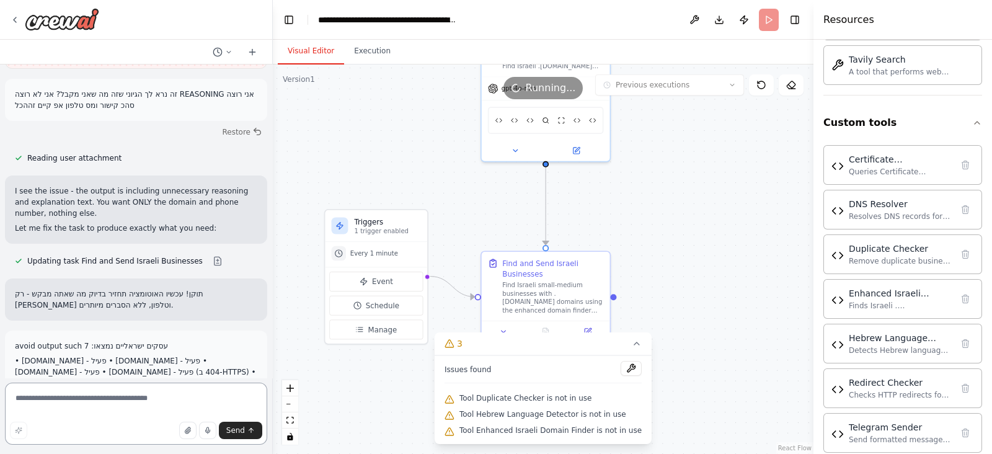
click at [177, 415] on textarea at bounding box center [136, 413] width 262 height 62
paste textarea "**********"
type textarea "**********"
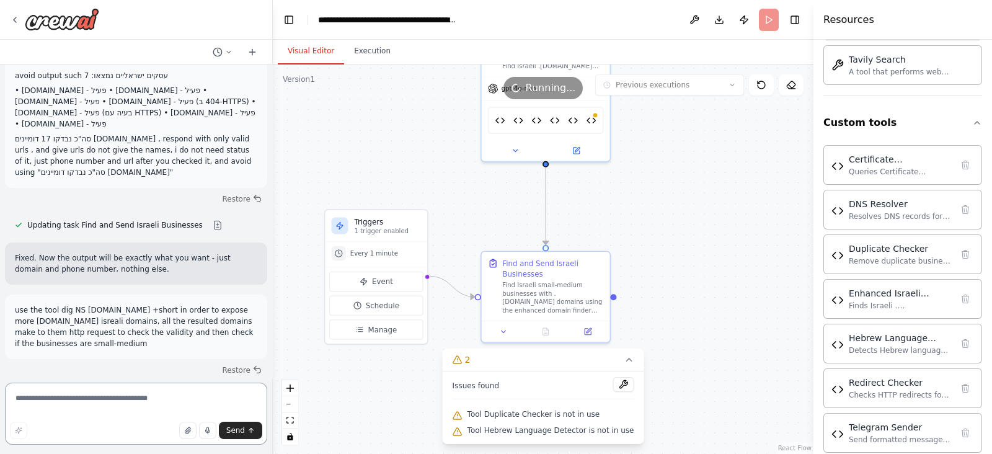
scroll to position [33458, 0]
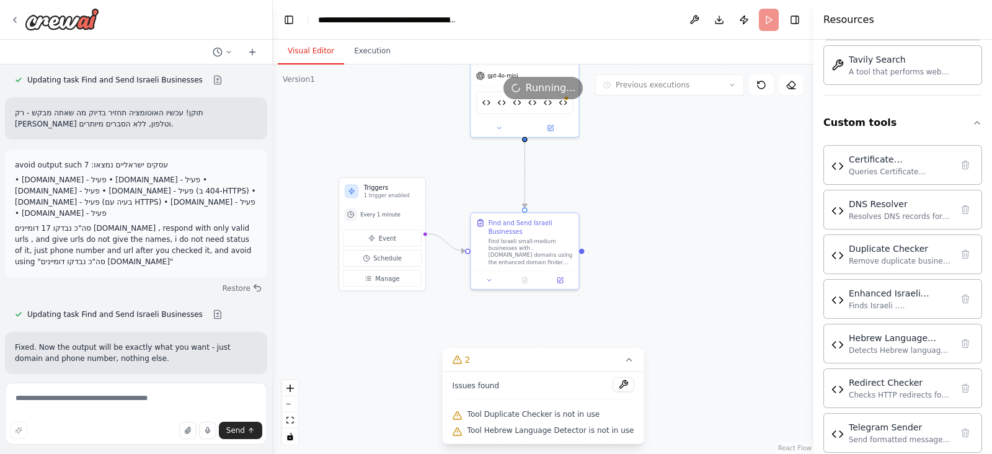
drag, startPoint x: 466, startPoint y: 218, endPoint x: 480, endPoint y: 169, distance: 51.0
click at [480, 169] on div ".deletable-edge-delete-btn { width: 20px; height: 20px; border: 0px solid #ffff…" at bounding box center [543, 258] width 541 height 389
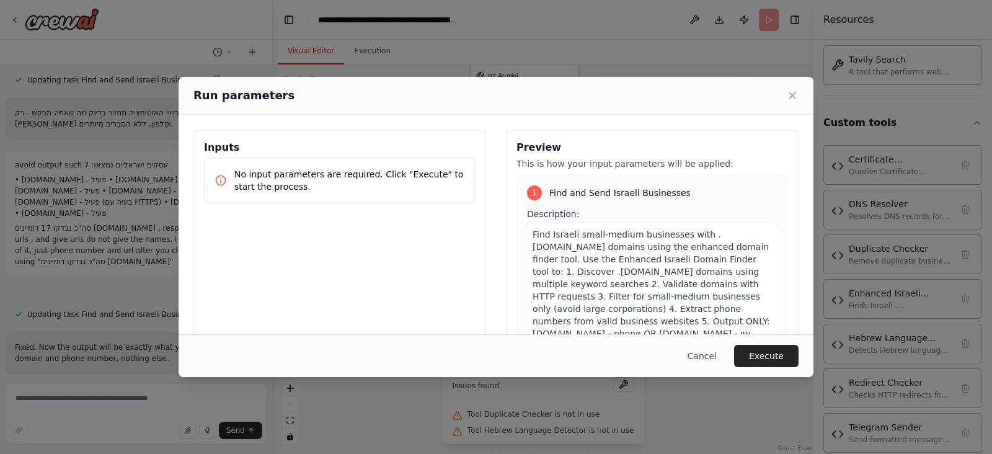
drag, startPoint x: 744, startPoint y: 362, endPoint x: 753, endPoint y: 358, distance: 10.0
click at [747, 362] on button "Execute" at bounding box center [766, 356] width 64 height 22
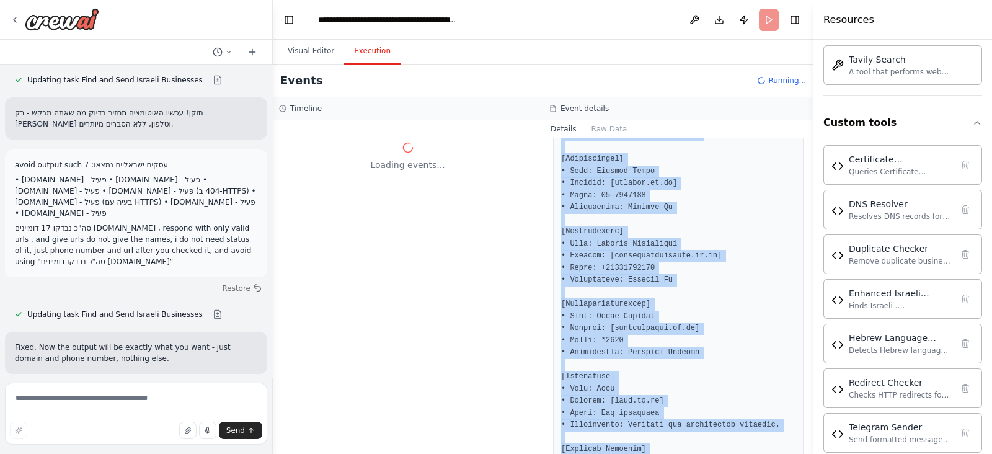
scroll to position [2494, 0]
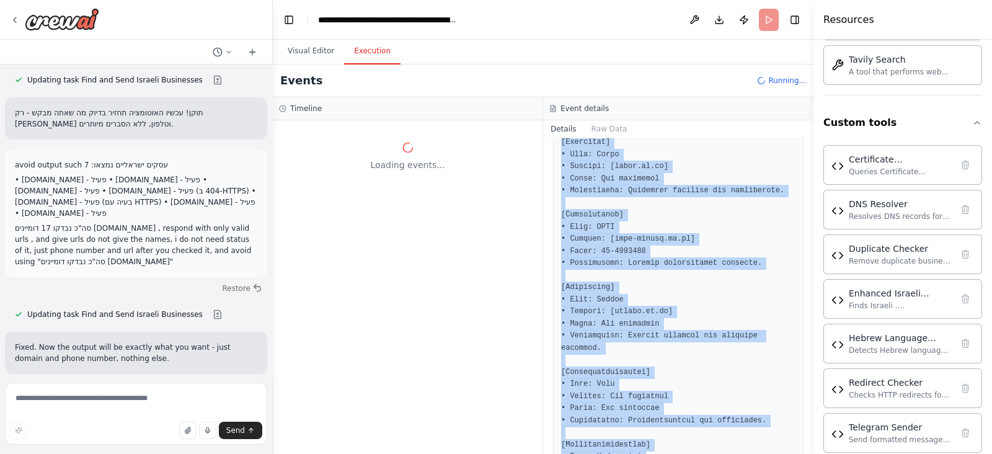
drag, startPoint x: 552, startPoint y: 214, endPoint x: 713, endPoint y: 420, distance: 260.9
click at [717, 423] on div "Completed 10/7/2025, 3:43:16 AM Description Output" at bounding box center [678, 296] width 270 height 316
copy div "**🎯 ISRAELI BUSINESS FINDER - PROGRESSIVE APPROACH** **GOAL: Find 10-15 genuine…"
click at [679, 311] on pre at bounding box center [678, 39] width 234 height 919
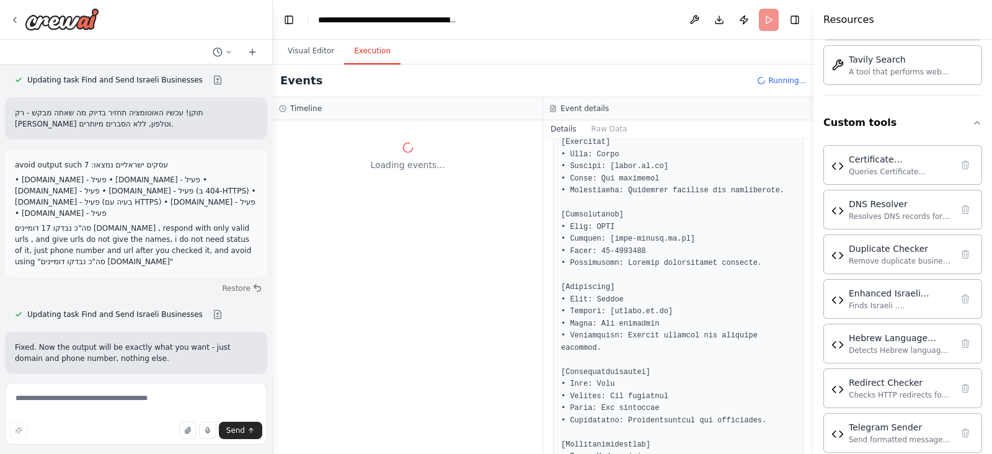
drag, startPoint x: 676, startPoint y: 230, endPoint x: 656, endPoint y: 254, distance: 31.3
click at [656, 254] on pre at bounding box center [678, 39] width 234 height 919
drag, startPoint x: 632, startPoint y: 309, endPoint x: 628, endPoint y: 317, distance: 9.2
drag, startPoint x: 628, startPoint y: 317, endPoint x: 567, endPoint y: 255, distance: 86.8
click at [567, 255] on pre at bounding box center [678, 39] width 234 height 919
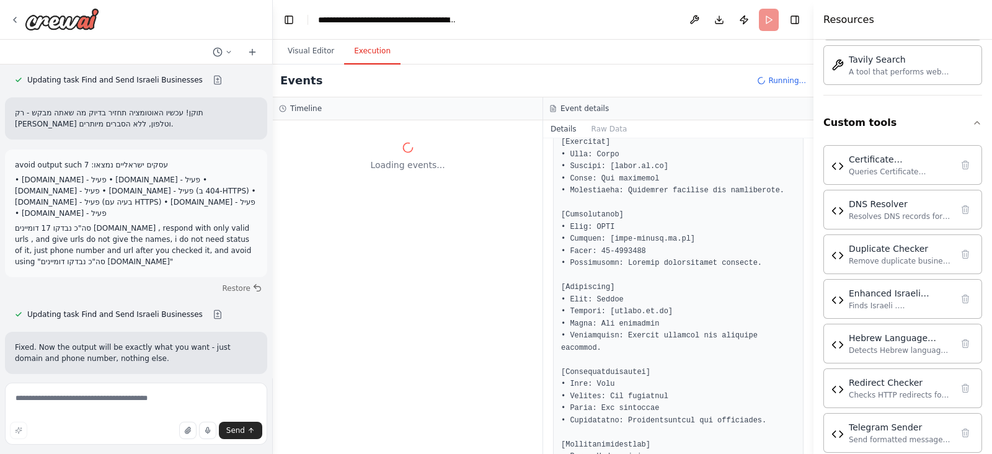
scroll to position [33458, 0]
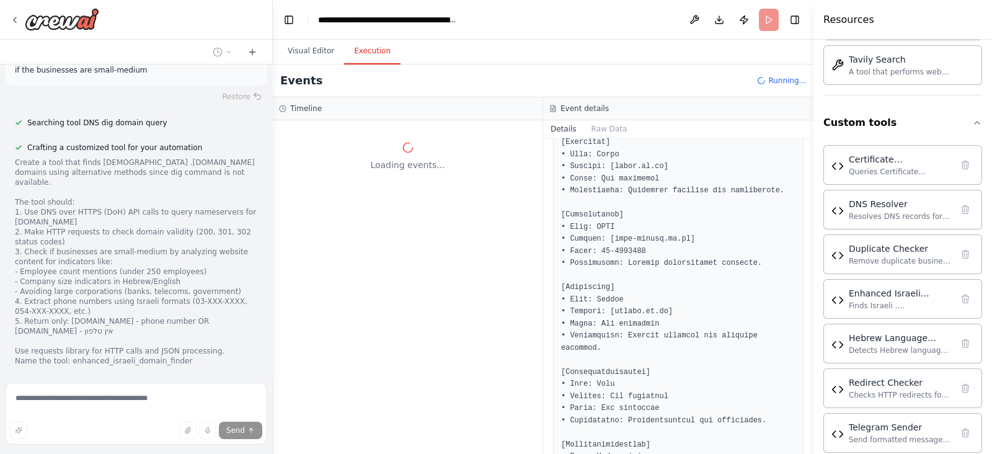
scroll to position [33733, 0]
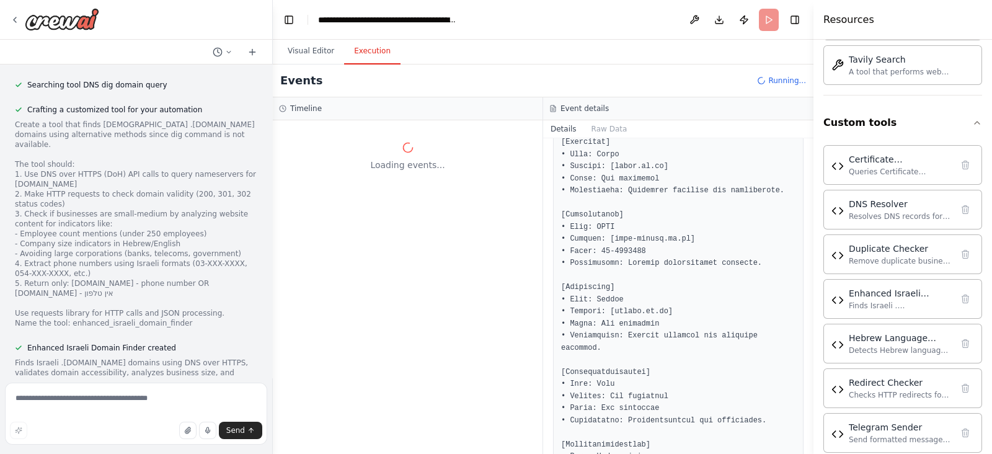
scroll to position [33774, 0]
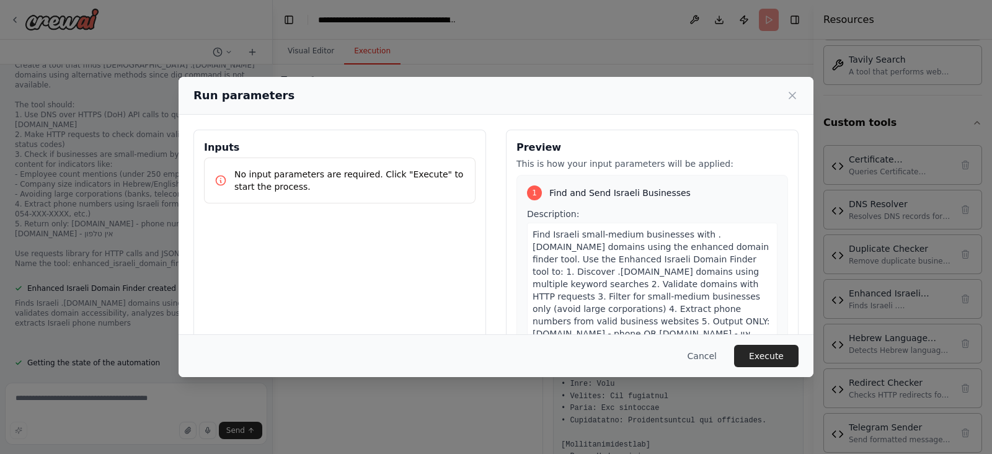
drag, startPoint x: 781, startPoint y: 363, endPoint x: 782, endPoint y: 356, distance: 6.8
click at [781, 361] on button "Execute" at bounding box center [766, 356] width 64 height 22
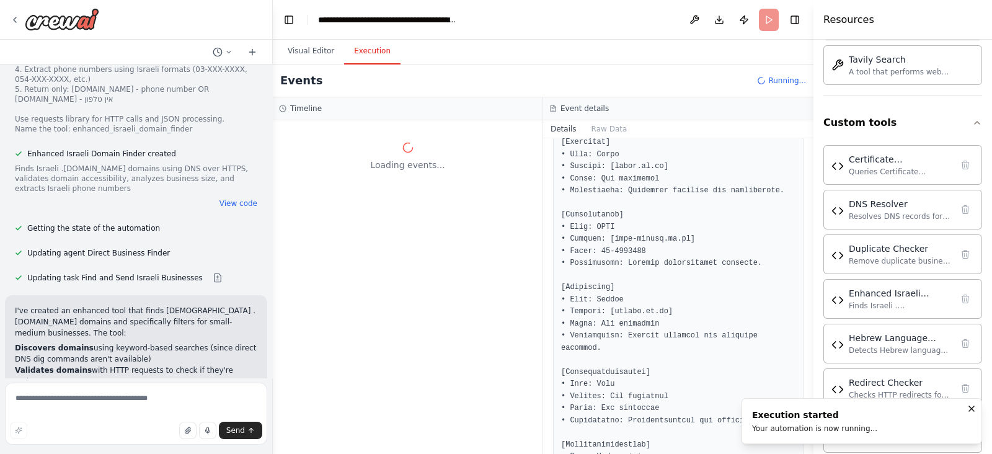
scroll to position [33956, 0]
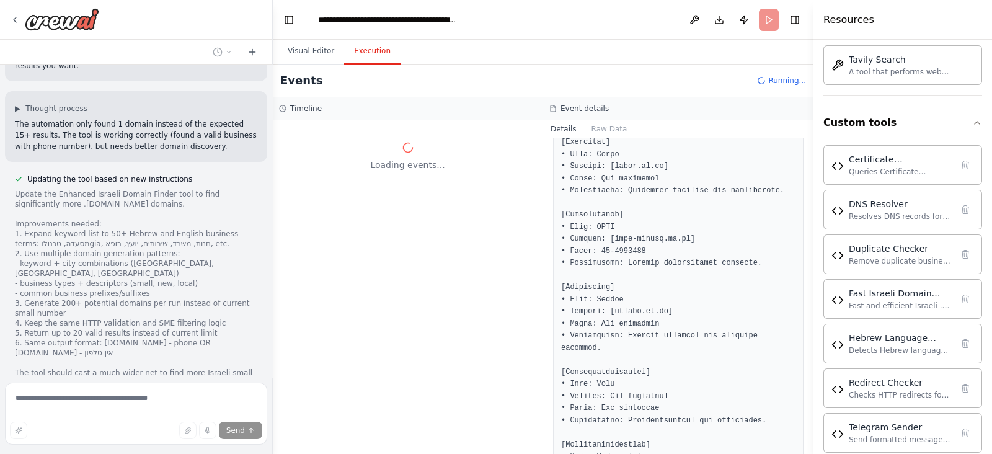
scroll to position [34562, 0]
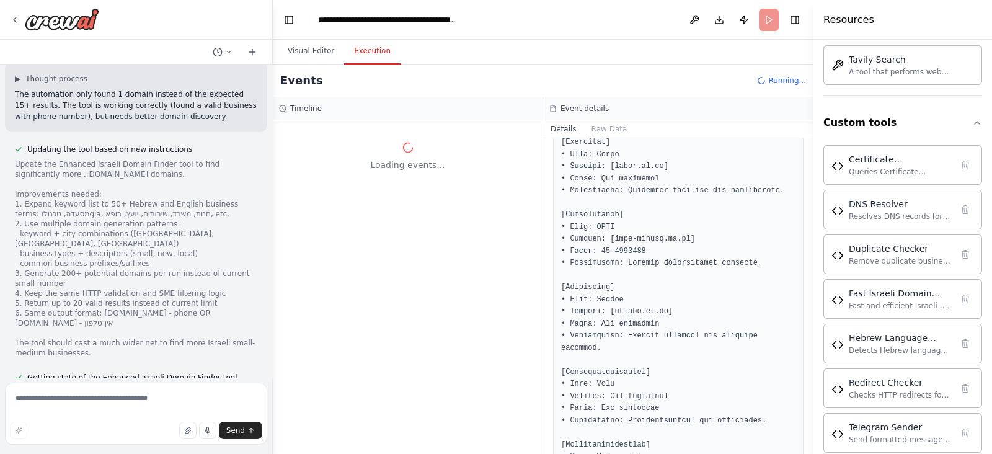
click at [8, 22] on div at bounding box center [136, 20] width 272 height 40
click at [11, 22] on icon at bounding box center [15, 20] width 10 height 10
click at [12, 21] on icon at bounding box center [15, 20] width 10 height 10
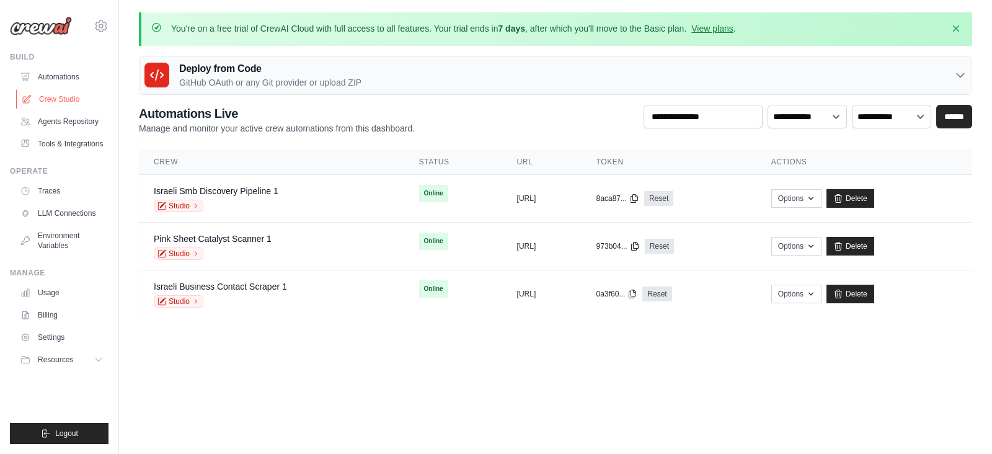
click at [60, 89] on link "Crew Studio" at bounding box center [63, 99] width 94 height 20
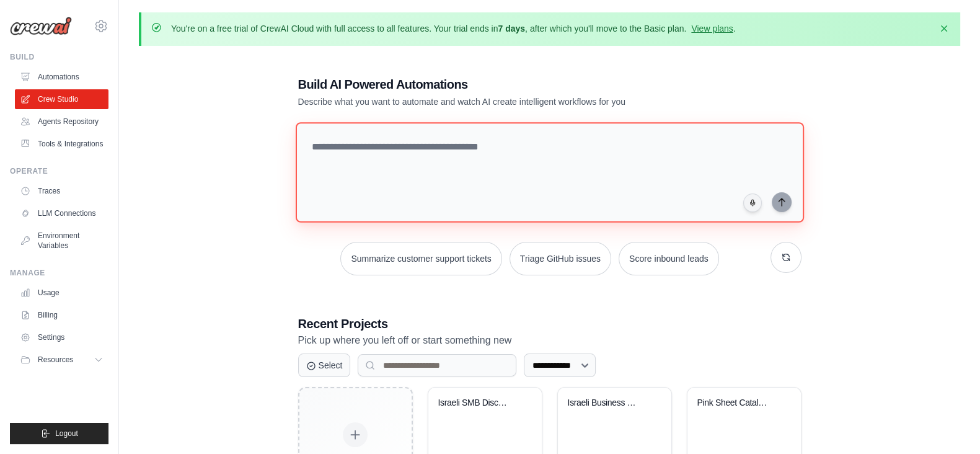
click at [543, 151] on textarea at bounding box center [549, 172] width 508 height 100
click at [537, 162] on textarea at bounding box center [549, 172] width 508 height 100
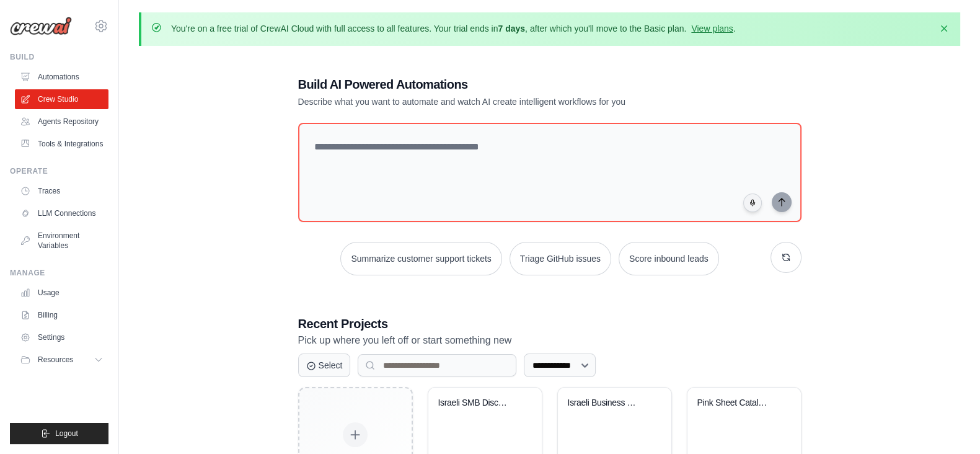
click at [567, 100] on p "Describe what you want to automate and watch AI create intelligent workflows fo…" at bounding box center [506, 101] width 417 height 12
click at [572, 97] on p "Describe what you want to automate and watch AI create intelligent workflows fo…" at bounding box center [506, 101] width 417 height 12
click at [572, 95] on p "Describe what you want to automate and watch AI create intelligent workflows fo…" at bounding box center [506, 101] width 417 height 12
click at [571, 89] on h1 "Build AI Powered Automations" at bounding box center [506, 84] width 417 height 17
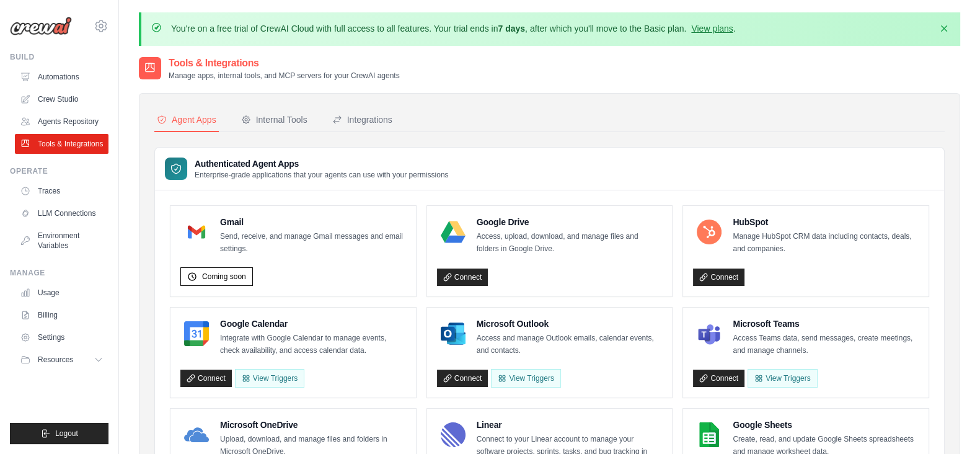
click at [76, 88] on ul "Automations Crew Studio Agents Repository Tools & Integrations" at bounding box center [62, 110] width 94 height 87
click at [76, 64] on div "Build Automations Crew Studio Agents Repository Tools & Integrations" at bounding box center [59, 103] width 99 height 102
click at [77, 69] on link "Automations" at bounding box center [63, 77] width 94 height 20
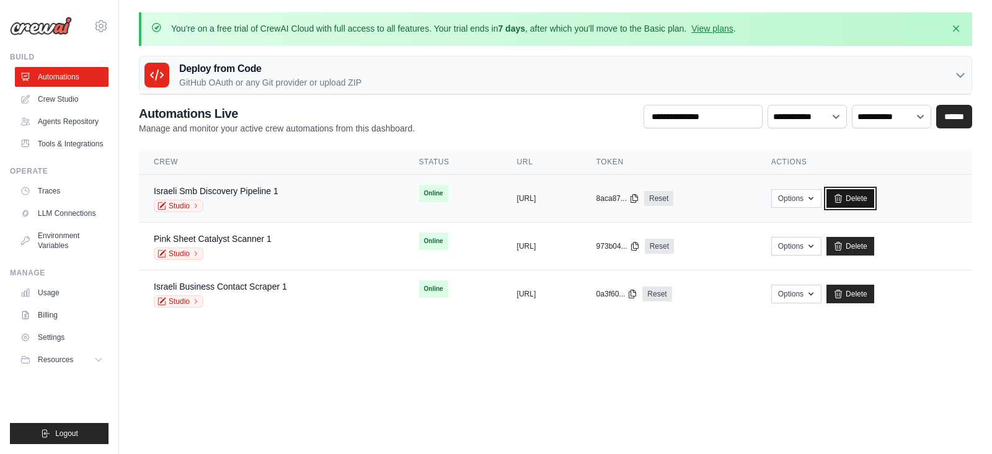
click at [874, 197] on link "Delete" at bounding box center [850, 198] width 48 height 19
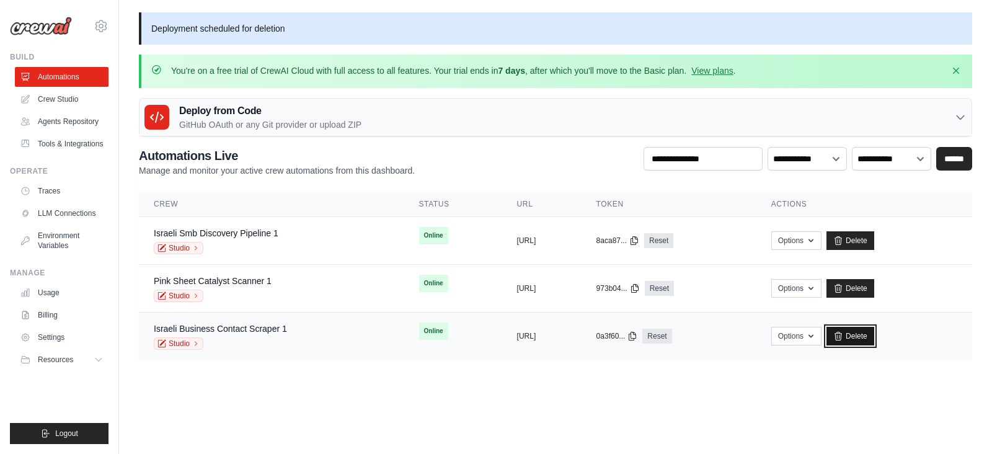
click at [874, 333] on link "Delete" at bounding box center [850, 336] width 48 height 19
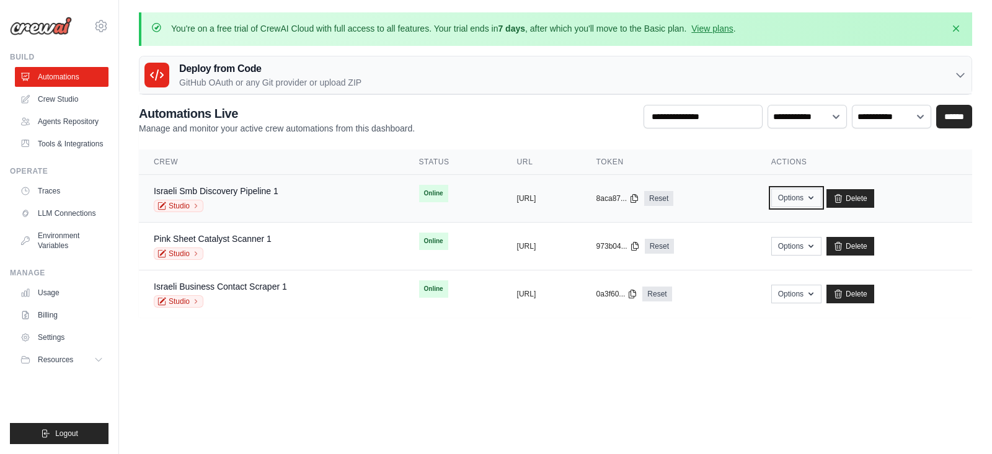
click at [821, 192] on button "Options" at bounding box center [796, 197] width 50 height 19
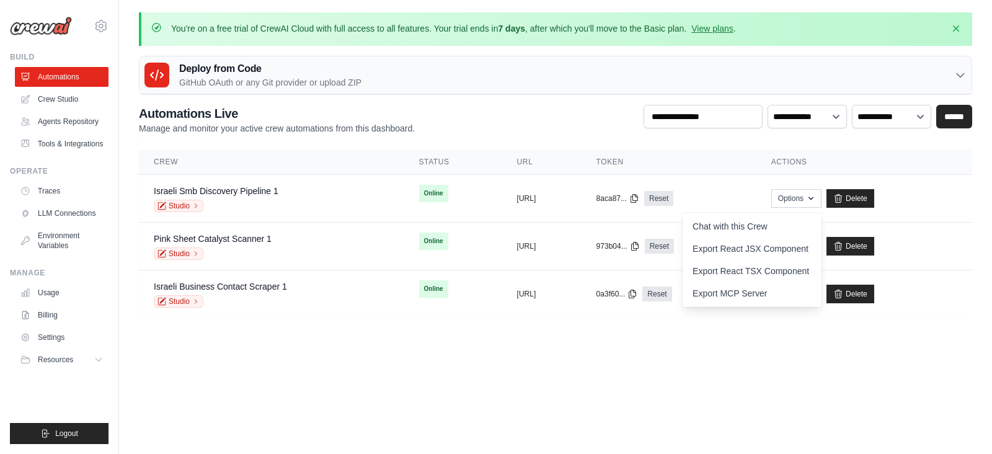
click at [707, 330] on main "You're on a free trial of CrewAI Cloud with full access to all features. Your t…" at bounding box center [555, 172] width 873 height 345
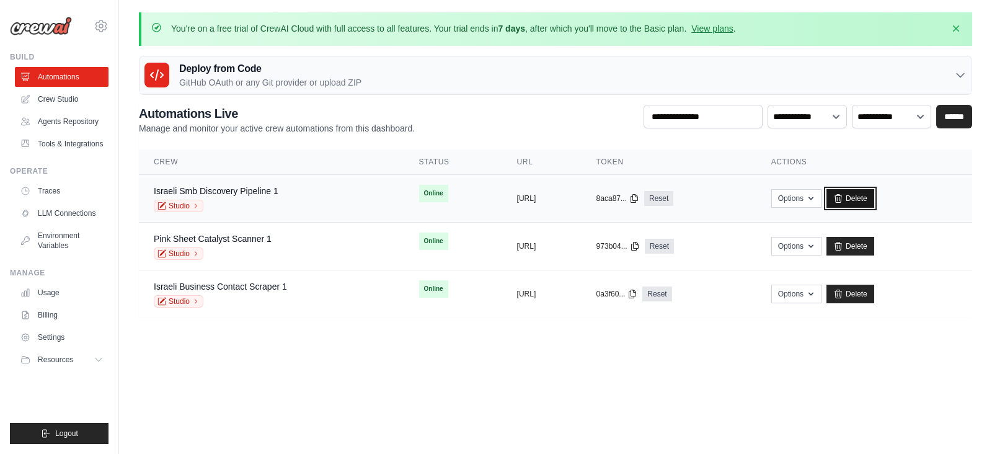
click at [874, 203] on link "Delete" at bounding box center [850, 198] width 48 height 19
